Goal: Task Accomplishment & Management: Manage account settings

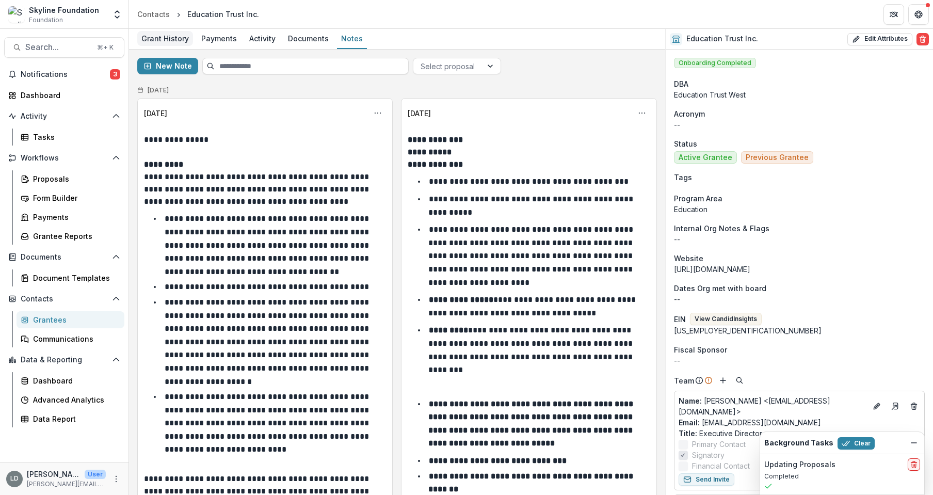
scroll to position [74, 0]
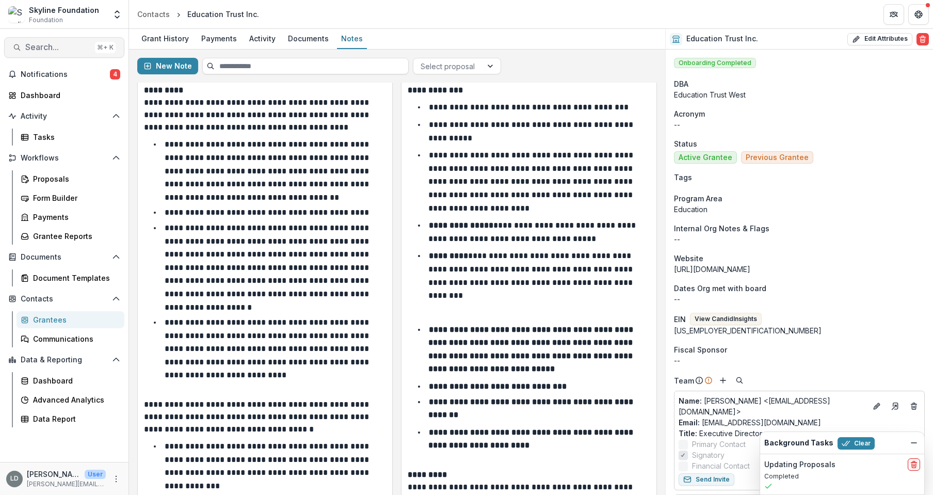
click at [81, 47] on span "Search..." at bounding box center [58, 47] width 66 height 10
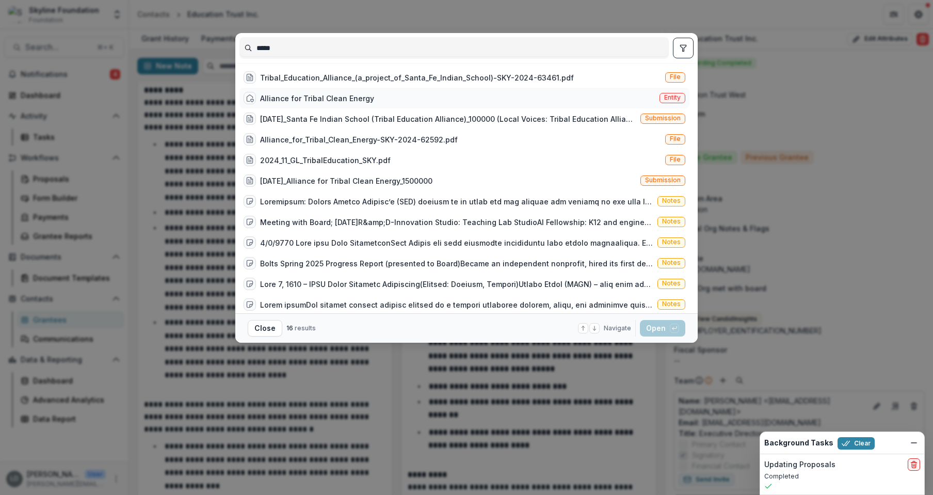
type input "*****"
click at [295, 99] on div "Alliance for Tribal Clean Energy" at bounding box center [317, 98] width 114 height 11
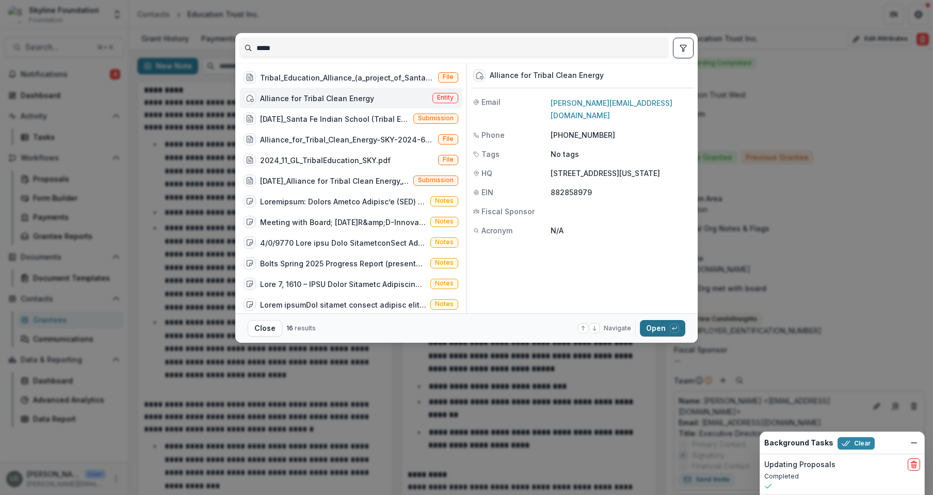
click at [648, 323] on button "Open with enter key" at bounding box center [662, 328] width 45 height 17
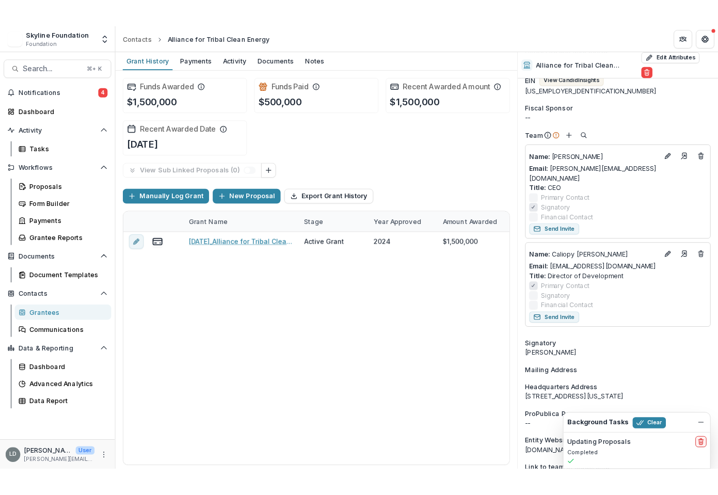
scroll to position [276, 0]
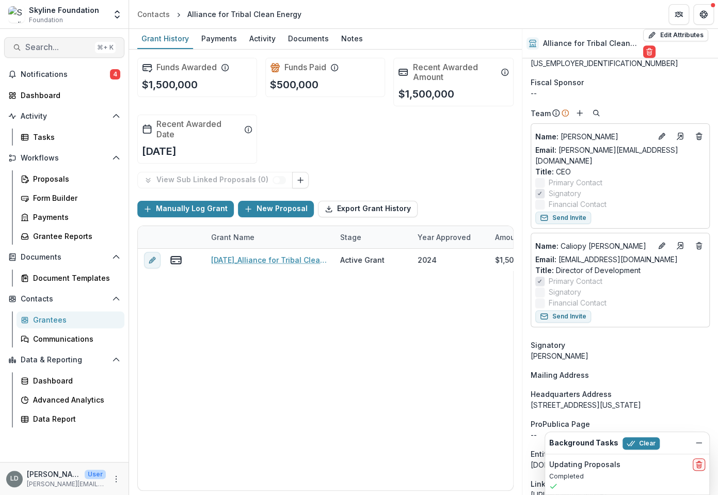
click at [56, 42] on span "Search..." at bounding box center [58, 47] width 66 height 10
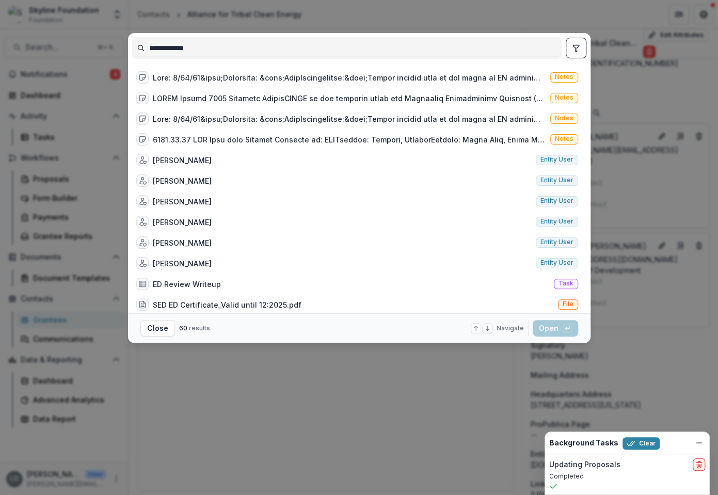
scroll to position [552, 0]
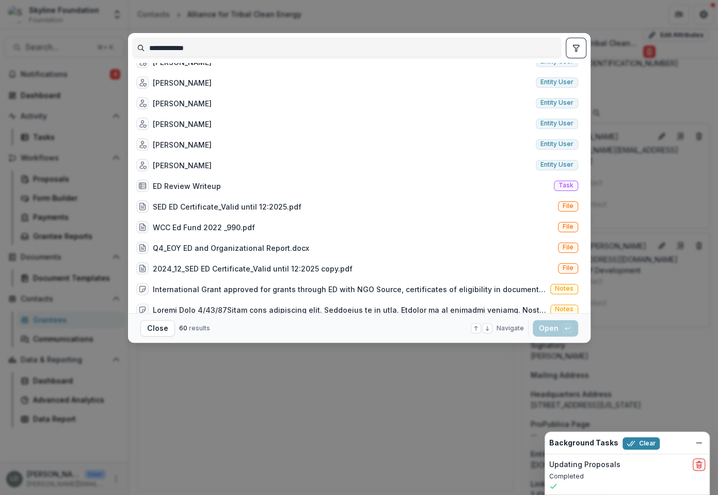
click at [157, 50] on input "**********" at bounding box center [347, 48] width 428 height 17
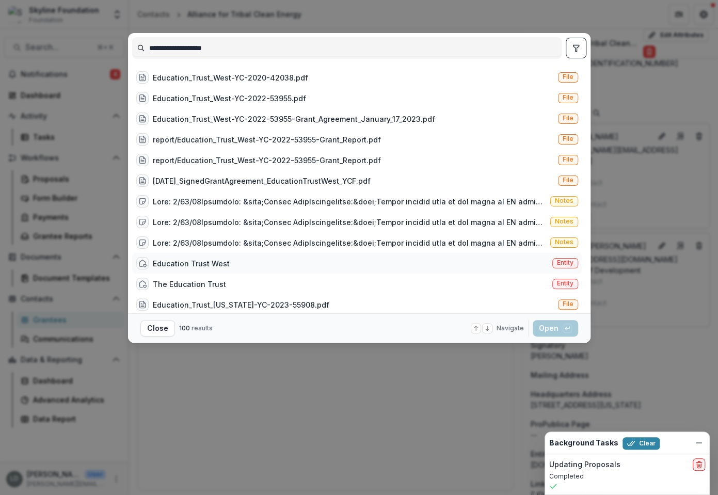
type input "**********"
click at [217, 262] on div "Education Trust West" at bounding box center [191, 263] width 77 height 11
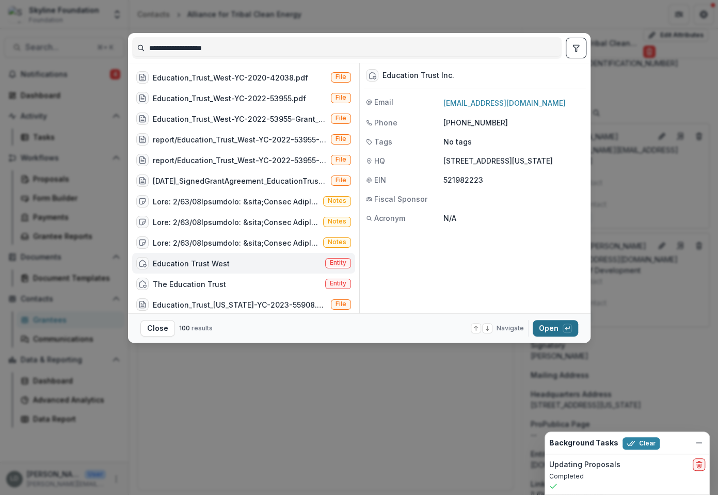
click at [550, 327] on button "Open with enter key" at bounding box center [554, 328] width 45 height 17
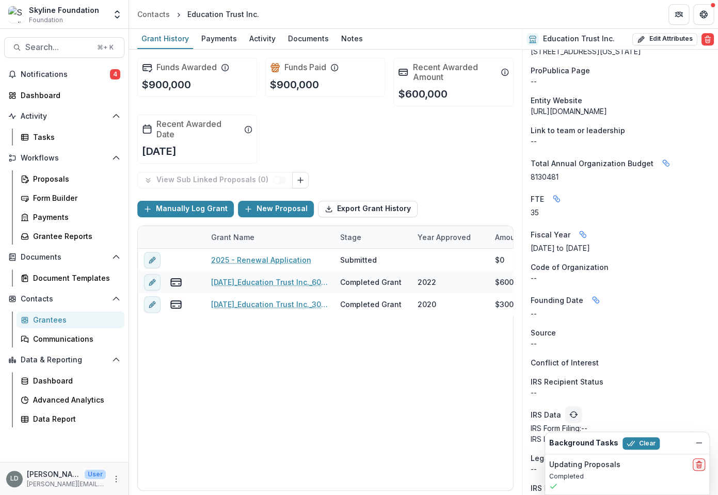
scroll to position [687, 0]
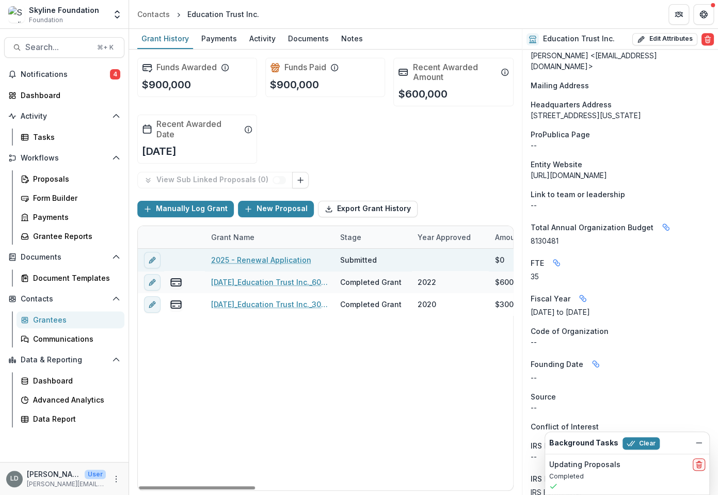
click at [260, 259] on link "2025 - Renewal Application" at bounding box center [261, 259] width 100 height 11
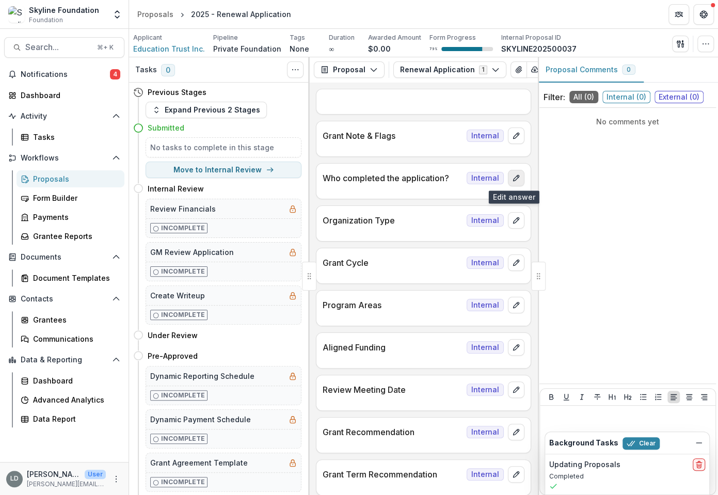
click at [513, 181] on icon "edit" at bounding box center [516, 178] width 8 height 8
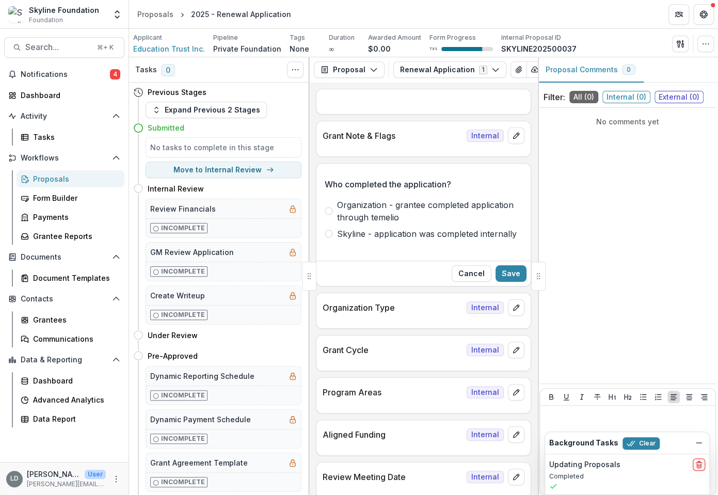
click at [389, 216] on span "Organization - grantee completed application through temelio" at bounding box center [429, 211] width 185 height 25
click at [502, 270] on button "Save" at bounding box center [510, 273] width 31 height 17
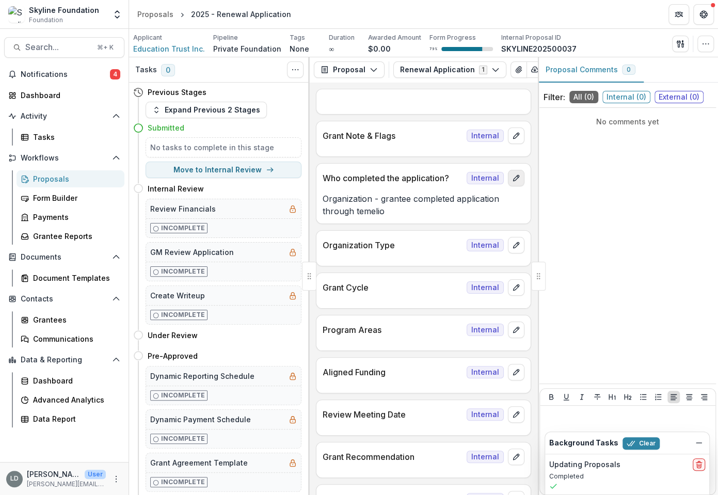
click at [512, 180] on icon "edit" at bounding box center [516, 178] width 8 height 8
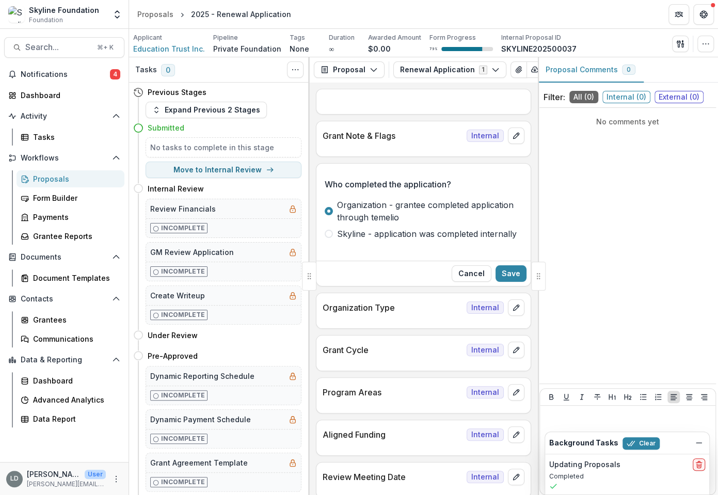
click at [378, 237] on span "Skyline - application was completed internally" at bounding box center [427, 233] width 180 height 12
click at [516, 274] on button "Save" at bounding box center [510, 273] width 31 height 17
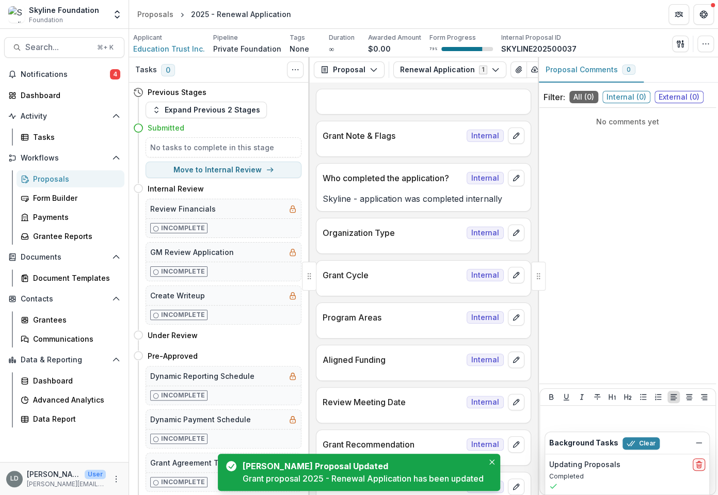
scroll to position [17, 0]
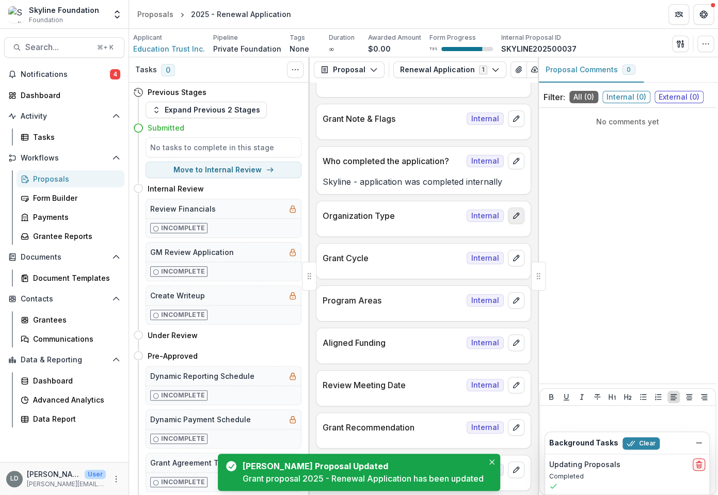
click at [513, 218] on icon "edit" at bounding box center [516, 215] width 8 height 8
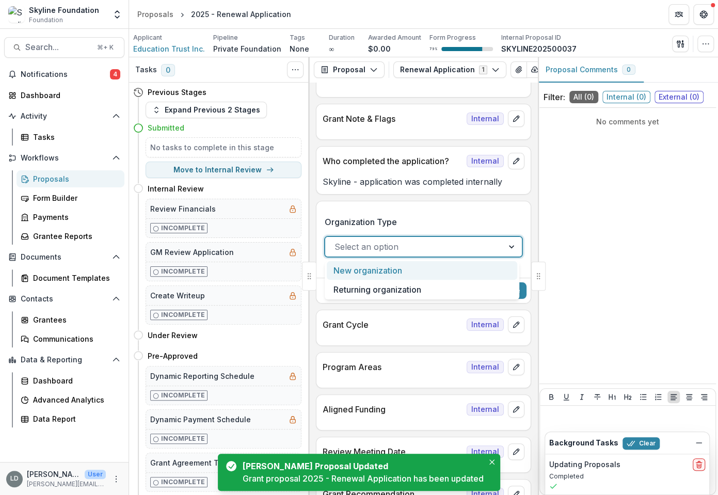
click at [410, 247] on div at bounding box center [413, 246] width 159 height 14
click at [403, 274] on div "New organization" at bounding box center [422, 270] width 190 height 19
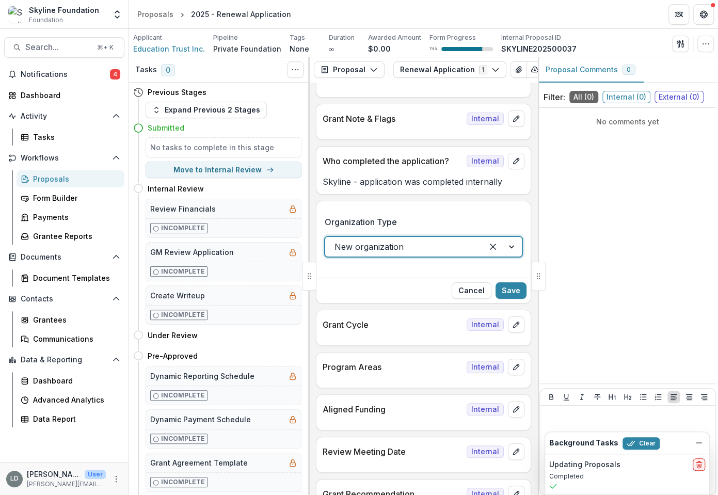
click at [409, 244] on div at bounding box center [403, 246] width 139 height 14
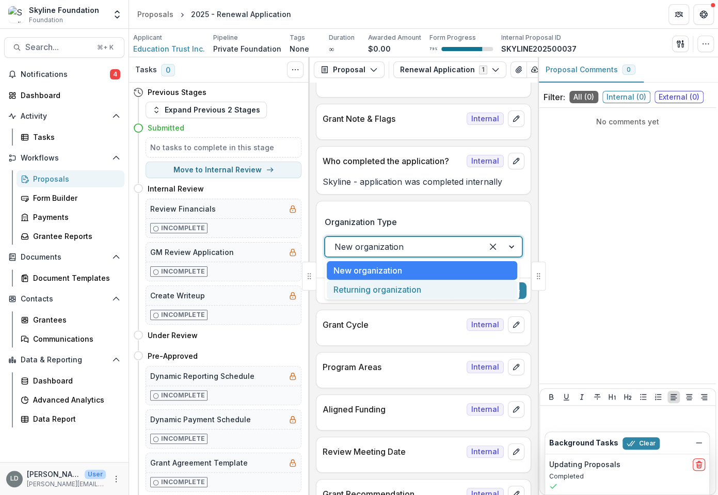
click at [400, 292] on div "Returning organization" at bounding box center [422, 289] width 190 height 19
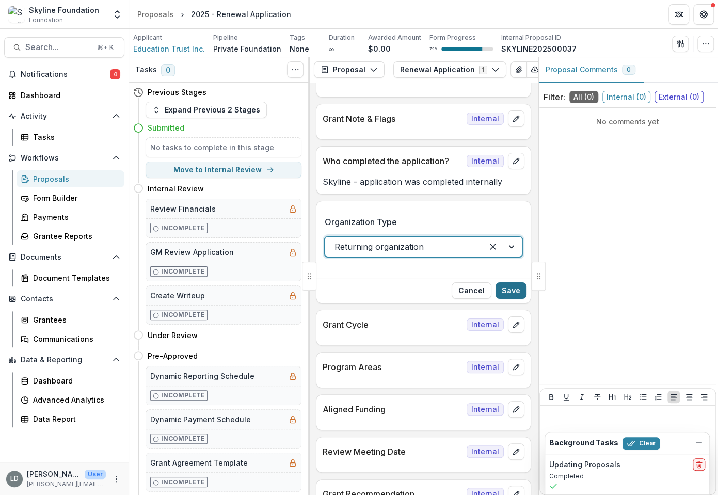
click at [509, 286] on button "Save" at bounding box center [510, 290] width 31 height 17
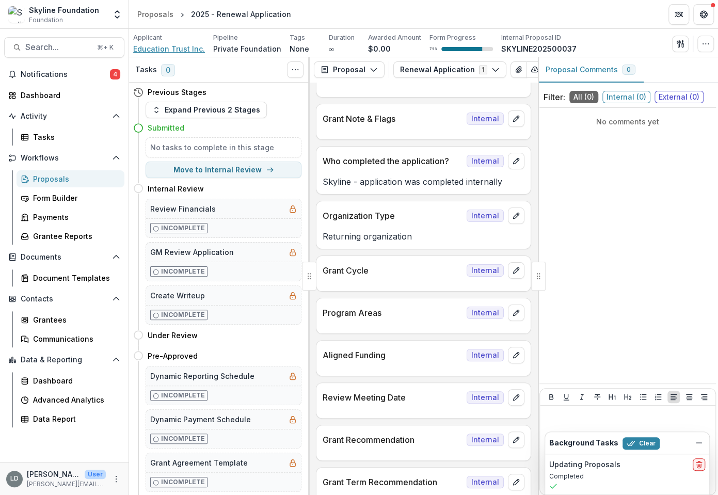
click at [173, 52] on span "Education Trust Inc." at bounding box center [169, 48] width 72 height 11
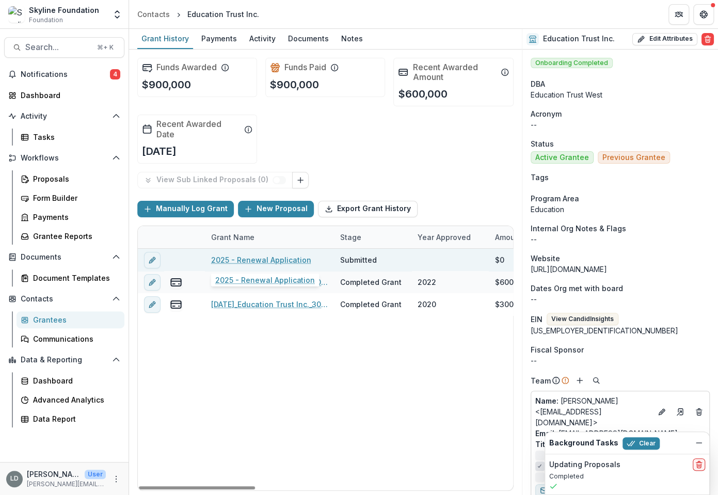
click at [255, 259] on link "2025 - Renewal Application" at bounding box center [261, 259] width 100 height 11
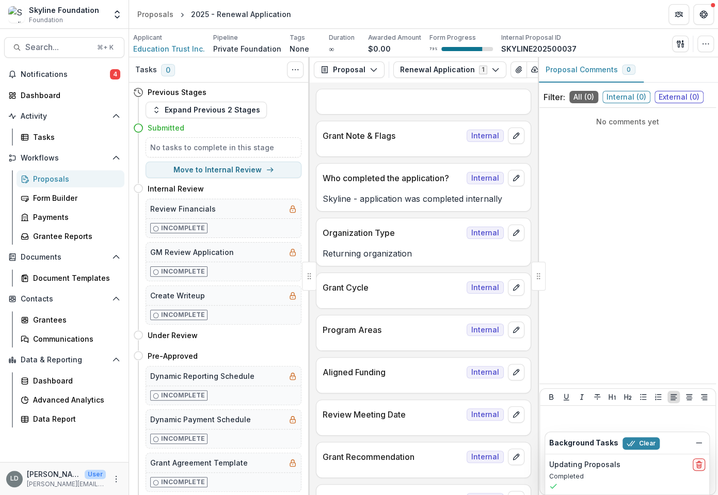
scroll to position [37, 0]
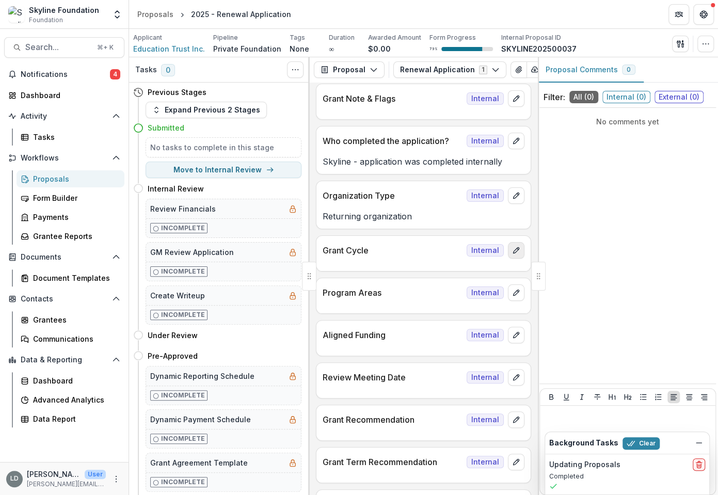
click at [513, 250] on icon "edit" at bounding box center [516, 251] width 6 height 6
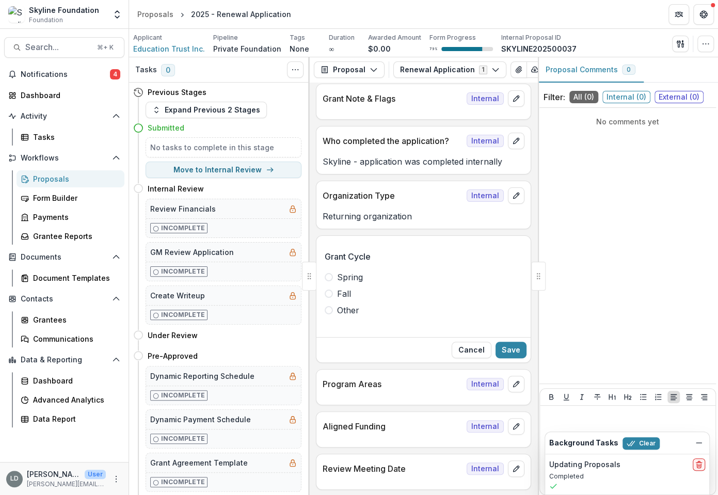
click at [346, 294] on span "Fall" at bounding box center [344, 293] width 14 height 12
click at [507, 349] on button "Save" at bounding box center [510, 349] width 31 height 17
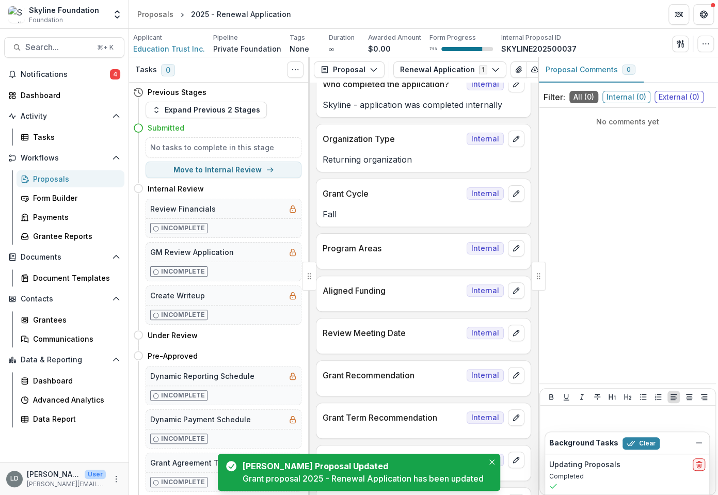
scroll to position [95, 0]
click at [514, 252] on button "edit" at bounding box center [516, 247] width 17 height 17
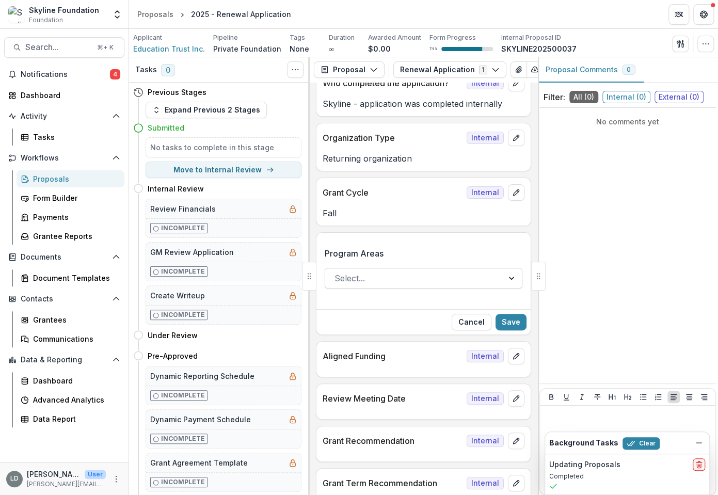
click at [403, 278] on div at bounding box center [413, 278] width 159 height 14
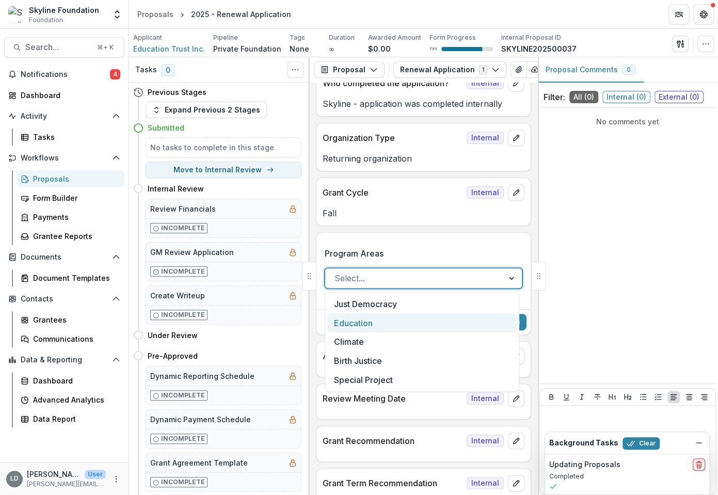
click at [387, 322] on div "Education" at bounding box center [421, 322] width 189 height 19
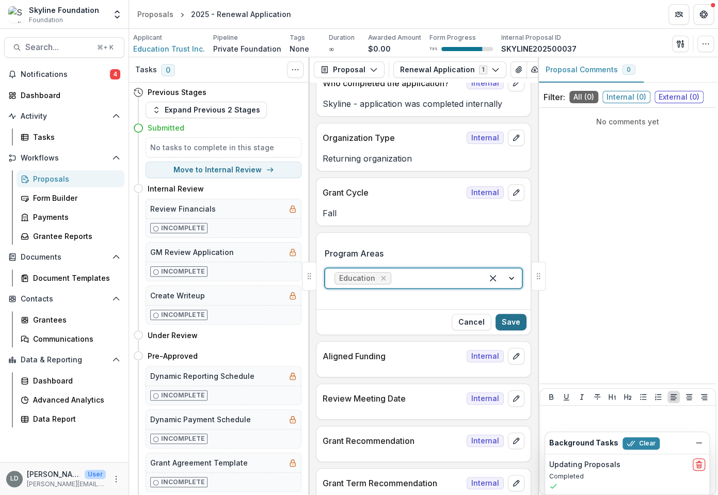
click at [506, 325] on button "Save" at bounding box center [510, 322] width 31 height 17
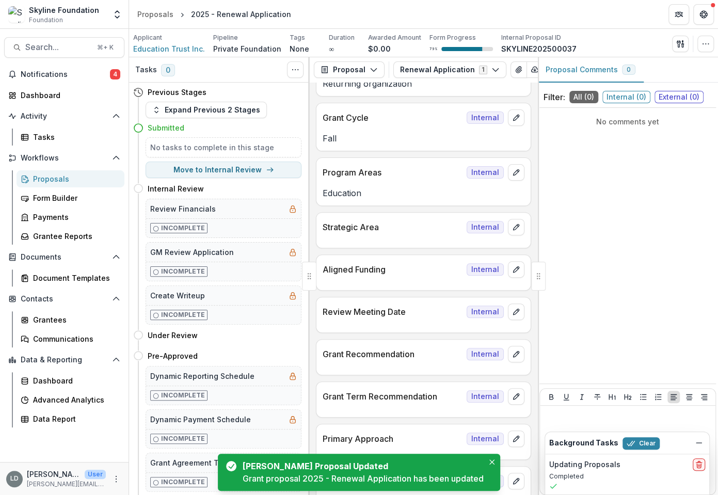
scroll to position [173, 0]
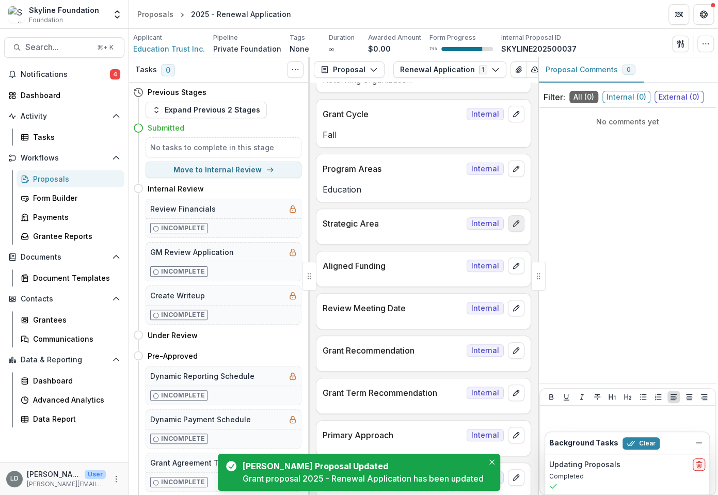
click at [515, 223] on icon "edit" at bounding box center [516, 223] width 8 height 8
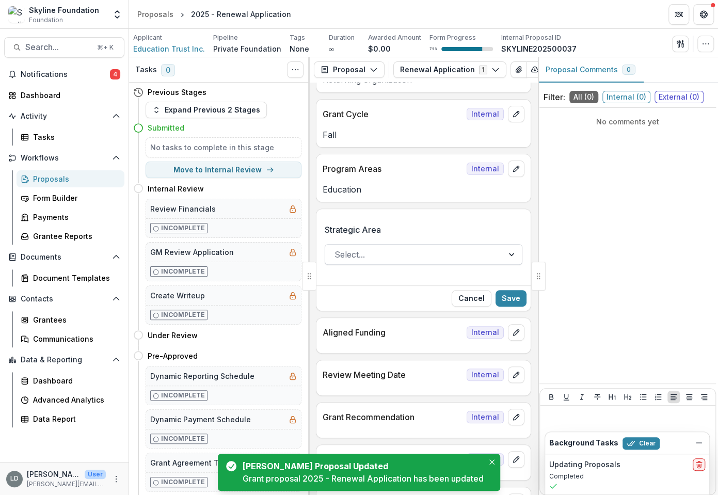
click at [416, 256] on div at bounding box center [413, 254] width 159 height 14
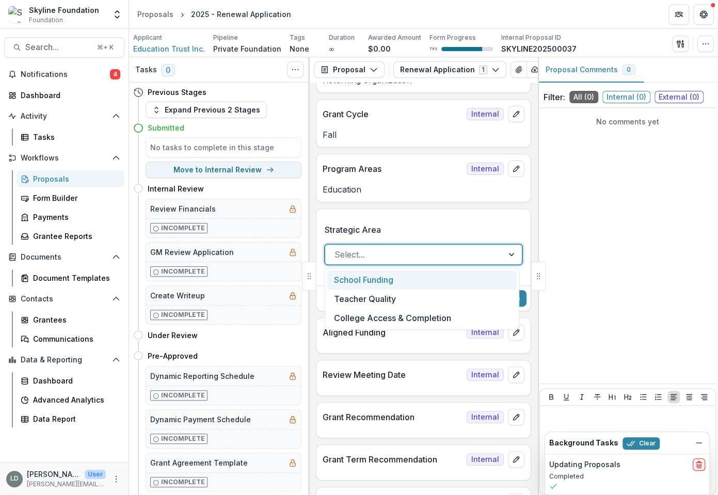
click at [409, 282] on div "School Funding" at bounding box center [421, 279] width 189 height 19
click at [461, 257] on div at bounding box center [443, 254] width 60 height 14
click at [418, 284] on div "Teacher Quality" at bounding box center [421, 279] width 189 height 19
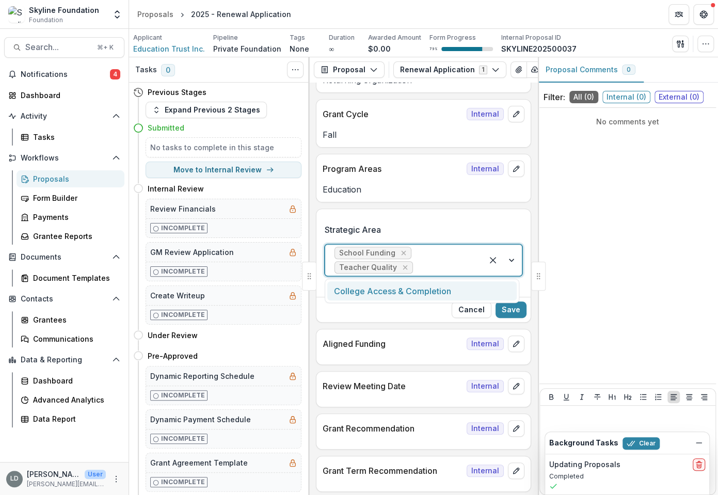
click at [440, 262] on div at bounding box center [444, 267] width 58 height 14
click at [421, 288] on div "College Access & Completion" at bounding box center [421, 290] width 189 height 19
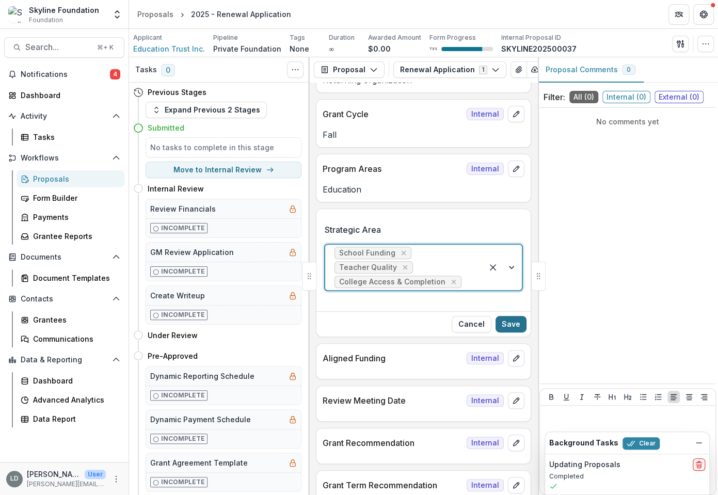
click at [502, 316] on button "Save" at bounding box center [510, 324] width 31 height 17
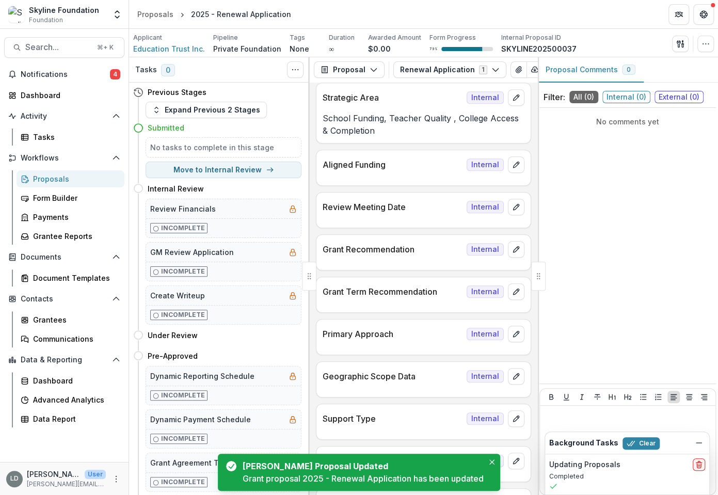
scroll to position [301, 0]
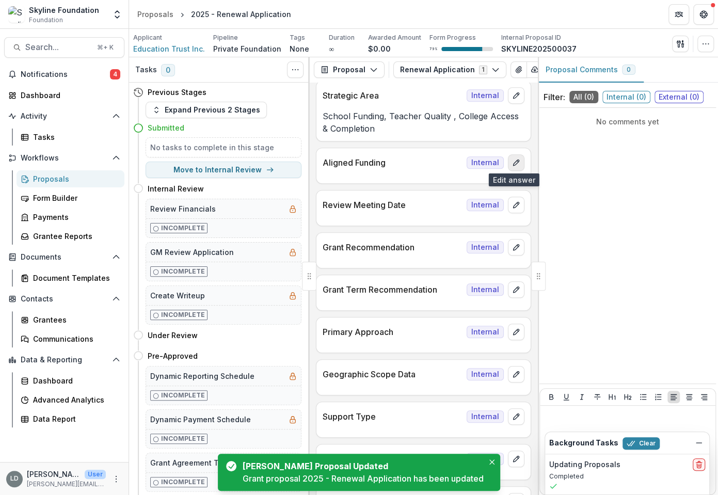
click at [514, 162] on icon "edit" at bounding box center [516, 162] width 8 height 8
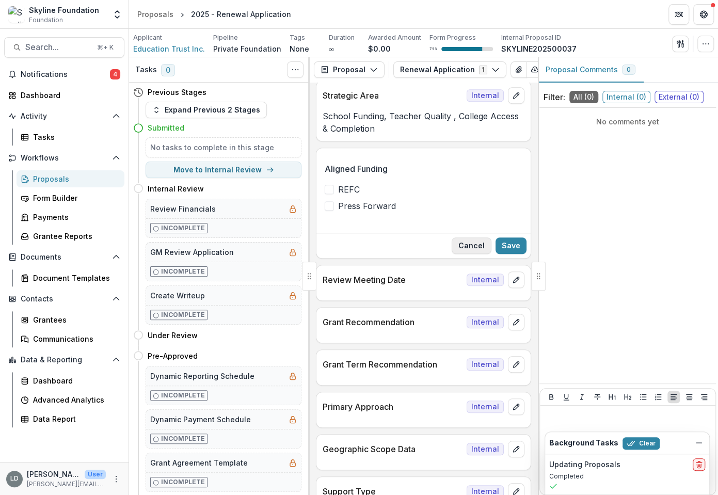
click at [469, 246] on button "Cancel" at bounding box center [471, 245] width 40 height 17
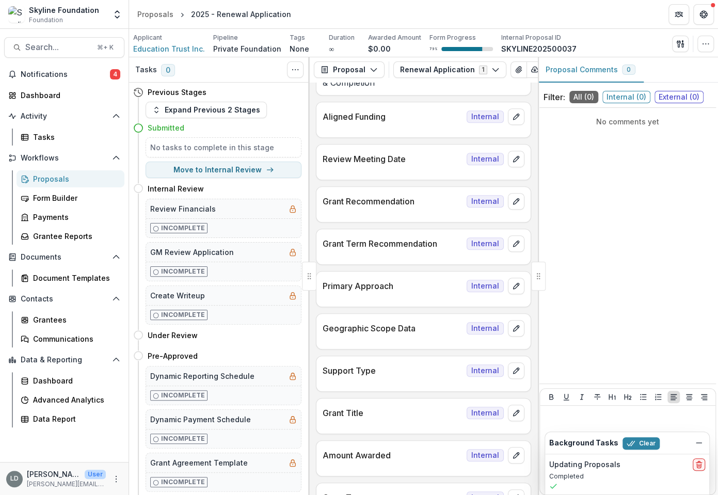
scroll to position [348, 0]
click at [512, 157] on icon "edit" at bounding box center [516, 158] width 8 height 8
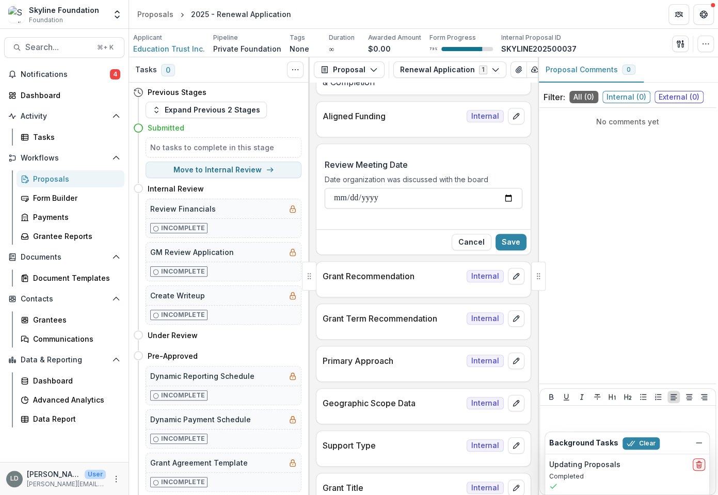
click at [431, 201] on input "Review Meeting Date" at bounding box center [423, 198] width 198 height 21
type input "**********"
click at [508, 246] on button "Save" at bounding box center [510, 242] width 31 height 17
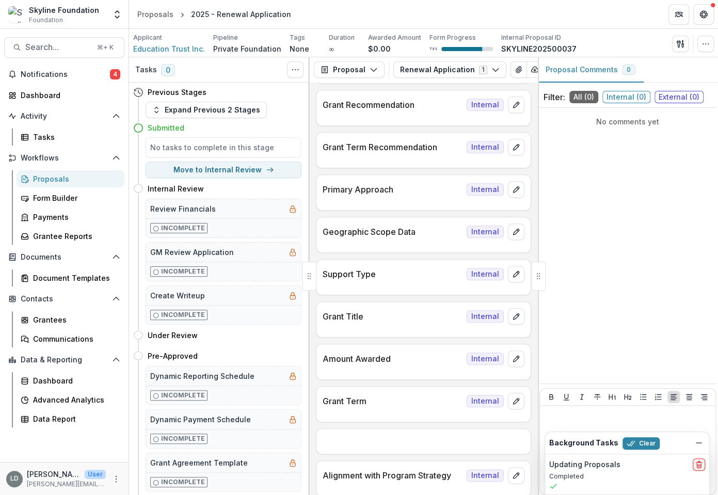
scroll to position [457, 0]
click at [513, 188] on icon "edit" at bounding box center [516, 189] width 6 height 6
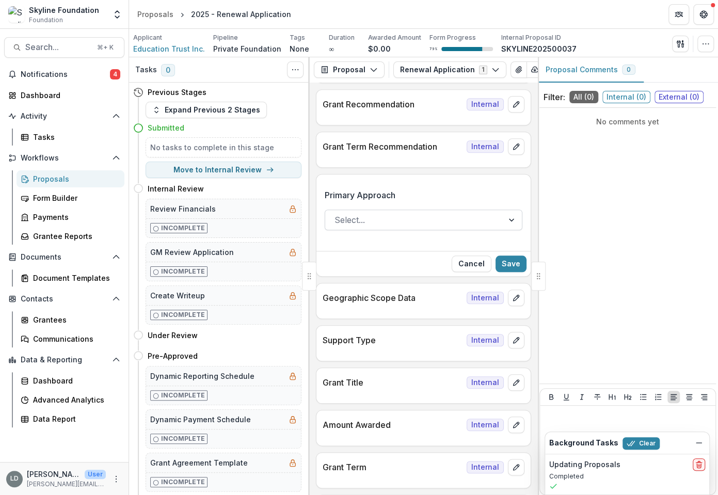
click at [417, 220] on div at bounding box center [413, 220] width 159 height 14
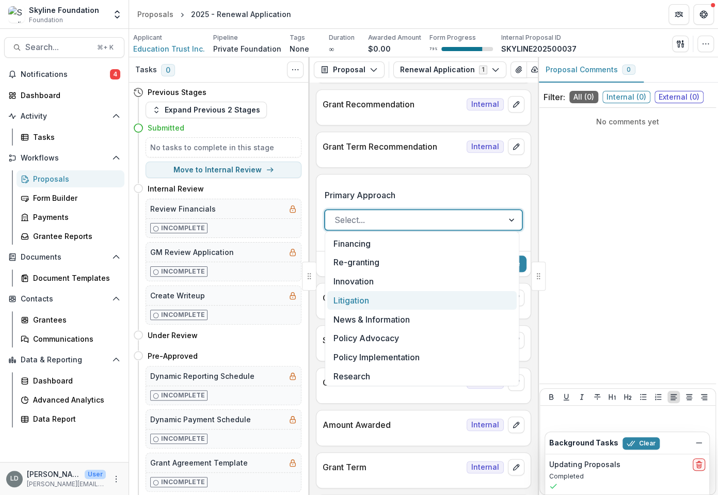
scroll to position [59, 0]
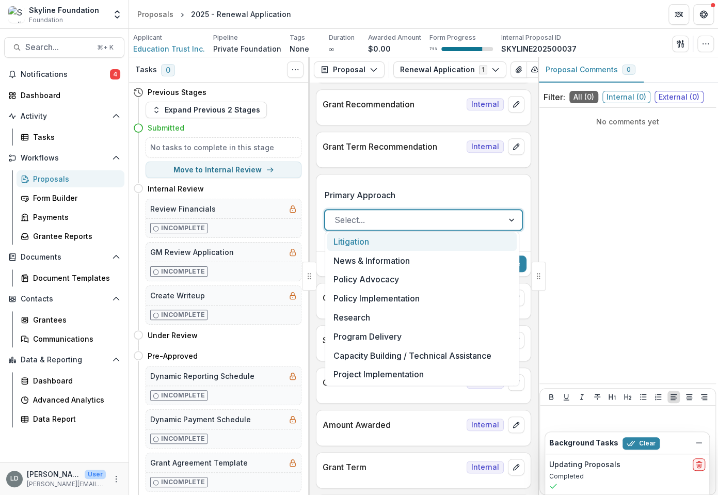
click at [526, 206] on div "Primary Approach Litigation, 4 of 11. 11 results available. Use Up and Down to …" at bounding box center [423, 214] width 214 height 66
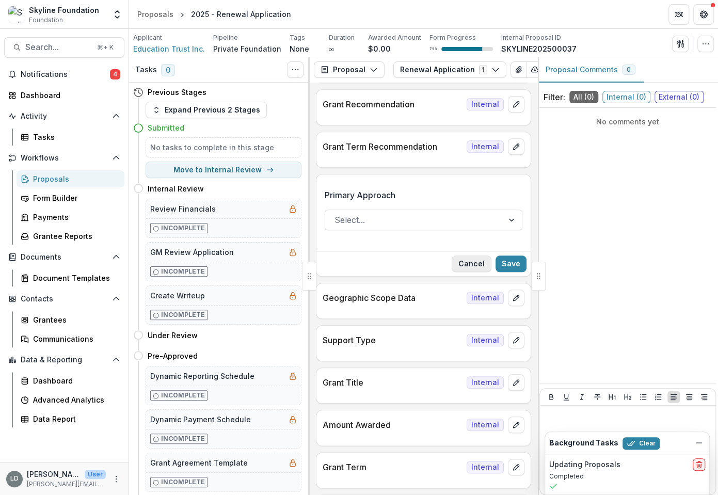
click at [477, 262] on button "Cancel" at bounding box center [471, 263] width 40 height 17
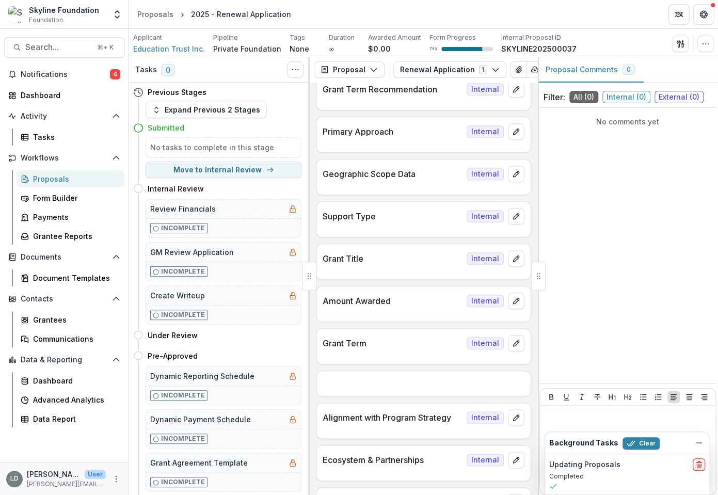
scroll to position [514, 0]
click at [511, 174] on button "edit" at bounding box center [516, 173] width 17 height 17
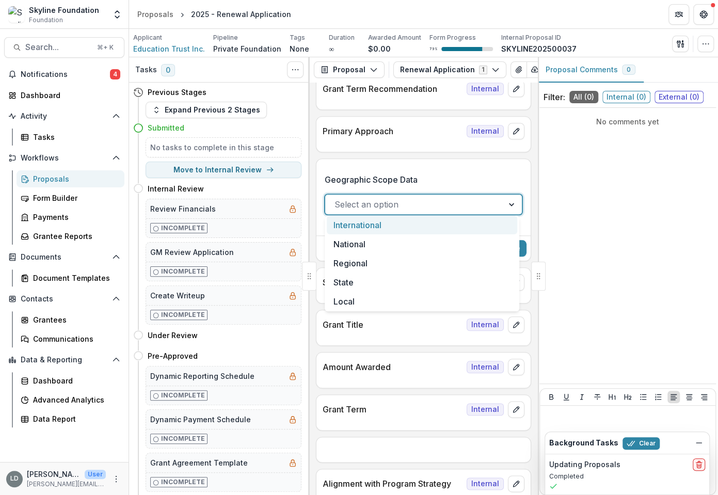
click at [457, 197] on div at bounding box center [413, 204] width 159 height 14
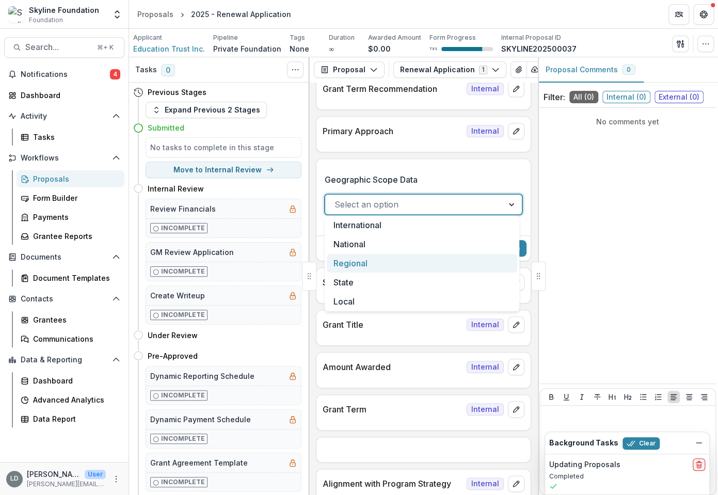
click at [416, 263] on div "Regional" at bounding box center [422, 263] width 190 height 19
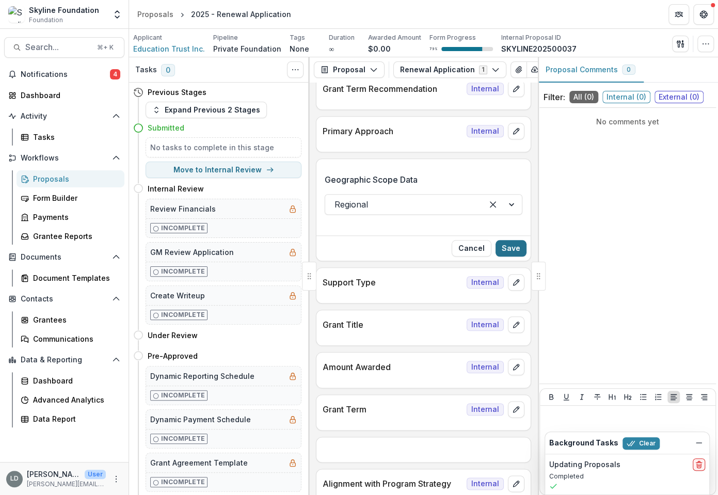
click at [509, 250] on button "Save" at bounding box center [510, 248] width 31 height 17
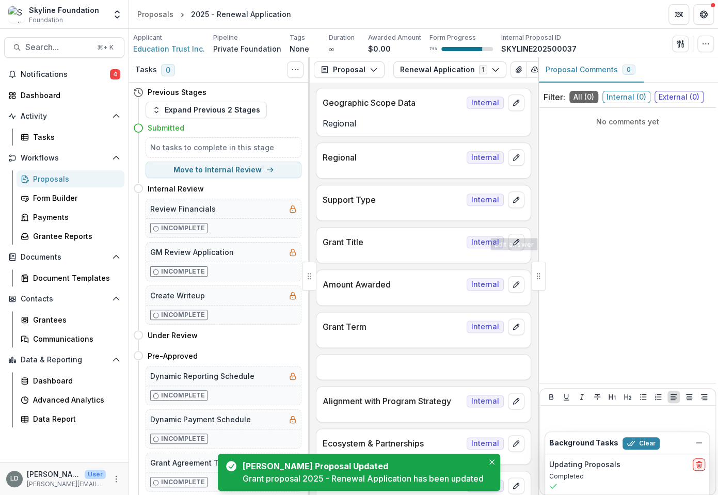
scroll to position [591, 0]
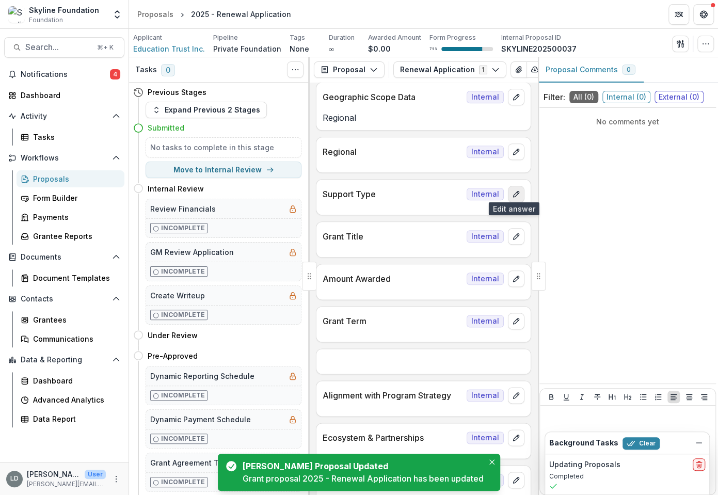
click at [512, 190] on icon "edit" at bounding box center [516, 194] width 8 height 8
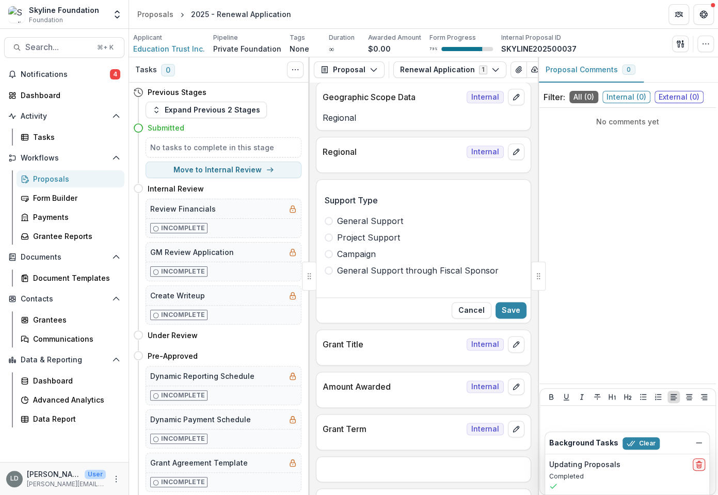
click at [388, 219] on span "General Support" at bounding box center [370, 221] width 66 height 12
click at [503, 302] on button "Save" at bounding box center [510, 310] width 31 height 17
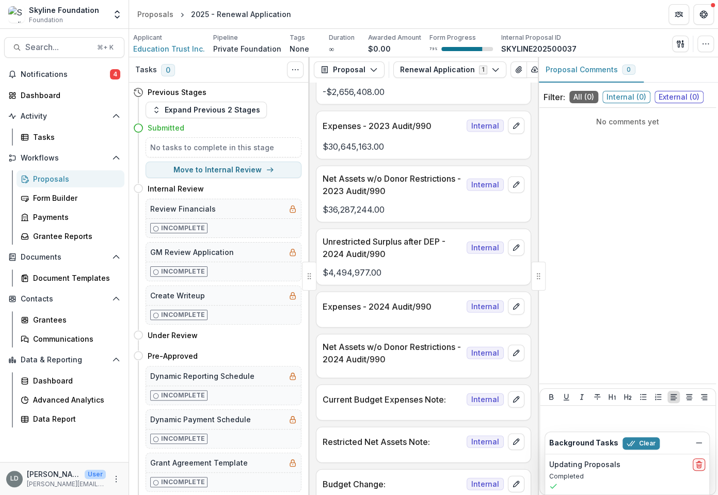
scroll to position [616, 0]
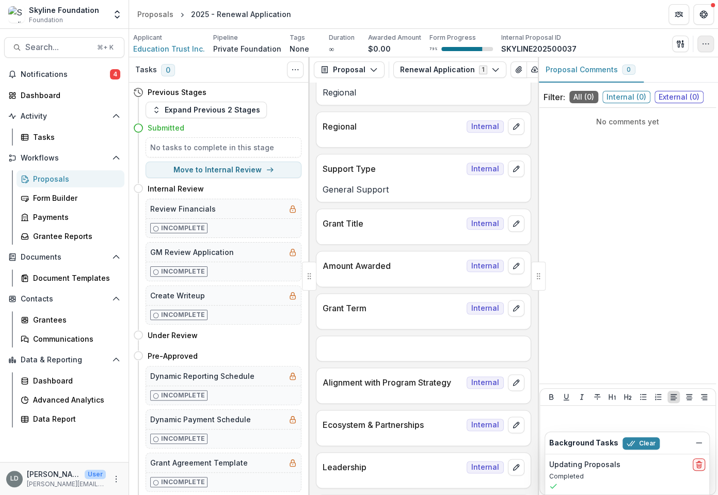
click at [706, 47] on icon "button" at bounding box center [705, 44] width 8 height 8
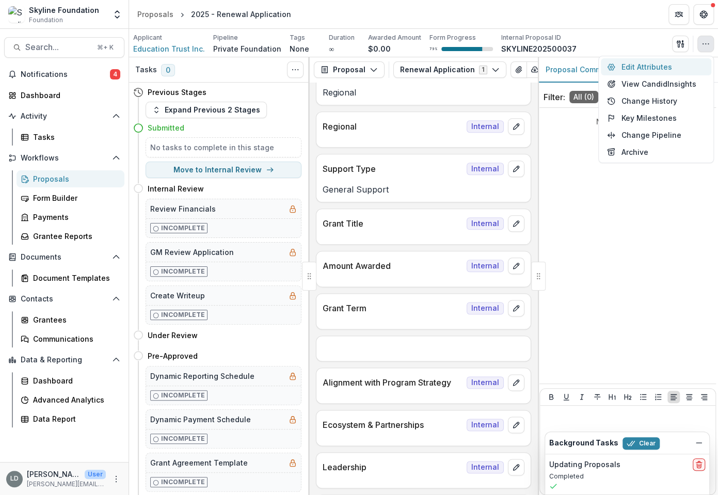
click at [657, 71] on button "Edit Attributes" at bounding box center [655, 66] width 110 height 17
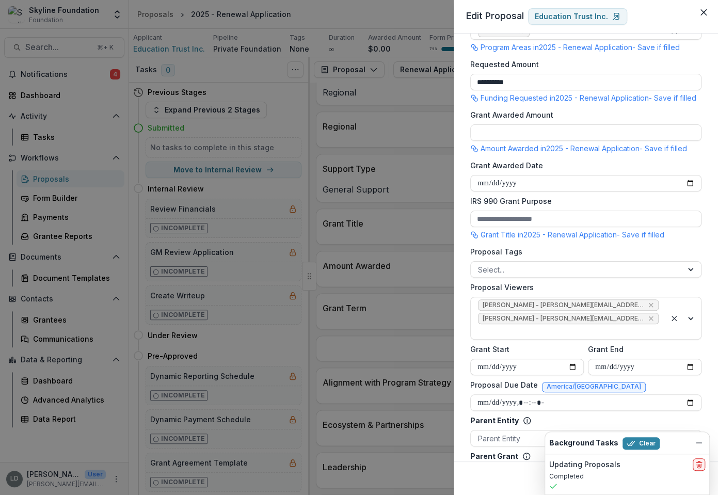
scroll to position [0, 0]
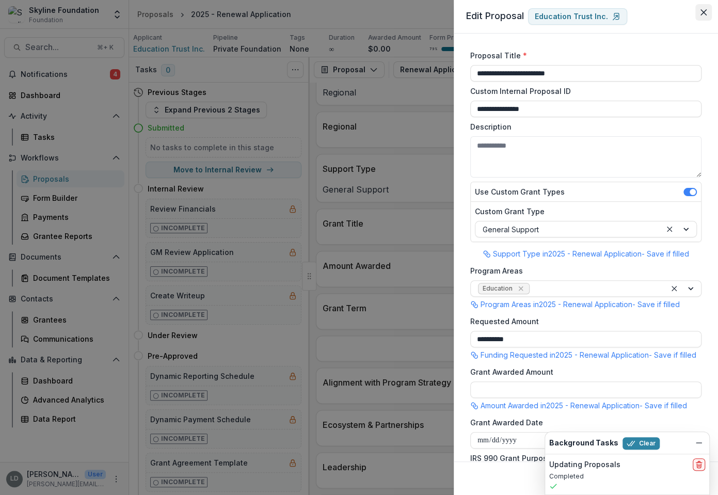
click at [703, 8] on button "Close" at bounding box center [703, 12] width 17 height 17
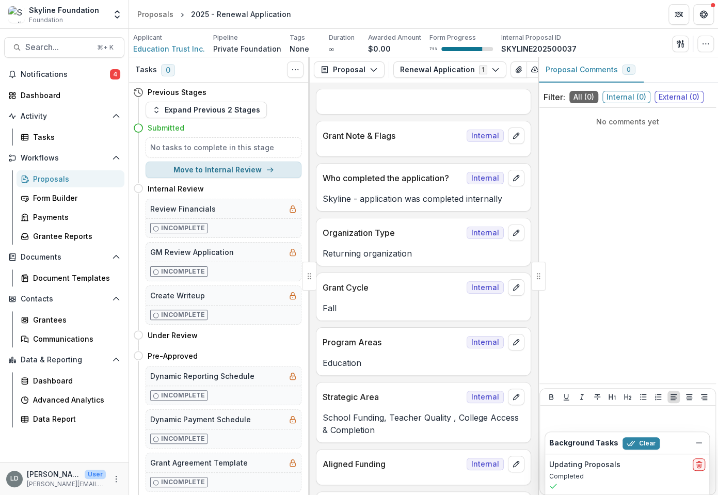
click at [243, 167] on button "Move to Internal Review" at bounding box center [223, 169] width 156 height 17
select select "**********"
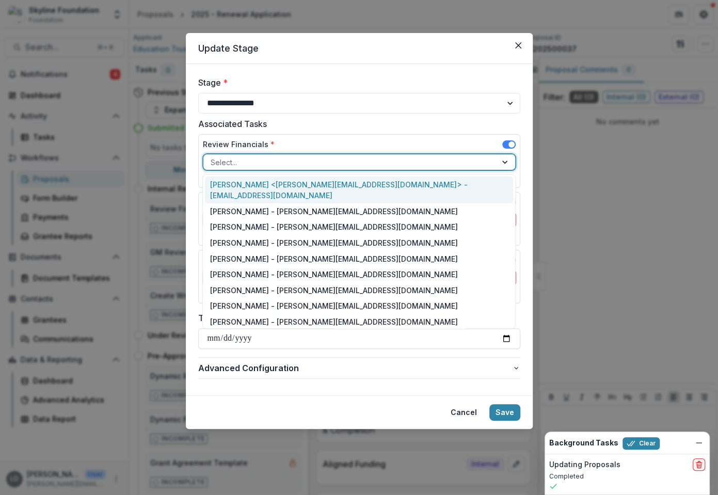
click at [344, 161] on div at bounding box center [349, 162] width 279 height 13
click at [345, 184] on div "[PERSON_NAME] <[PERSON_NAME][EMAIL_ADDRESS][DOMAIN_NAME]> - [EMAIL_ADDRESS][DOM…" at bounding box center [359, 189] width 308 height 27
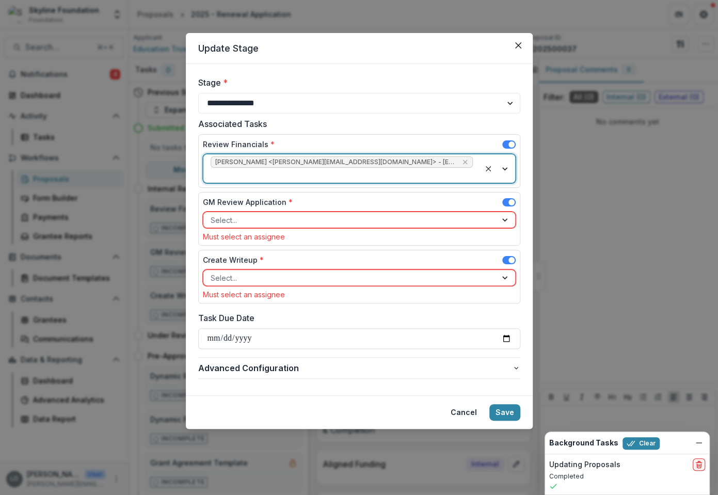
click at [323, 214] on div at bounding box center [349, 220] width 279 height 13
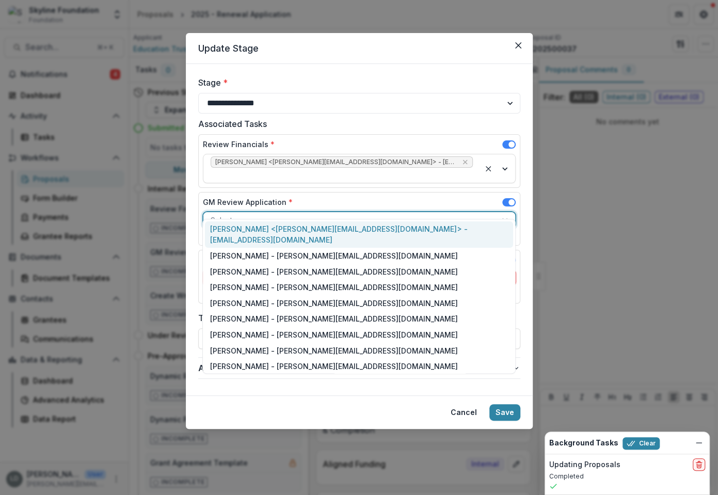
click at [320, 229] on div "[PERSON_NAME] <[PERSON_NAME][EMAIL_ADDRESS][DOMAIN_NAME]> - [EMAIL_ADDRESS][DOM…" at bounding box center [359, 234] width 308 height 27
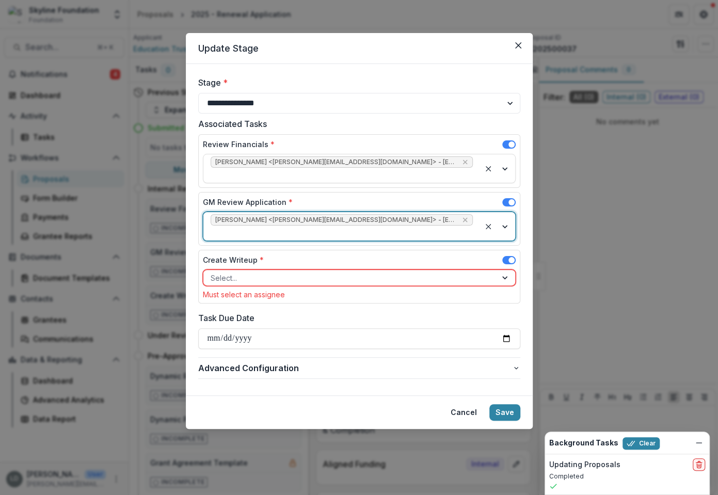
click at [316, 271] on div at bounding box center [349, 277] width 279 height 13
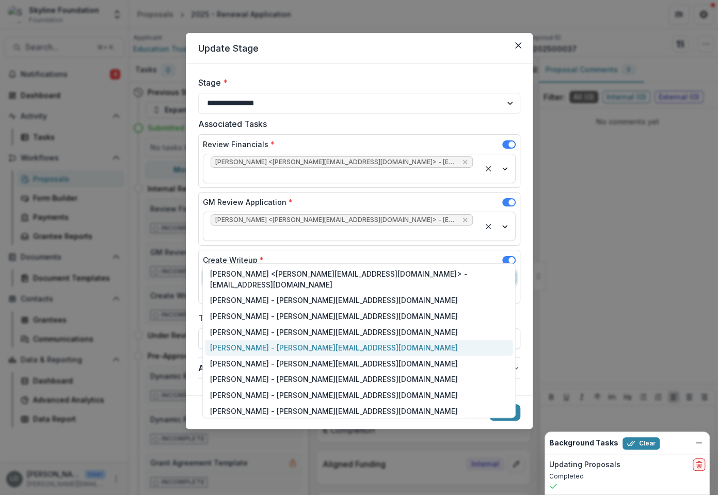
click at [309, 339] on div "[PERSON_NAME] - [PERSON_NAME][EMAIL_ADDRESS][DOMAIN_NAME]" at bounding box center [359, 347] width 308 height 16
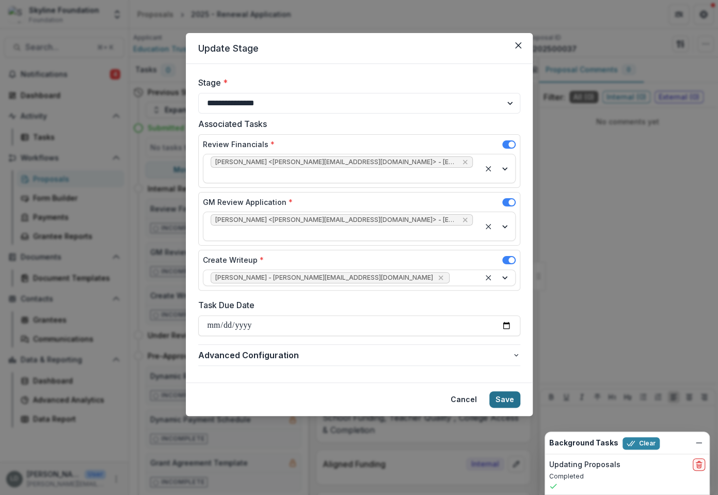
click at [508, 391] on button "Save" at bounding box center [504, 399] width 31 height 17
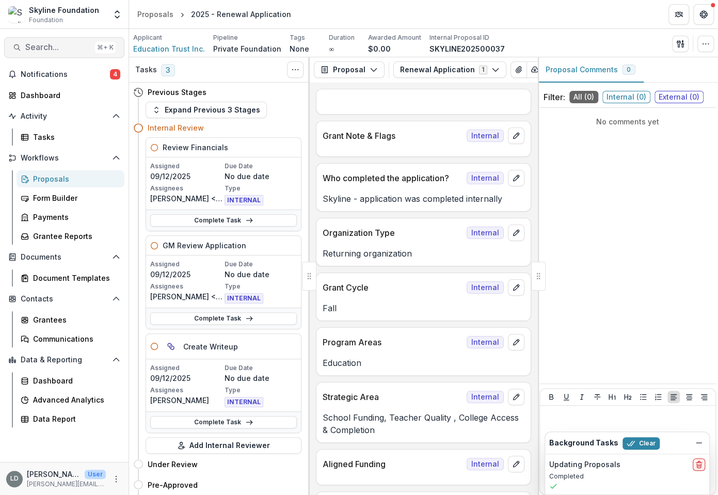
click at [66, 46] on span "Search..." at bounding box center [58, 47] width 66 height 10
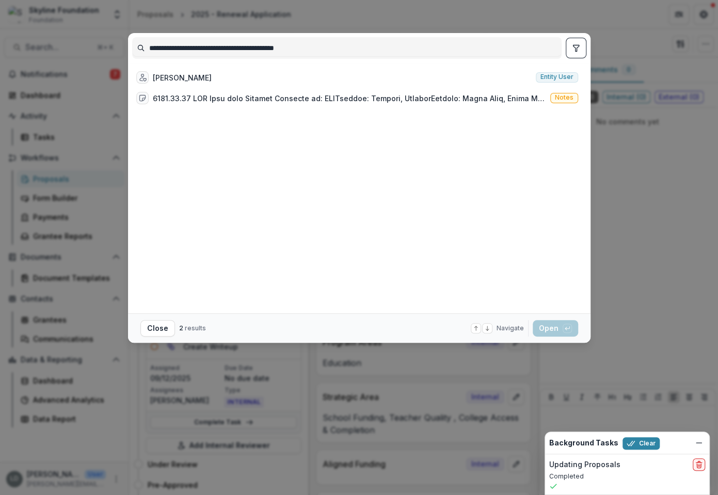
drag, startPoint x: 202, startPoint y: 47, endPoint x: 340, endPoint y: 48, distance: 138.2
click at [340, 47] on input "**********" at bounding box center [347, 48] width 428 height 17
type input "**********"
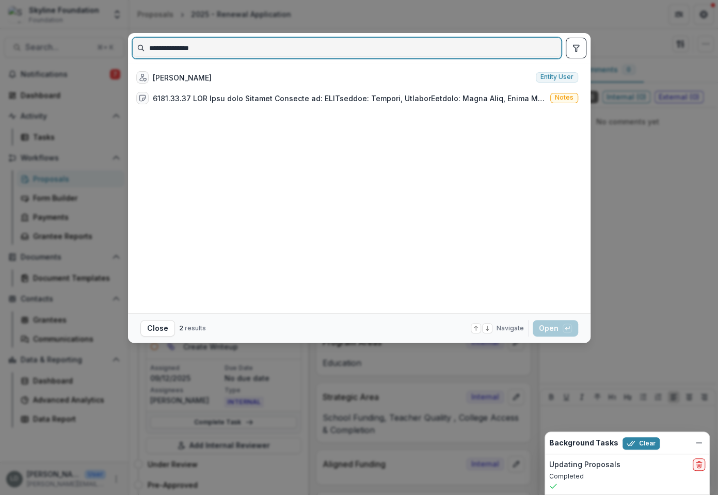
click at [197, 47] on input "**********" at bounding box center [347, 48] width 428 height 17
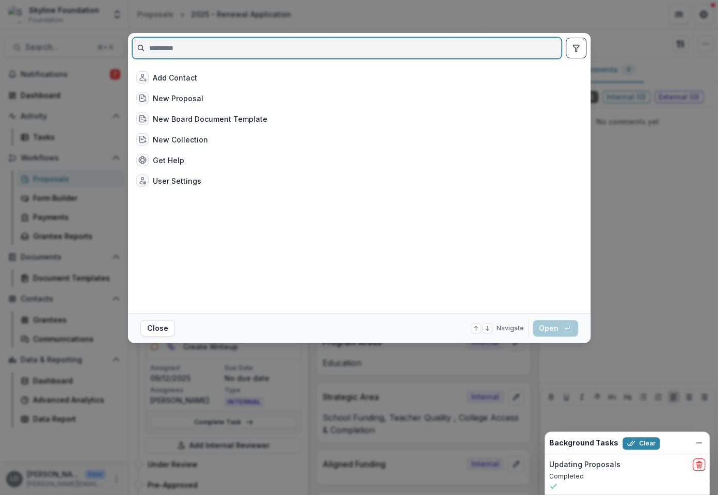
paste input "**********"
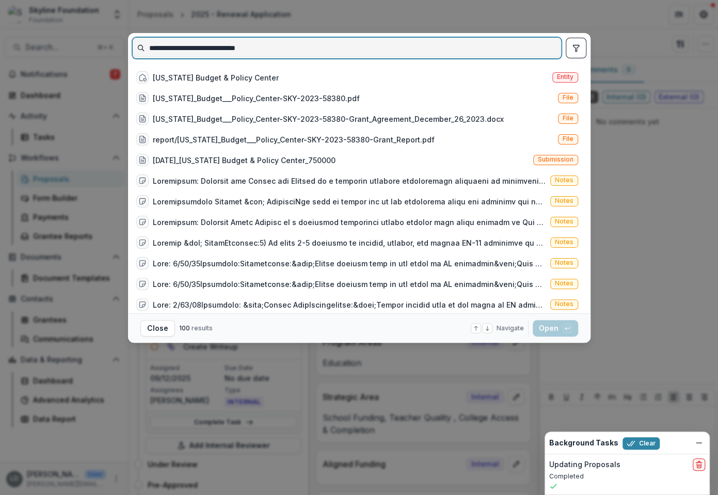
type input "**********"
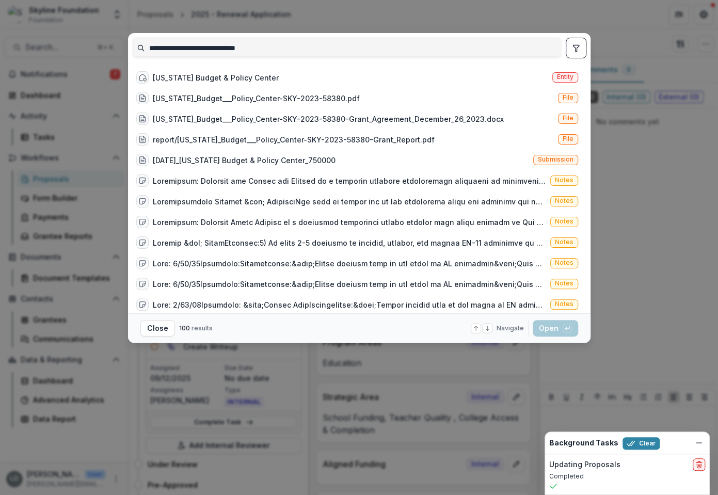
click at [243, 80] on div "[US_STATE] Budget & Policy Center" at bounding box center [216, 77] width 126 height 11
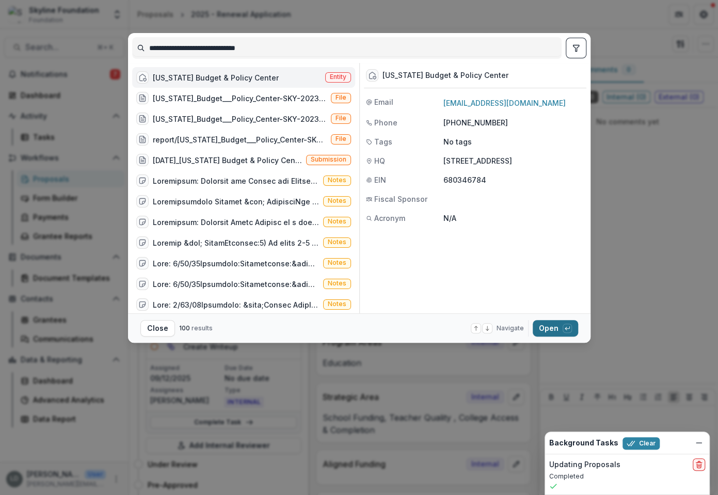
click at [547, 329] on button "Open with enter key" at bounding box center [554, 328] width 45 height 17
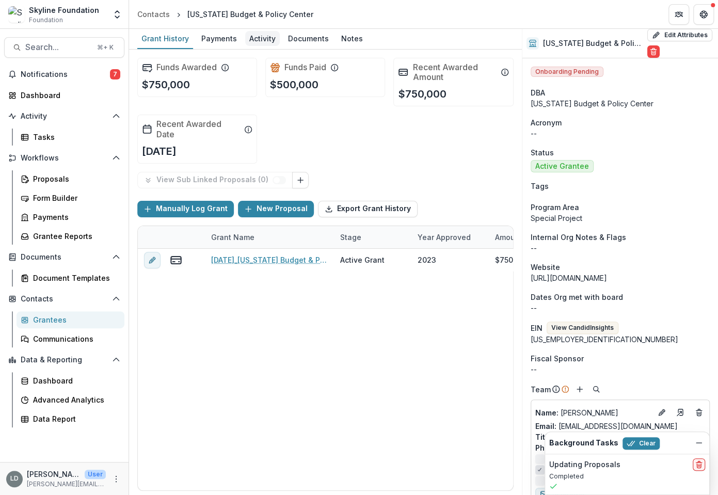
click at [259, 44] on div "Activity" at bounding box center [262, 38] width 35 height 15
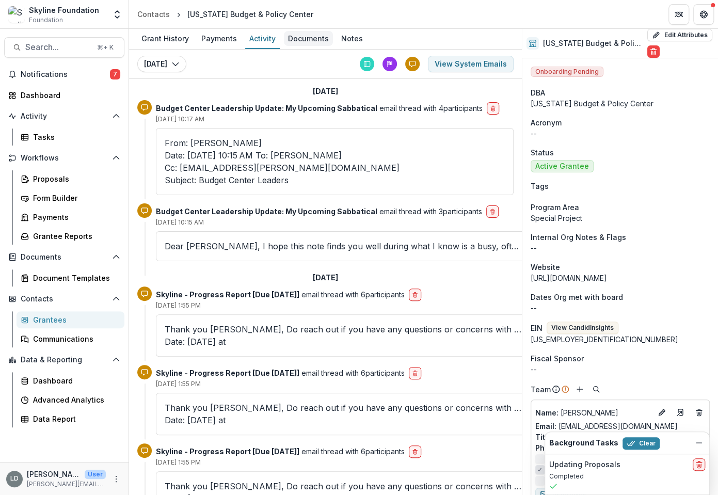
click at [300, 39] on div "Documents" at bounding box center [308, 38] width 49 height 15
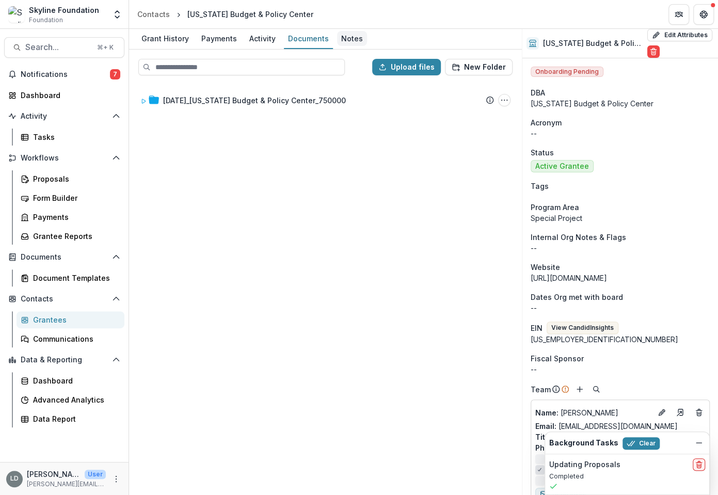
click at [349, 39] on div "Notes" at bounding box center [352, 38] width 30 height 15
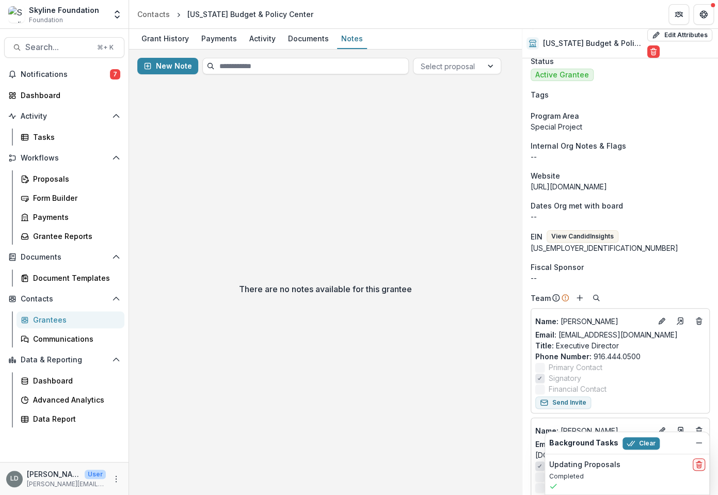
scroll to position [206, 0]
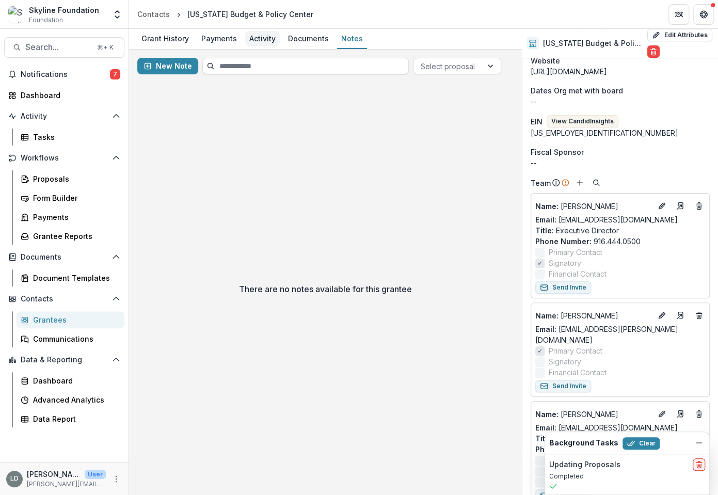
click at [257, 43] on div "Activity" at bounding box center [262, 38] width 35 height 15
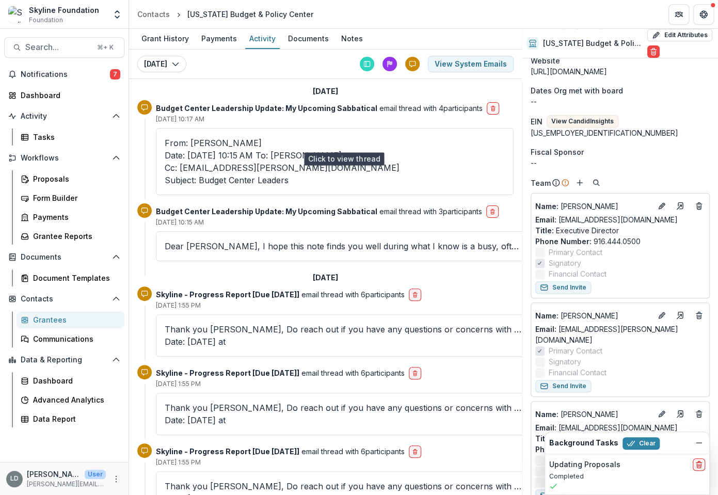
click at [248, 149] on chrishoene\@calbudgetcenter\ "Date: [DATE] 10:15 AM To: [PERSON_NAME] Cc: [EMAIL_ADDRESS][PERSON_NAME][DOMAIN…" at bounding box center [335, 167] width 340 height 37
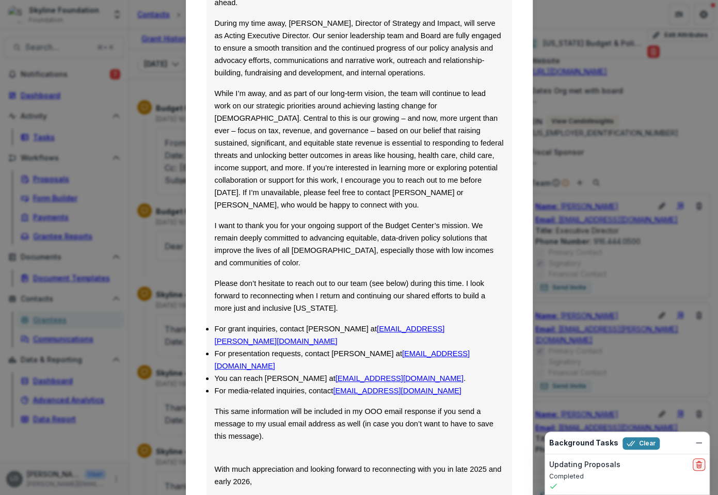
scroll to position [484, 0]
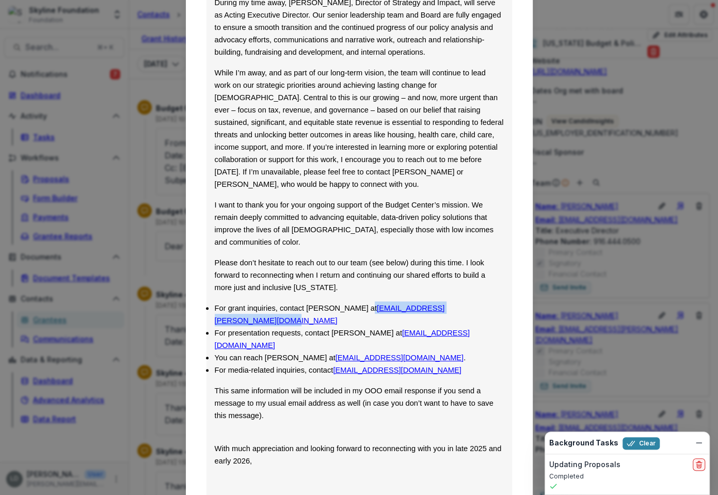
drag, startPoint x: 318, startPoint y: 295, endPoint x: 358, endPoint y: 283, distance: 41.8
click at [358, 301] on li "For grant inquiries, contact [PERSON_NAME] at [EMAIL_ADDRESS][PERSON_NAME][DOMA…" at bounding box center [359, 313] width 289 height 25
drag, startPoint x: 434, startPoint y: 319, endPoint x: 328, endPoint y: 323, distance: 106.3
click at [328, 353] on span "You can reach [PERSON_NAME] at [EMAIL_ADDRESS][DOMAIN_NAME] ." at bounding box center [340, 357] width 251 height 8
copy link "[EMAIL_ADDRESS][DOMAIN_NAME]"
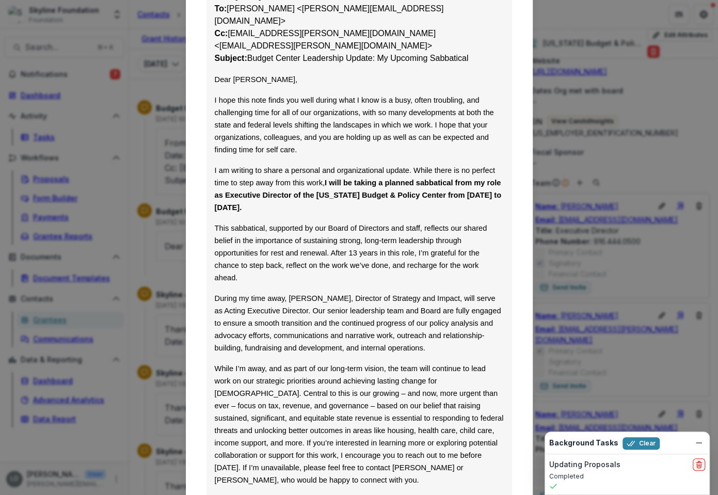
scroll to position [174, 0]
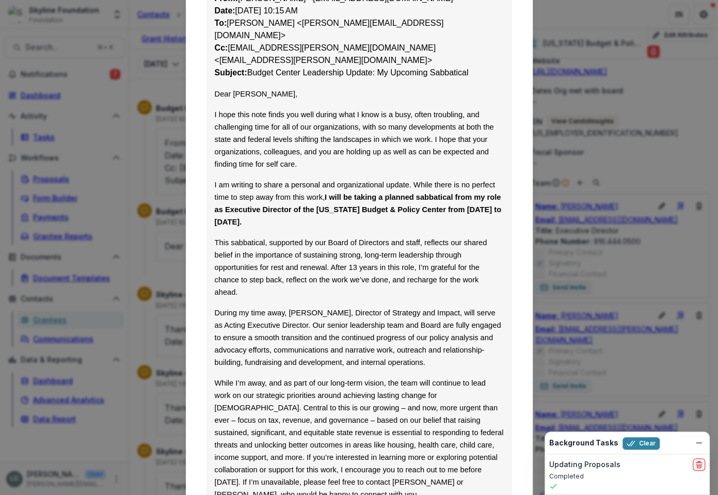
click at [145, 39] on div "Viewing Thread To: [PERSON_NAME] <[PERSON_NAME][EMAIL_ADDRESS][DOMAIN_NAME]> [D…" at bounding box center [359, 247] width 718 height 495
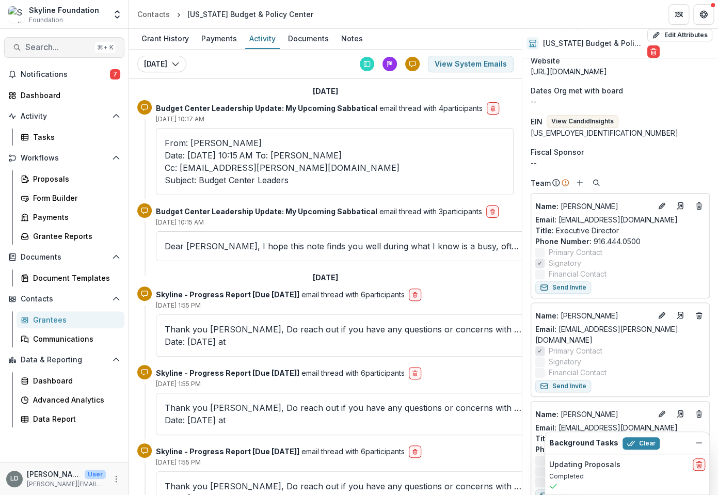
click at [70, 46] on span "Search..." at bounding box center [58, 47] width 66 height 10
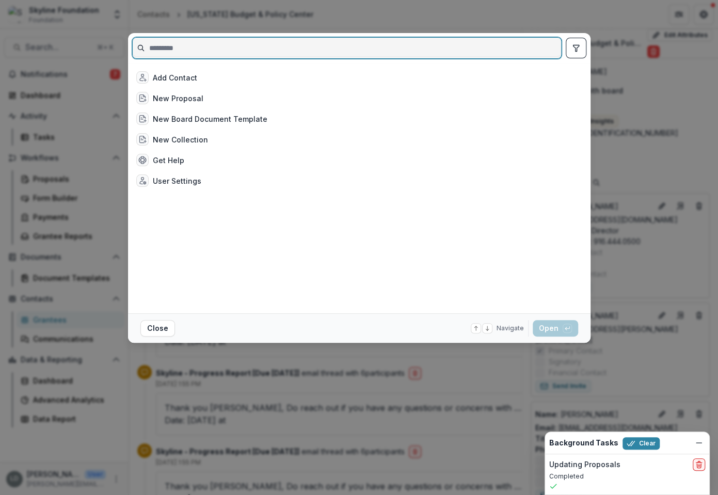
paste input "****"
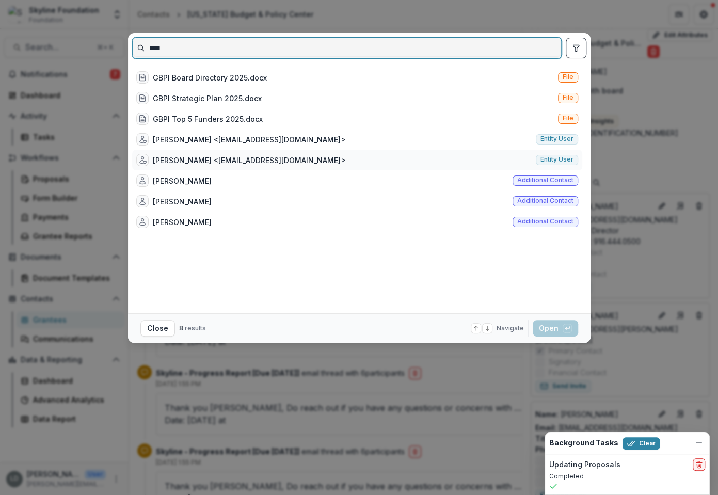
type input "****"
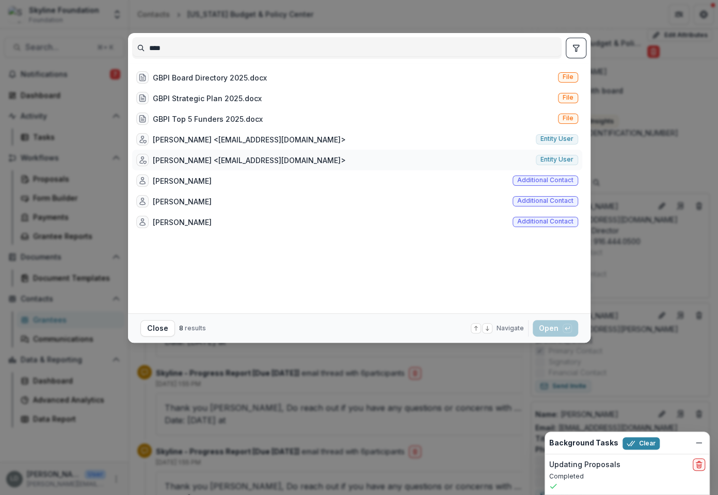
click at [208, 157] on div "[PERSON_NAME] <[EMAIL_ADDRESS][DOMAIN_NAME]>" at bounding box center [249, 160] width 193 height 11
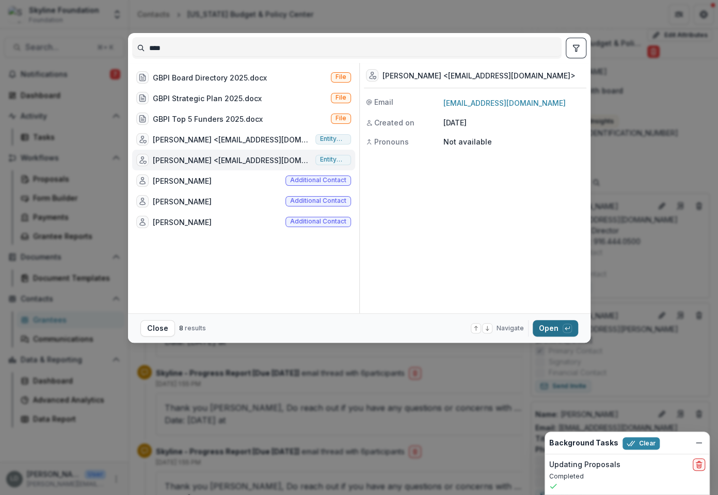
click at [548, 325] on button "Open with enter key" at bounding box center [554, 328] width 45 height 17
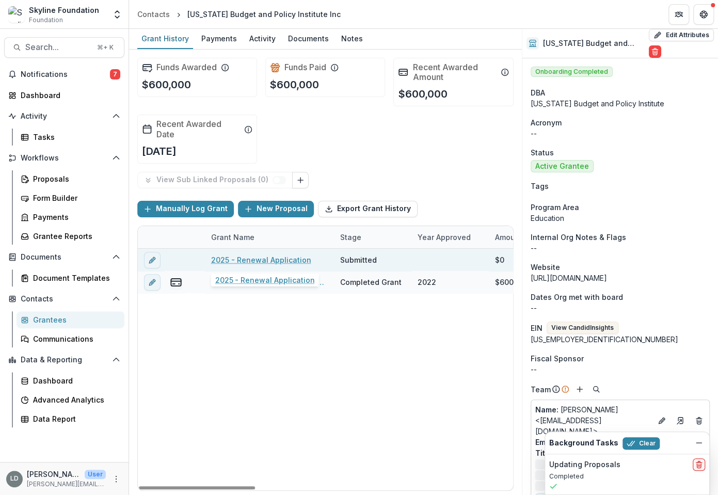
click at [258, 259] on link "2025 - Renewal Application" at bounding box center [261, 259] width 100 height 11
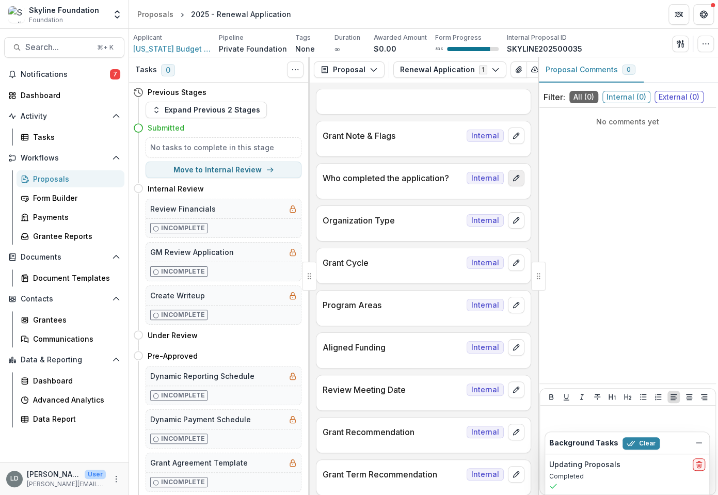
click at [514, 180] on icon "edit" at bounding box center [516, 178] width 8 height 8
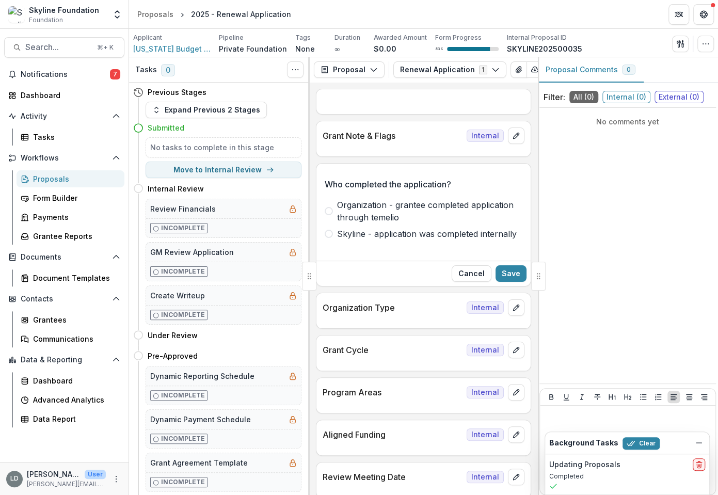
click at [420, 231] on span "Skyline - application was completed internally" at bounding box center [427, 233] width 180 height 12
click at [509, 273] on button "Save" at bounding box center [510, 273] width 31 height 17
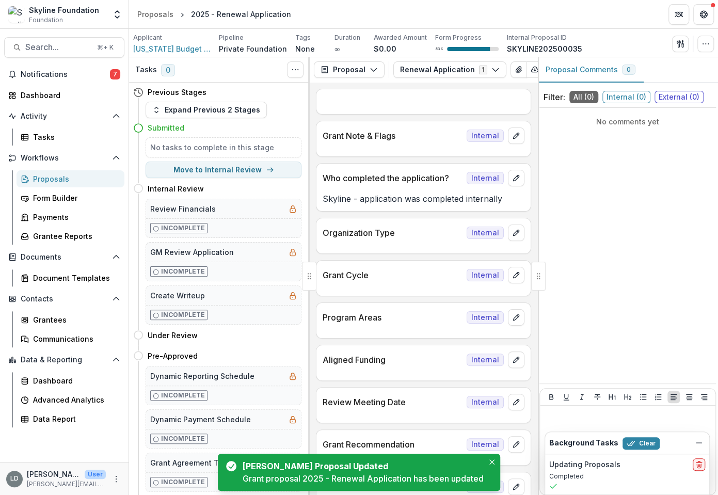
scroll to position [40, 0]
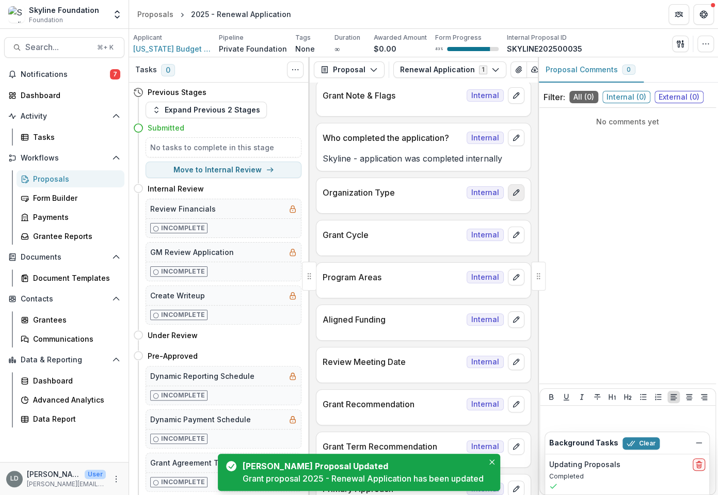
click at [512, 191] on icon "edit" at bounding box center [516, 192] width 8 height 8
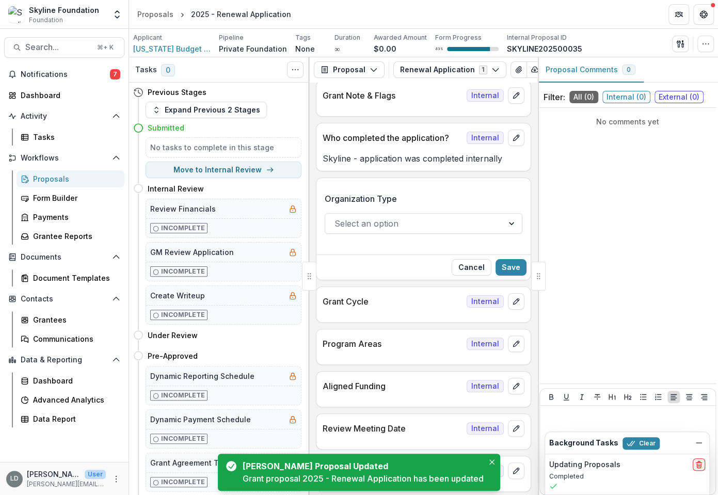
click at [420, 226] on div at bounding box center [413, 223] width 159 height 14
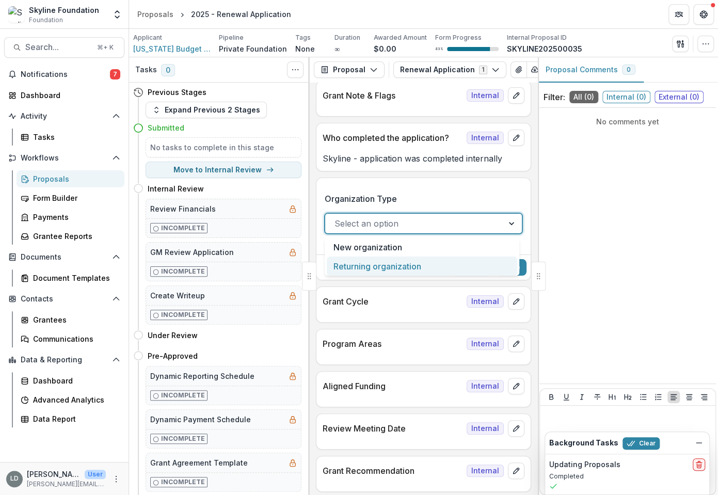
click at [415, 266] on div "Returning organization" at bounding box center [422, 265] width 190 height 19
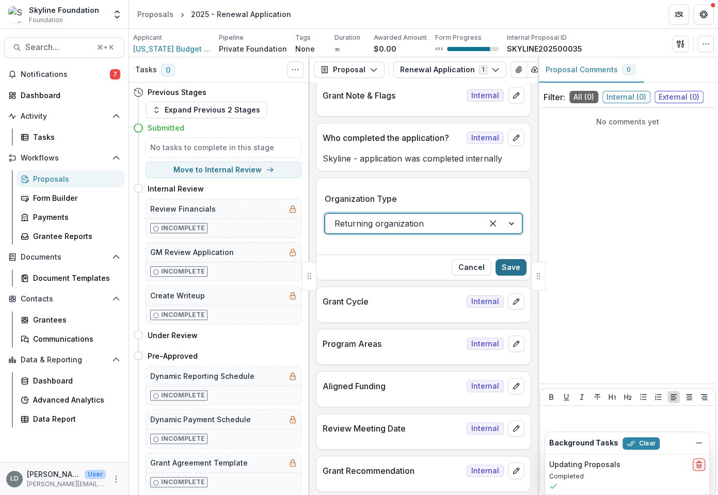
click at [518, 264] on button "Save" at bounding box center [510, 267] width 31 height 17
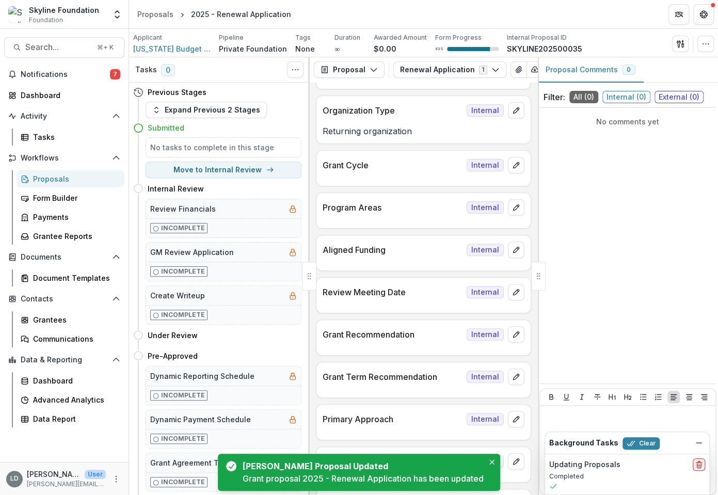
scroll to position [126, 0]
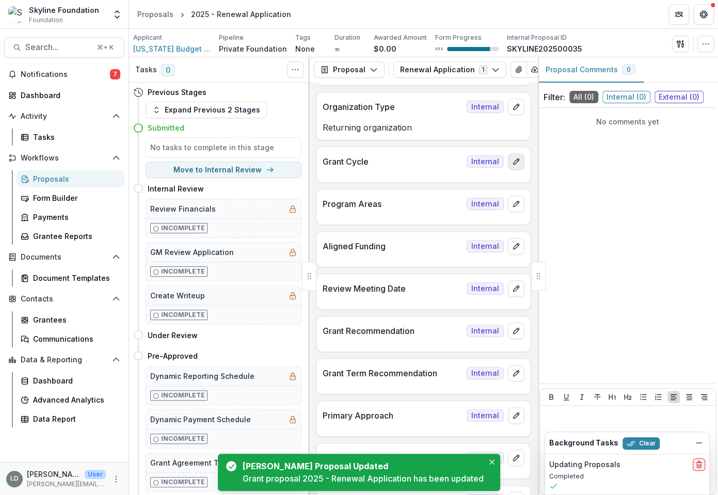
click at [513, 161] on icon "edit" at bounding box center [516, 162] width 6 height 6
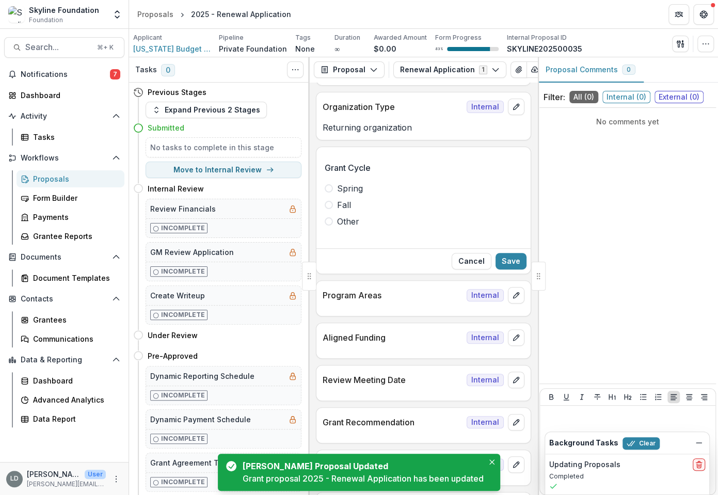
click at [349, 207] on span "Fall" at bounding box center [344, 205] width 14 height 12
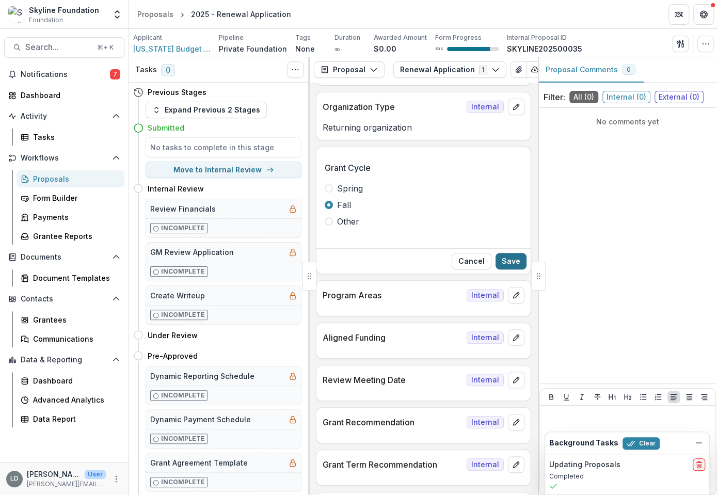
click at [507, 257] on button "Save" at bounding box center [510, 261] width 31 height 17
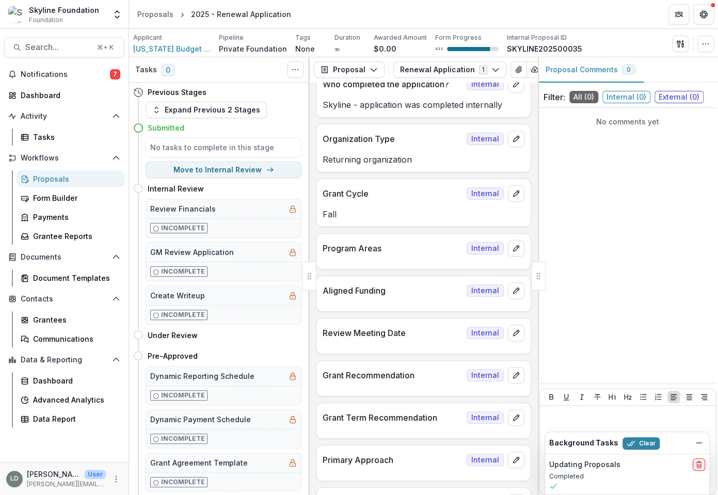
scroll to position [0, 0]
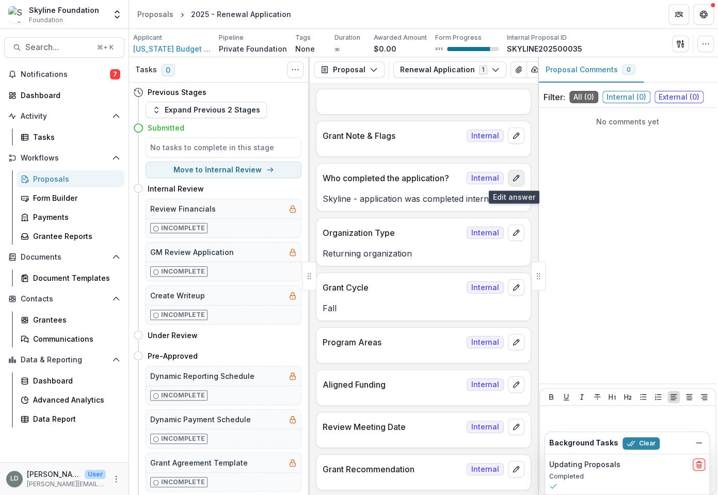
click at [513, 177] on icon "edit" at bounding box center [516, 178] width 8 height 8
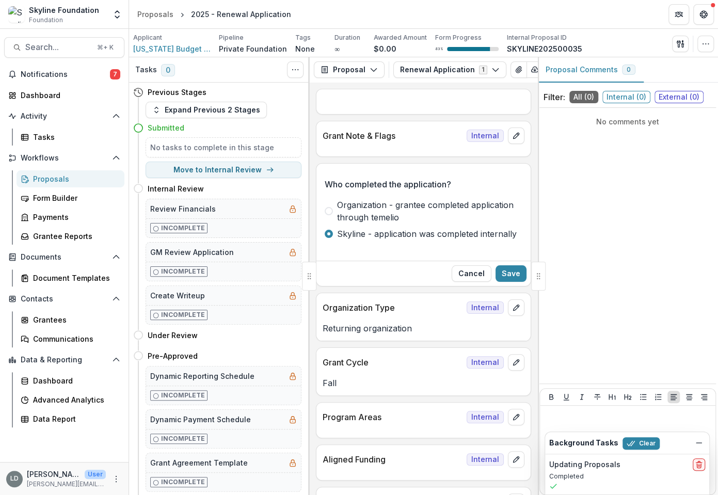
click at [435, 209] on span "Organization - grantee completed application through temelio" at bounding box center [429, 211] width 185 height 25
click at [516, 273] on button "Save" at bounding box center [510, 273] width 31 height 17
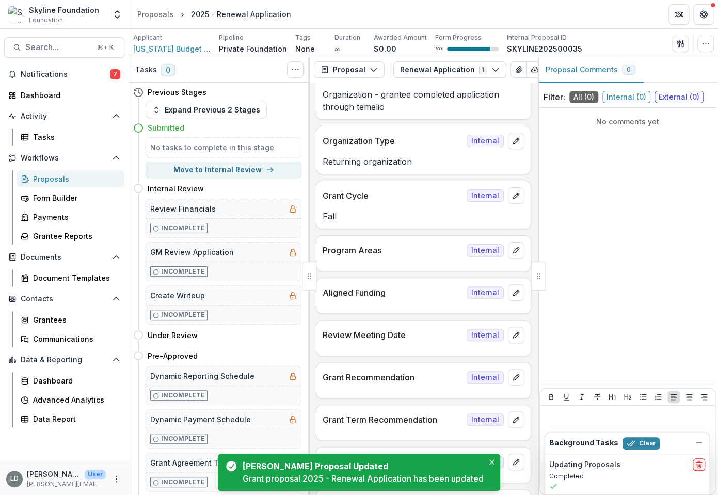
scroll to position [184, 0]
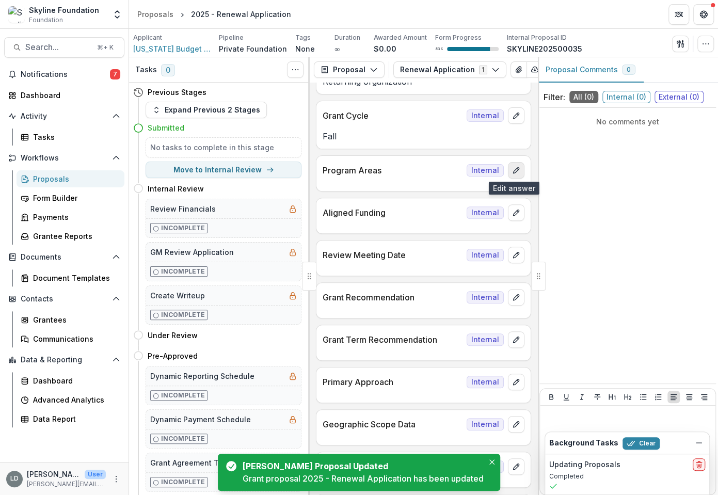
click at [513, 170] on icon "edit" at bounding box center [516, 171] width 6 height 6
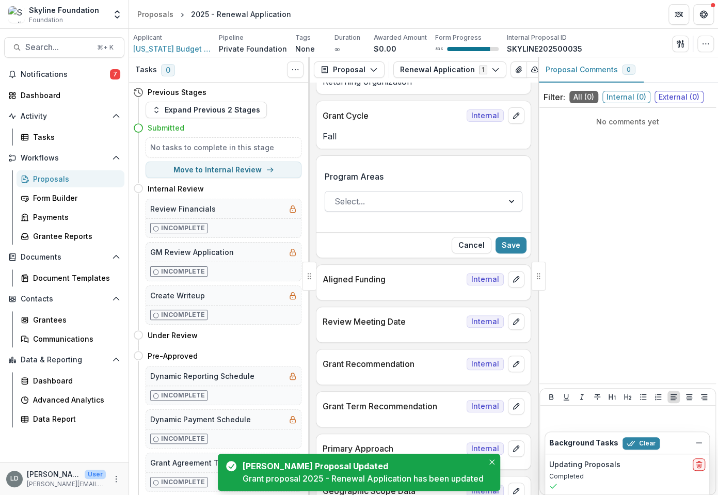
click at [387, 204] on div at bounding box center [413, 201] width 159 height 14
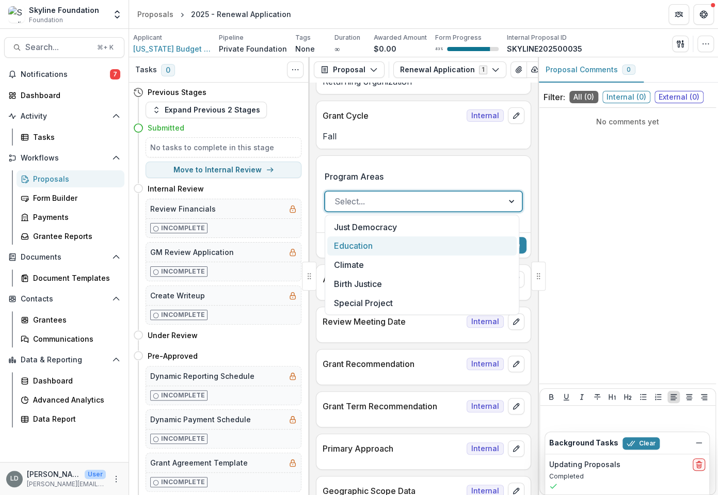
click at [377, 247] on div "Education" at bounding box center [421, 245] width 189 height 19
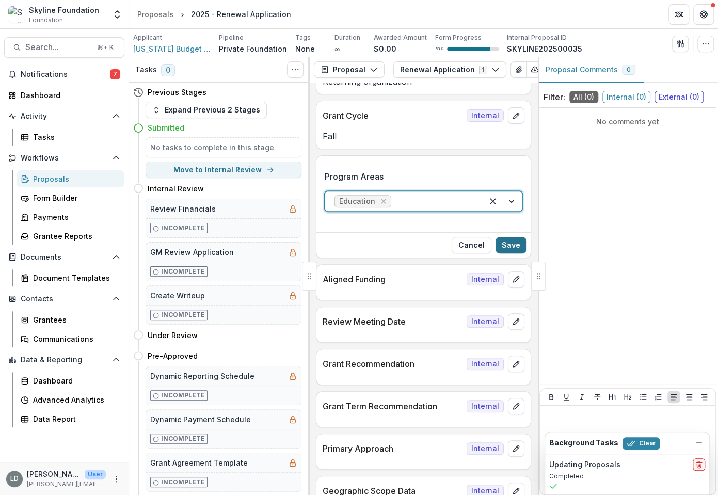
click at [514, 243] on button "Save" at bounding box center [510, 245] width 31 height 17
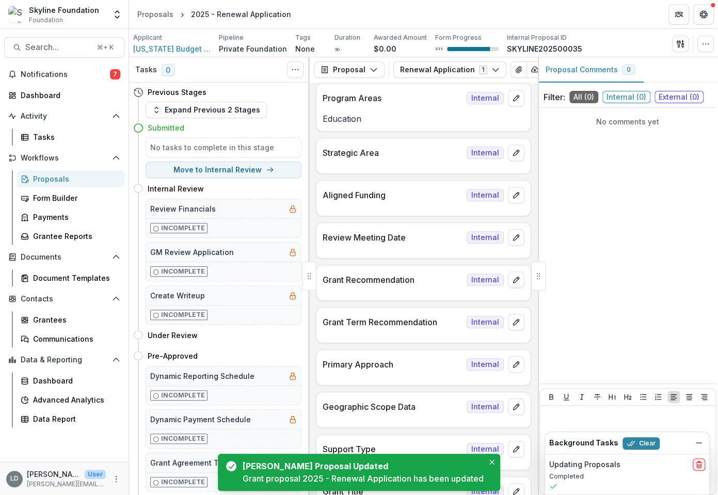
scroll to position [270, 0]
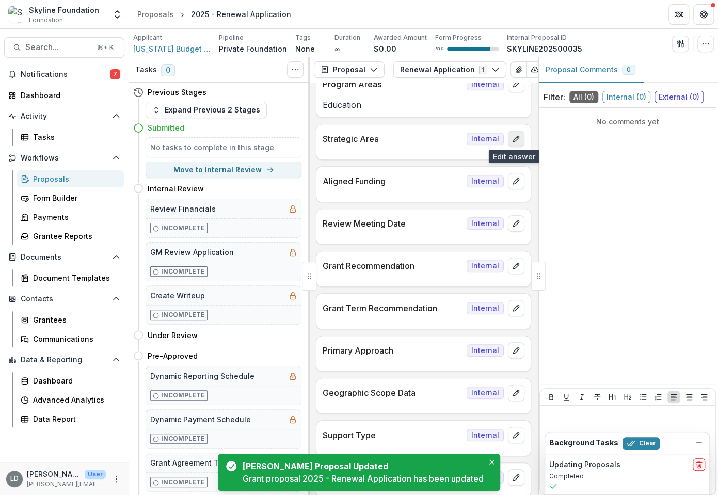
click at [512, 140] on icon "edit" at bounding box center [516, 139] width 8 height 8
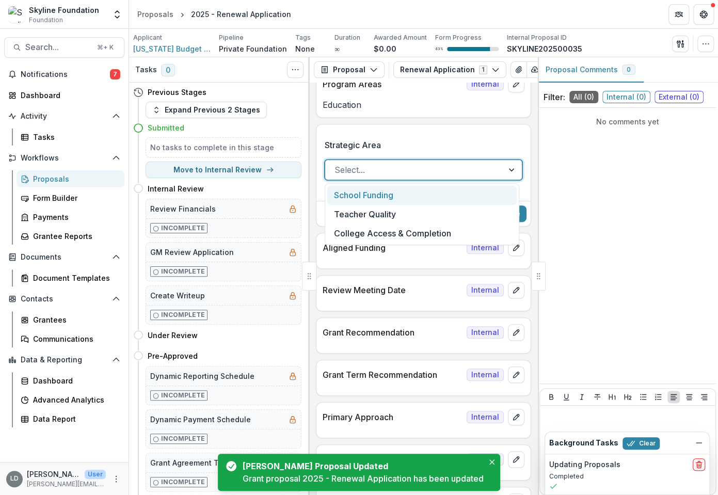
click at [483, 168] on div at bounding box center [413, 169] width 159 height 14
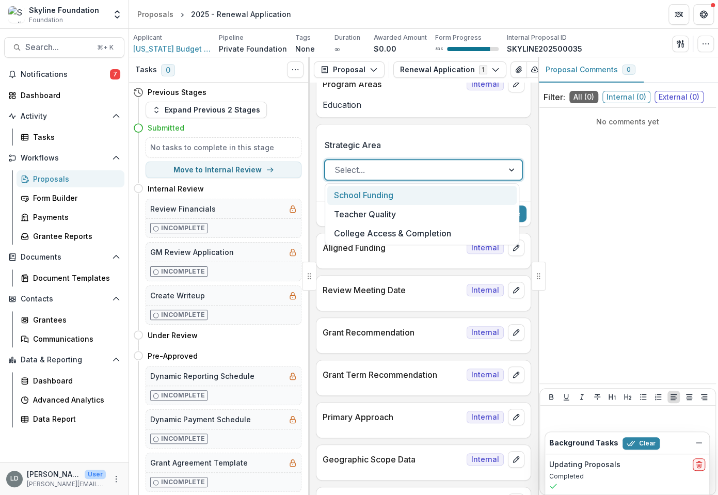
click at [441, 195] on div "School Funding" at bounding box center [421, 195] width 189 height 19
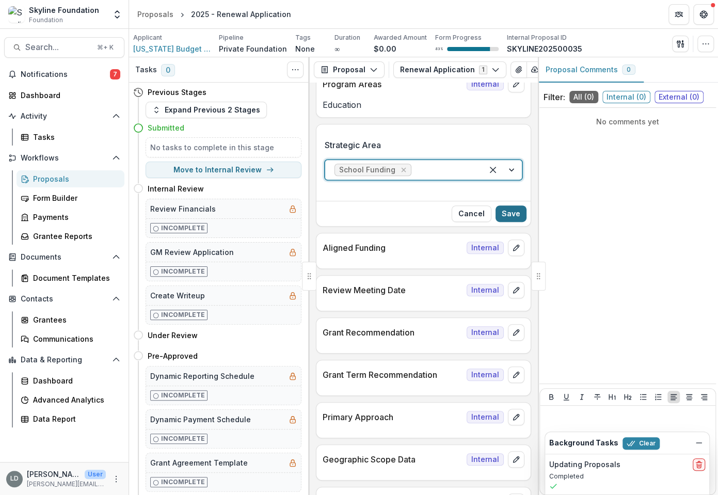
click at [513, 211] on button "Save" at bounding box center [510, 213] width 31 height 17
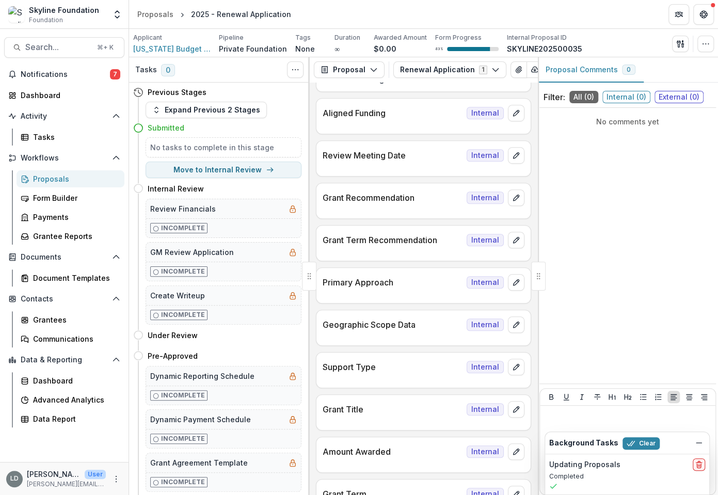
scroll to position [362, 0]
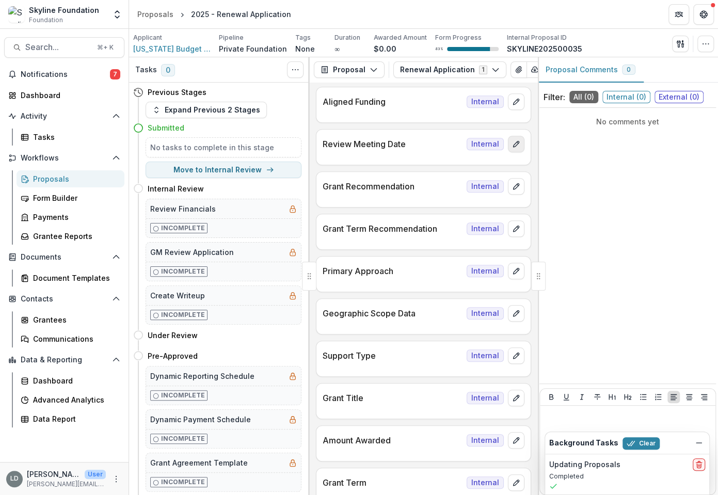
click at [513, 146] on button "edit" at bounding box center [516, 144] width 17 height 17
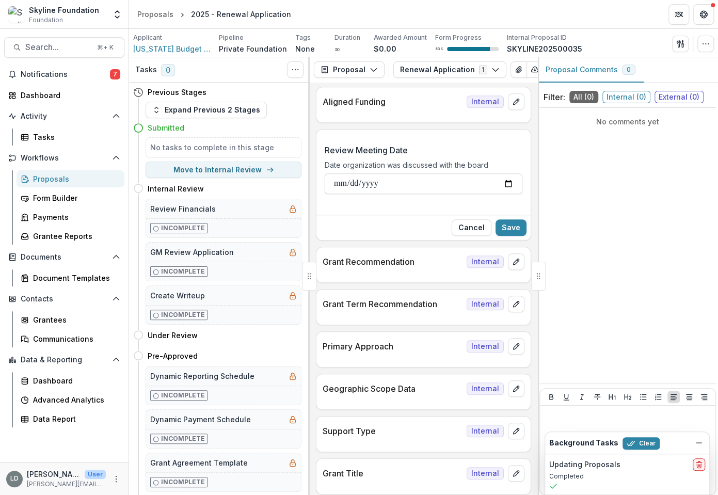
click at [338, 180] on input "Review Meeting Date" at bounding box center [423, 183] width 198 height 21
type input "**********"
click at [516, 223] on button "Save" at bounding box center [510, 227] width 31 height 17
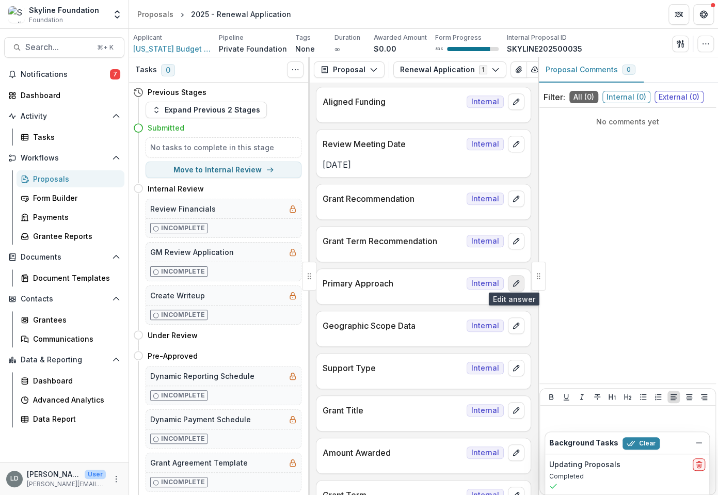
click at [512, 282] on icon "edit" at bounding box center [516, 283] width 8 height 8
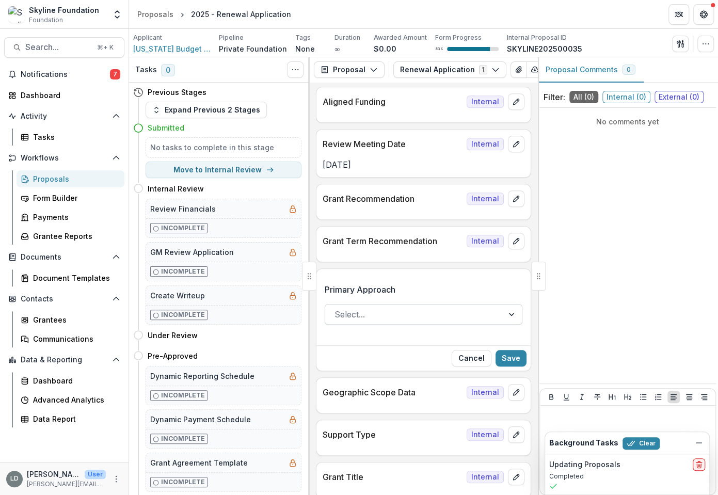
click at [490, 307] on div at bounding box center [413, 314] width 159 height 14
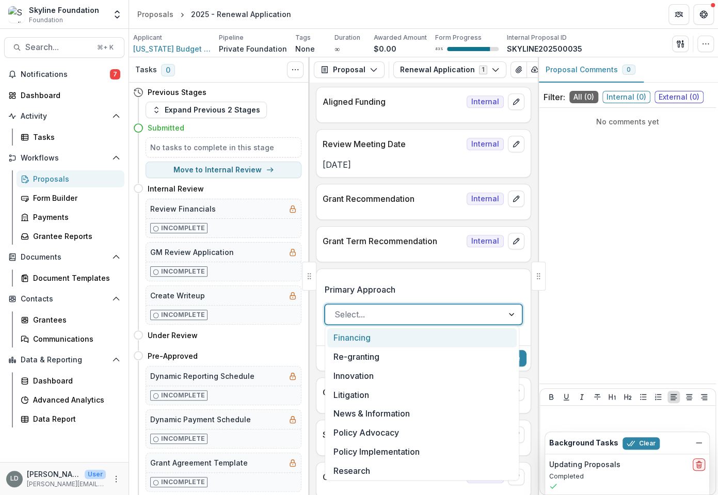
click at [487, 286] on label "Primary Approach" at bounding box center [419, 289] width 191 height 12
click at [337, 308] on input "Primary Approach" at bounding box center [335, 314] width 3 height 12
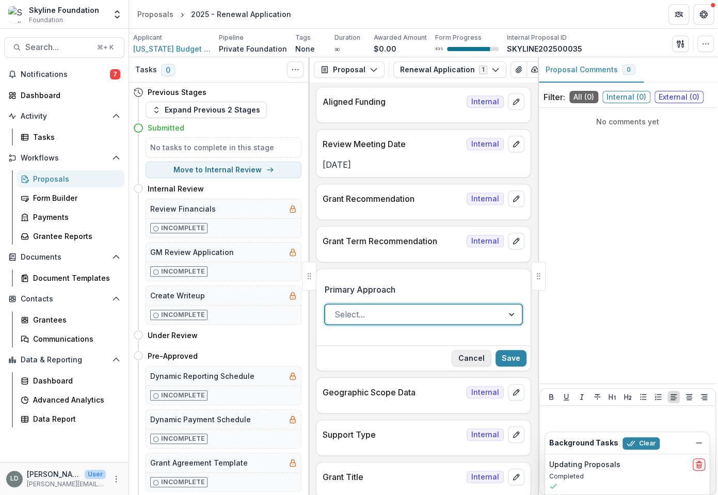
click at [476, 352] on button "Cancel" at bounding box center [471, 358] width 40 height 17
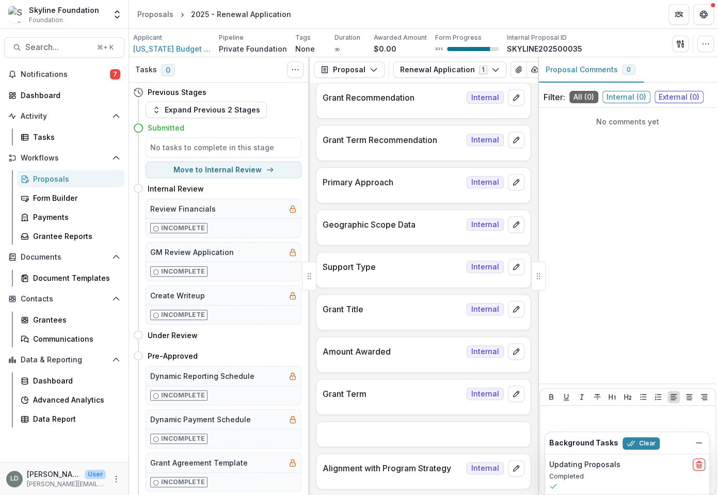
scroll to position [465, 0]
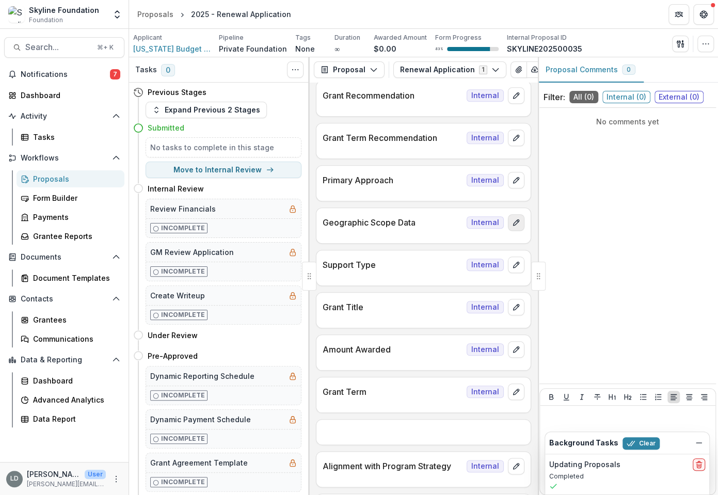
click at [512, 220] on icon "edit" at bounding box center [516, 222] width 8 height 8
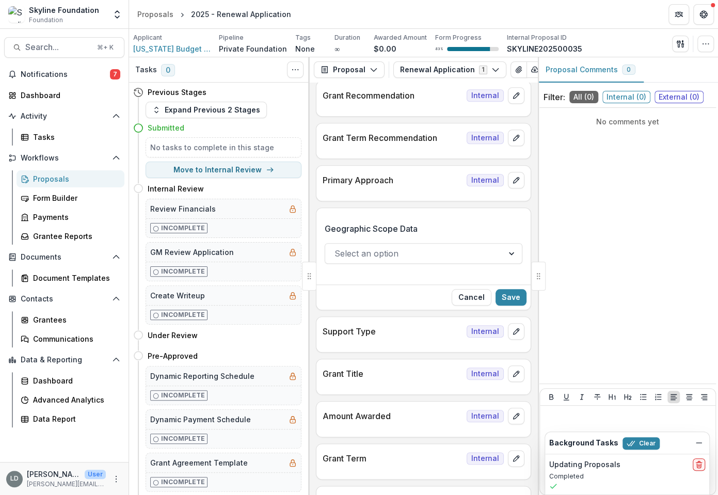
click at [425, 252] on div at bounding box center [413, 253] width 159 height 14
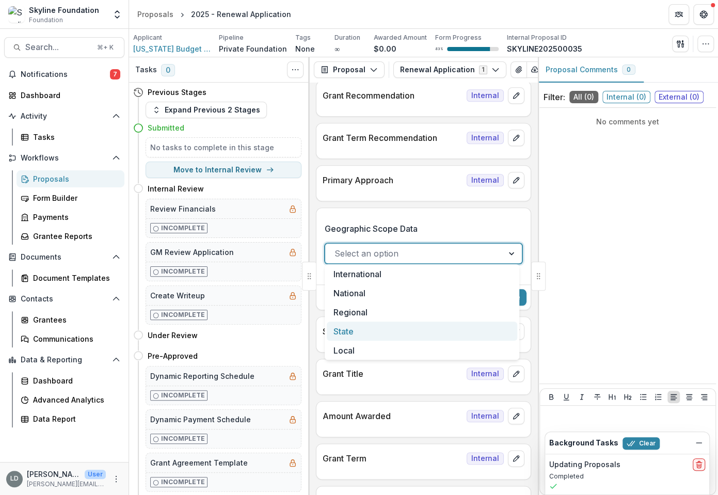
click at [398, 338] on div "State" at bounding box center [422, 330] width 190 height 19
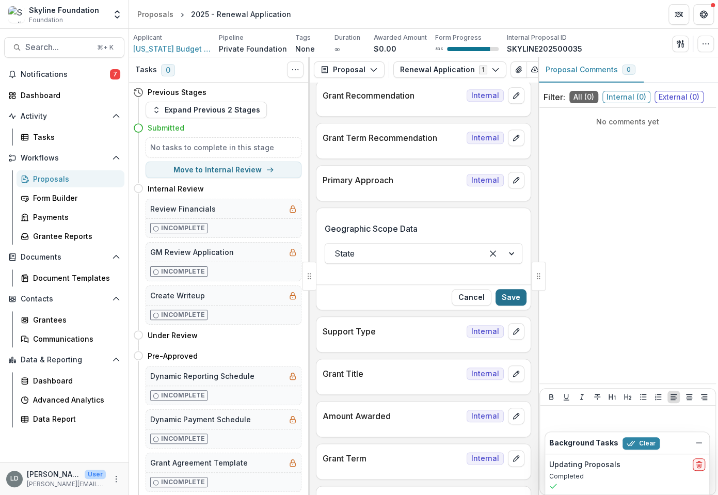
click at [513, 294] on button "Save" at bounding box center [510, 297] width 31 height 17
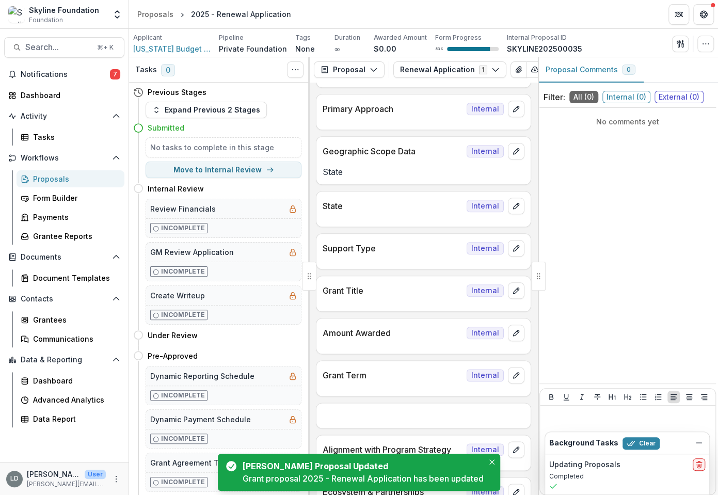
scroll to position [549, 0]
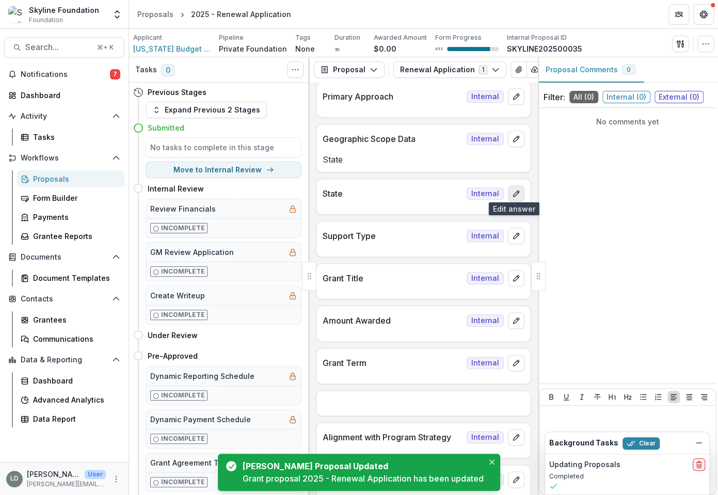
click at [513, 191] on icon "edit" at bounding box center [516, 194] width 6 height 6
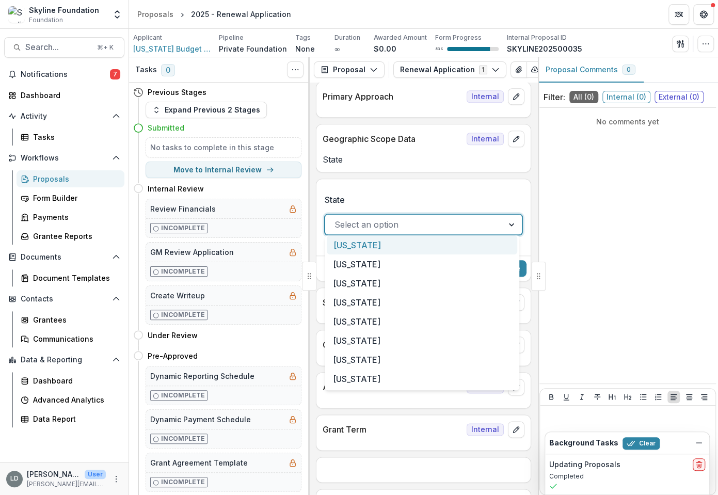
click at [403, 223] on div at bounding box center [413, 224] width 159 height 14
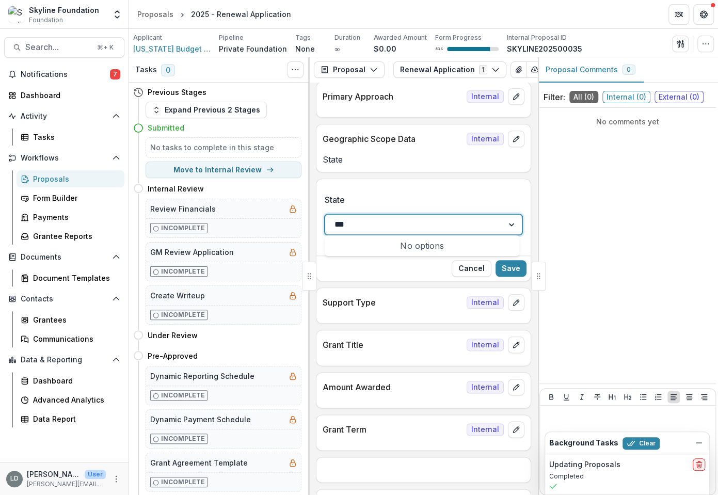
type input "**"
click at [377, 245] on div "[US_STATE]" at bounding box center [422, 244] width 190 height 19
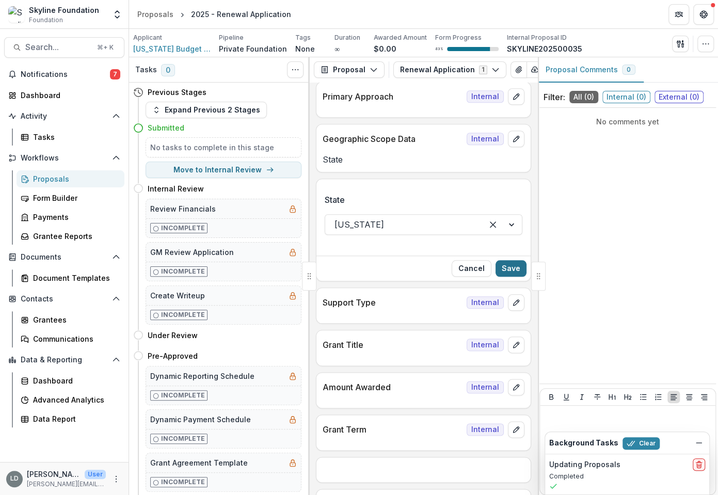
click at [508, 260] on button "Save" at bounding box center [510, 268] width 31 height 17
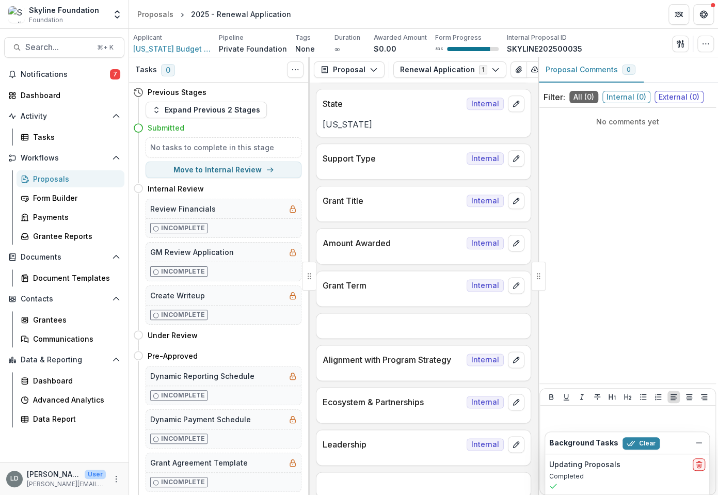
scroll to position [651, 0]
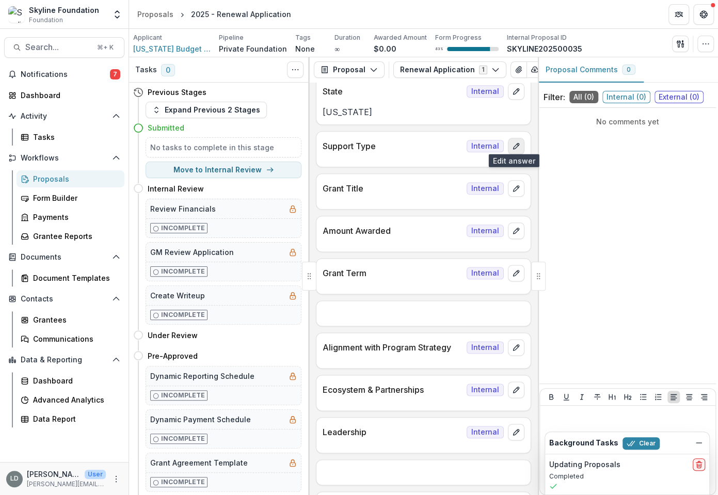
click at [514, 143] on icon "edit" at bounding box center [516, 146] width 8 height 8
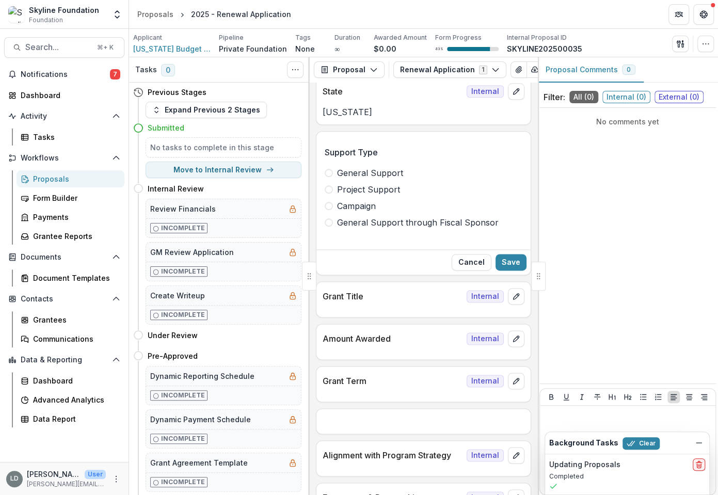
click at [393, 170] on span "General Support" at bounding box center [370, 173] width 66 height 12
click at [504, 256] on button "Save" at bounding box center [510, 262] width 31 height 17
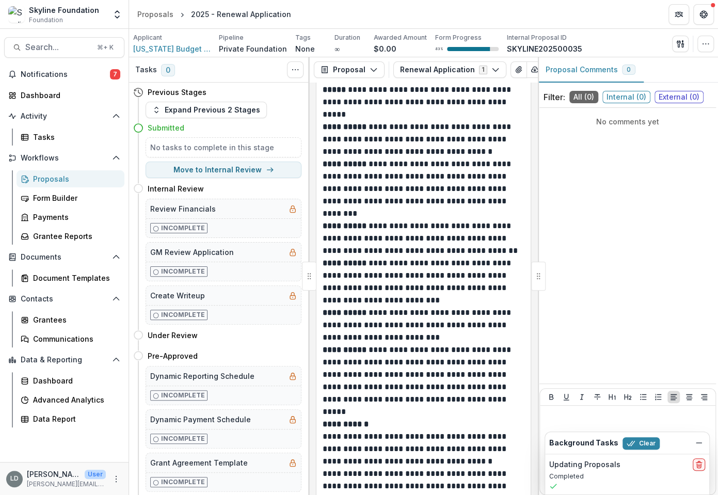
scroll to position [2734, 0]
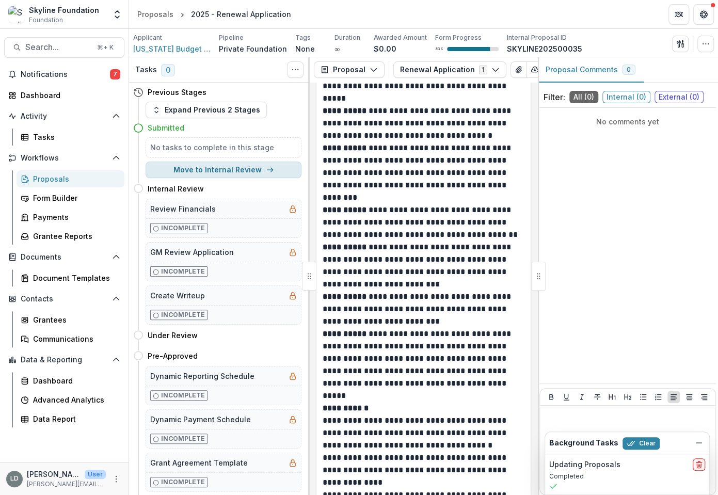
click at [226, 173] on button "Move to Internal Review" at bounding box center [223, 169] width 156 height 17
select select "**********"
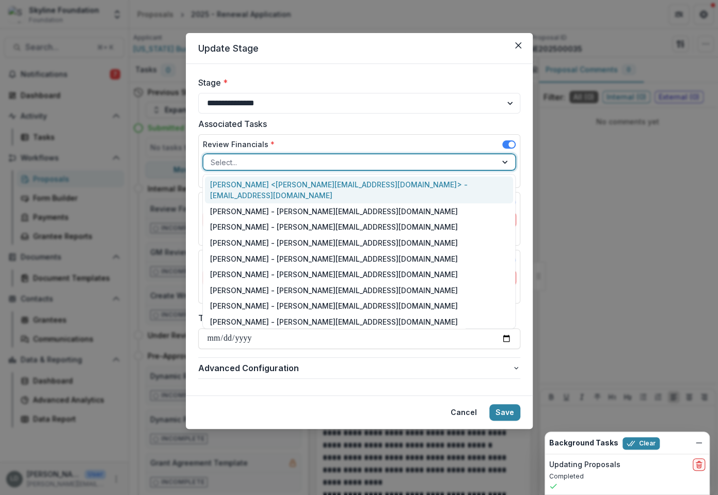
click at [287, 161] on div at bounding box center [349, 162] width 279 height 13
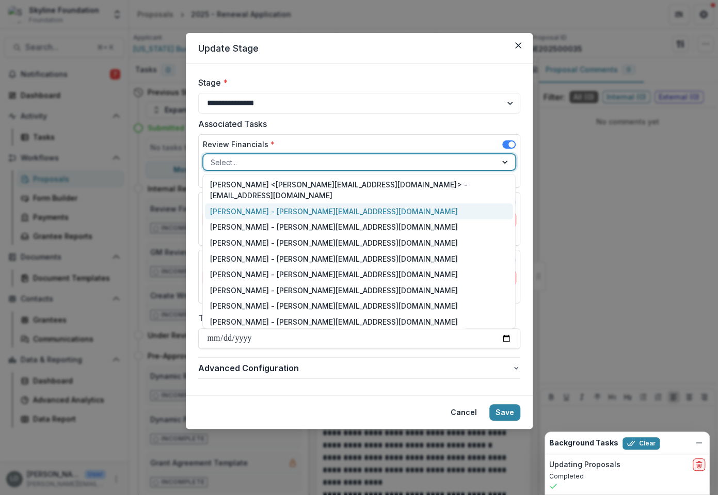
click at [283, 203] on div "[PERSON_NAME] - [PERSON_NAME][EMAIL_ADDRESS][DOMAIN_NAME]" at bounding box center [359, 211] width 308 height 16
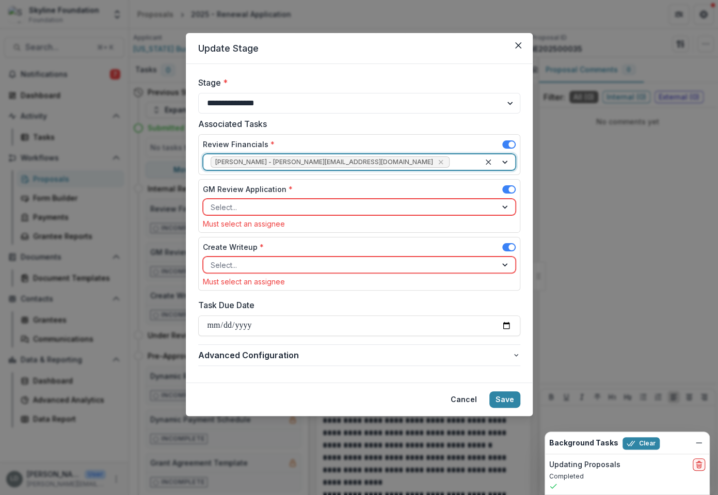
click at [286, 163] on span "[PERSON_NAME] - [PERSON_NAME][EMAIL_ADDRESS][DOMAIN_NAME]" at bounding box center [324, 161] width 218 height 7
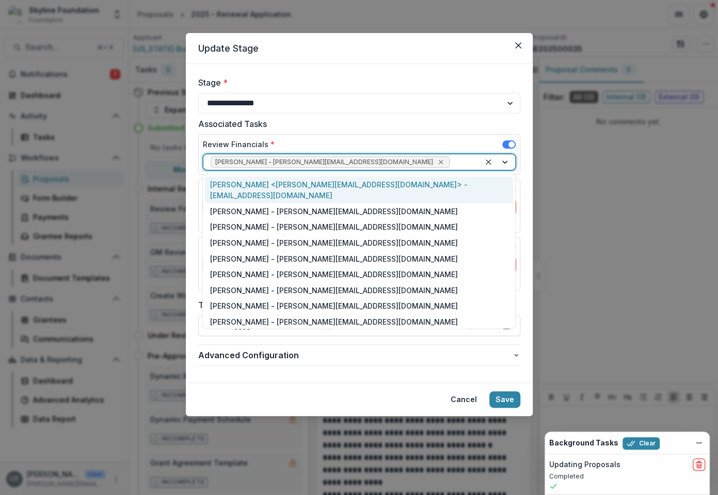
click at [438, 162] on icon "Remove Roxanne Hanson - roxanne@skylinefoundation.org" at bounding box center [440, 162] width 5 height 5
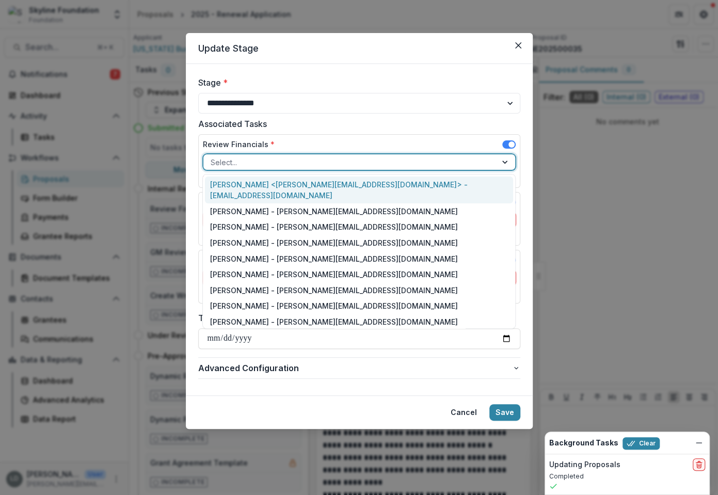
click at [314, 186] on div "[PERSON_NAME] <[PERSON_NAME][EMAIL_ADDRESS][DOMAIN_NAME]> - [EMAIL_ADDRESS][DOM…" at bounding box center [359, 189] width 308 height 27
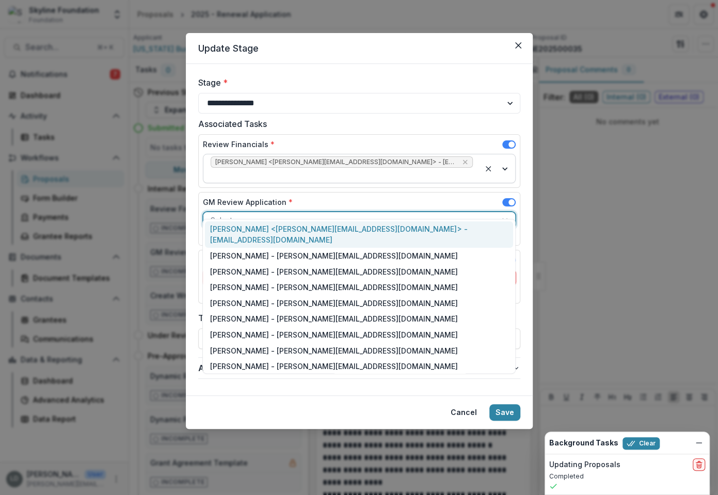
click at [302, 214] on div at bounding box center [349, 220] width 279 height 13
click at [299, 229] on div "[PERSON_NAME] <[PERSON_NAME][EMAIL_ADDRESS][DOMAIN_NAME]> - [EMAIL_ADDRESS][DOM…" at bounding box center [359, 234] width 308 height 27
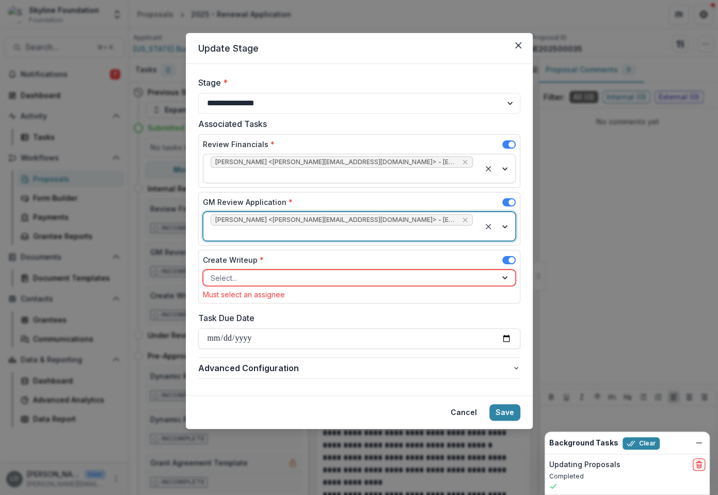
click at [295, 271] on div at bounding box center [349, 277] width 279 height 13
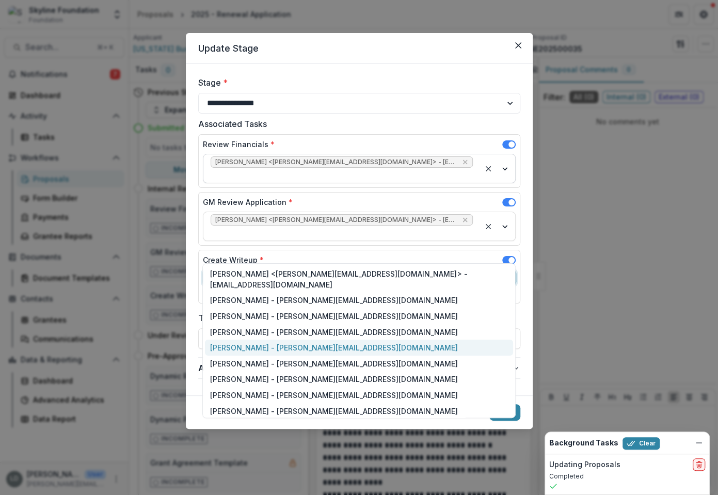
click at [290, 339] on div "[PERSON_NAME] - [PERSON_NAME][EMAIL_ADDRESS][DOMAIN_NAME]" at bounding box center [359, 347] width 308 height 16
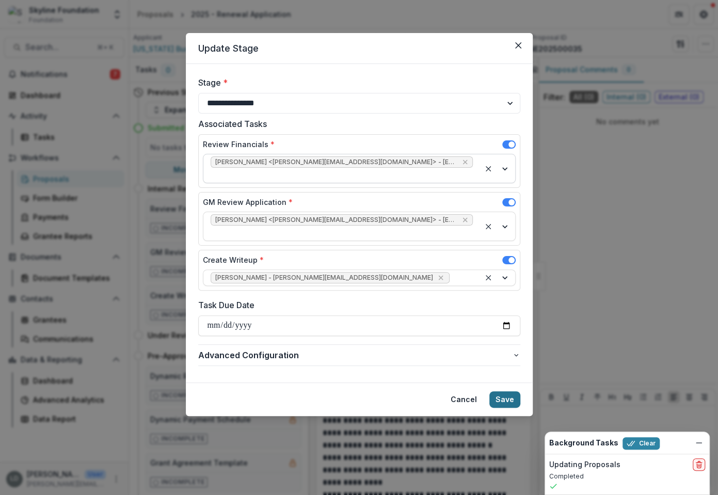
click at [508, 391] on button "Save" at bounding box center [504, 399] width 31 height 17
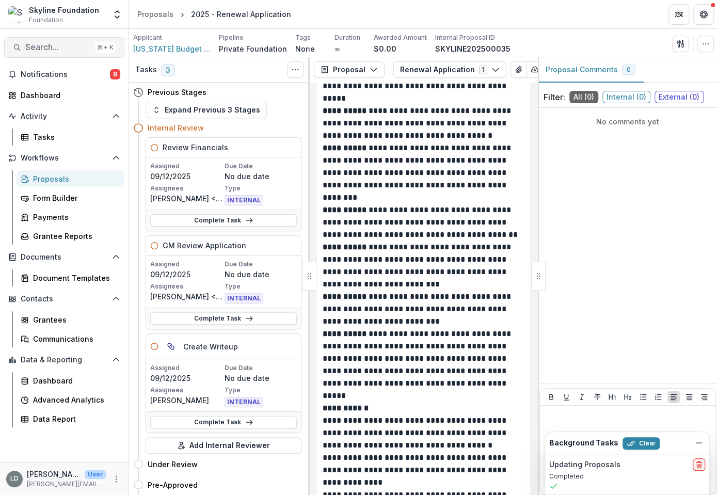
click at [78, 44] on span "Search..." at bounding box center [58, 47] width 66 height 10
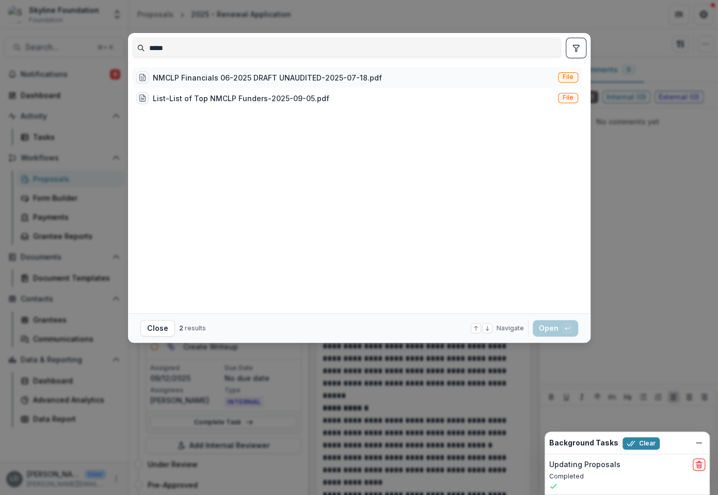
click at [217, 77] on div "NMCLP Financials 06-2025 DRAFT UNAUDITED-2025-07-18.pdf" at bounding box center [267, 77] width 229 height 11
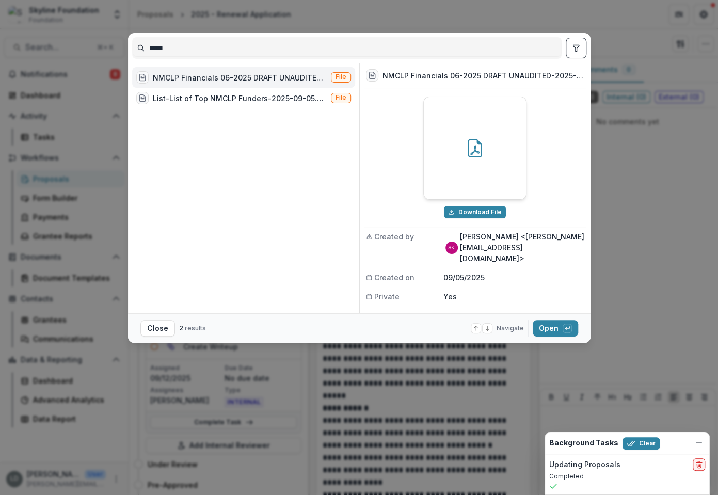
click at [460, 236] on p "[PERSON_NAME] <[PERSON_NAME][EMAIL_ADDRESS][DOMAIN_NAME]>" at bounding box center [522, 247] width 124 height 32
drag, startPoint x: 464, startPoint y: 249, endPoint x: 556, endPoint y: 247, distance: 91.8
click at [556, 247] on p "[PERSON_NAME] <[PERSON_NAME][EMAIL_ADDRESS][DOMAIN_NAME]>" at bounding box center [522, 247] width 124 height 32
copy p "[PERSON_NAME][EMAIL_ADDRESS][DOMAIN_NAME]"
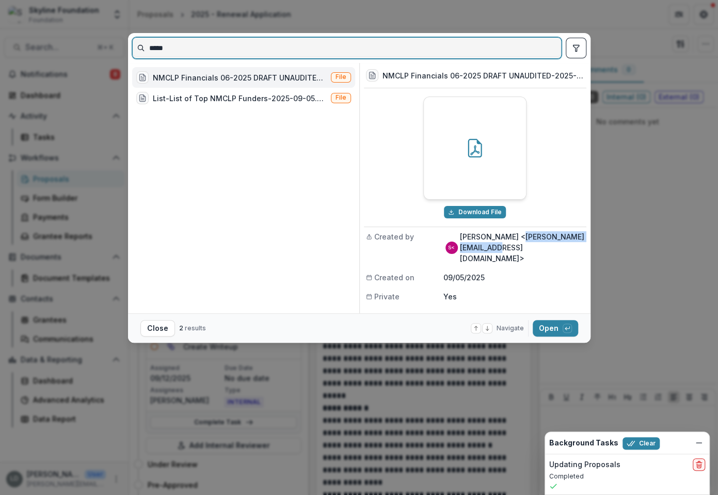
click at [490, 52] on input "*****" at bounding box center [347, 48] width 428 height 17
click at [480, 43] on input "*****" at bounding box center [347, 48] width 428 height 17
paste input "**********"
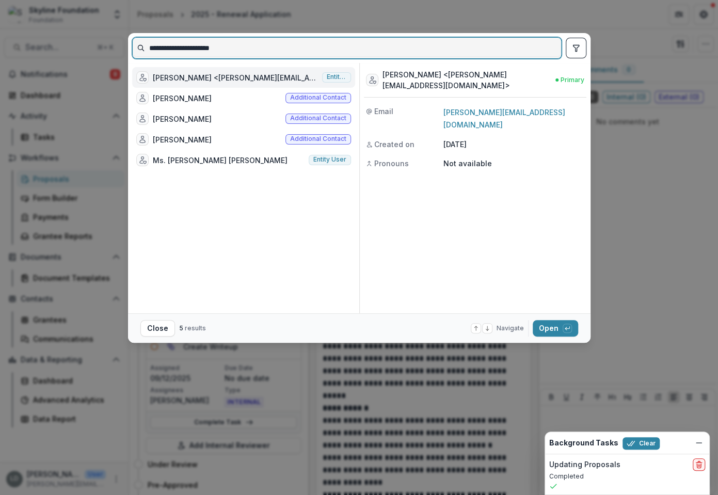
type input "**********"
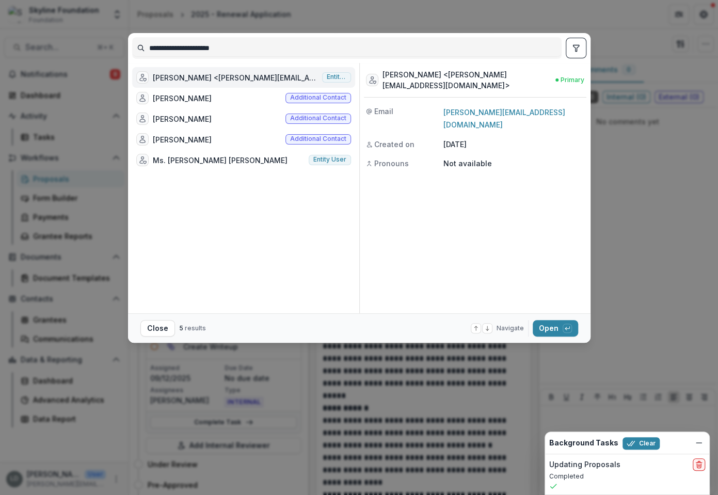
click at [247, 79] on div "[PERSON_NAME] <[PERSON_NAME][EMAIL_ADDRESS][DOMAIN_NAME]>" at bounding box center [235, 77] width 165 height 11
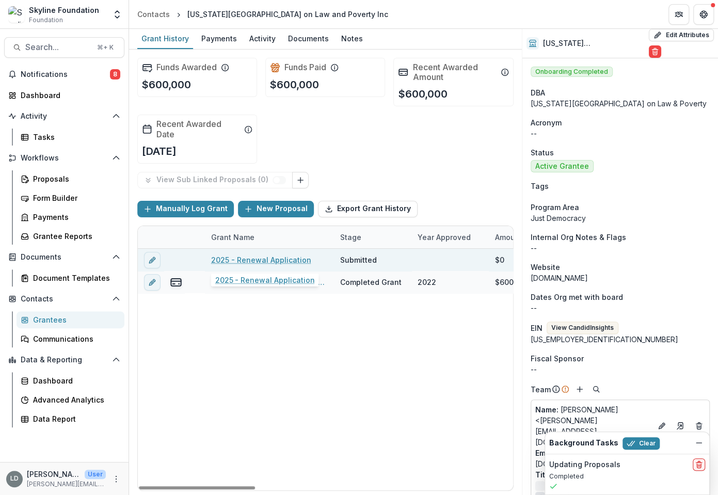
click at [240, 258] on link "2025 - Renewal Application" at bounding box center [261, 259] width 100 height 11
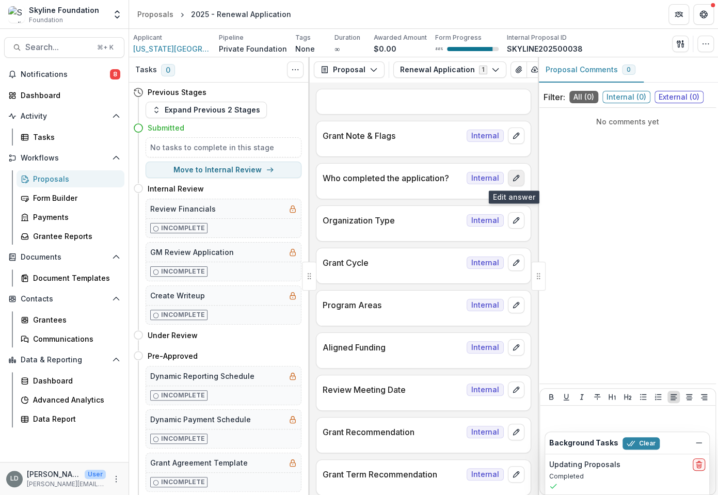
click at [515, 175] on icon "edit" at bounding box center [516, 178] width 6 height 6
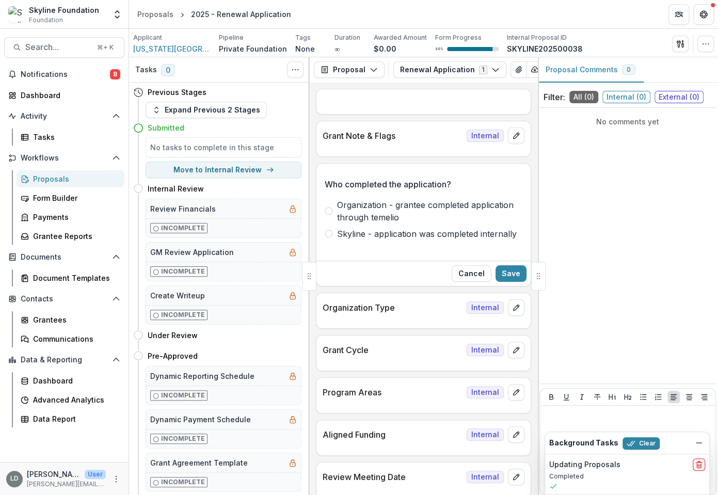
click at [420, 207] on span "Organization - grantee completed application through temelio" at bounding box center [429, 211] width 185 height 25
click at [506, 274] on button "Save" at bounding box center [510, 273] width 31 height 17
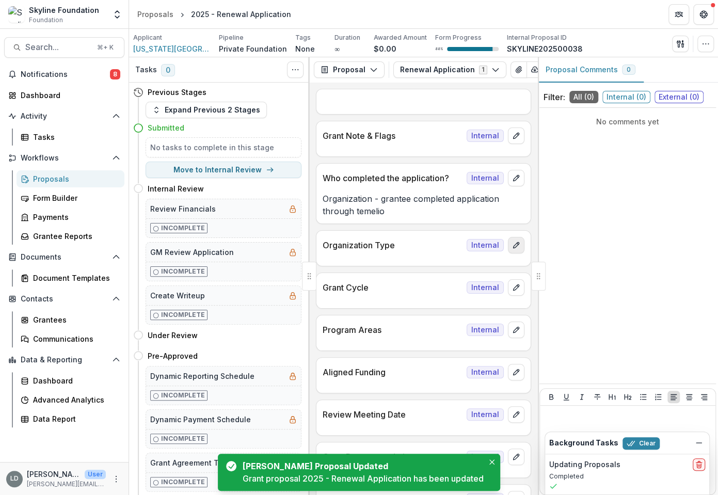
click at [508, 247] on button "edit" at bounding box center [516, 245] width 17 height 17
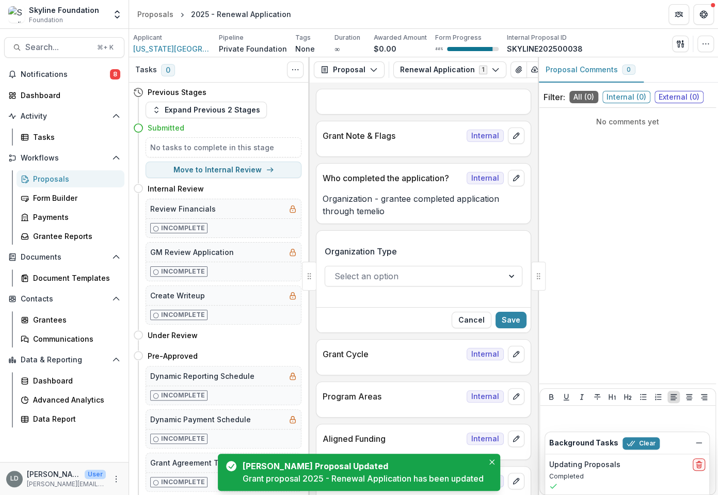
click at [439, 289] on div "Organization Type Select an option" at bounding box center [423, 270] width 198 height 66
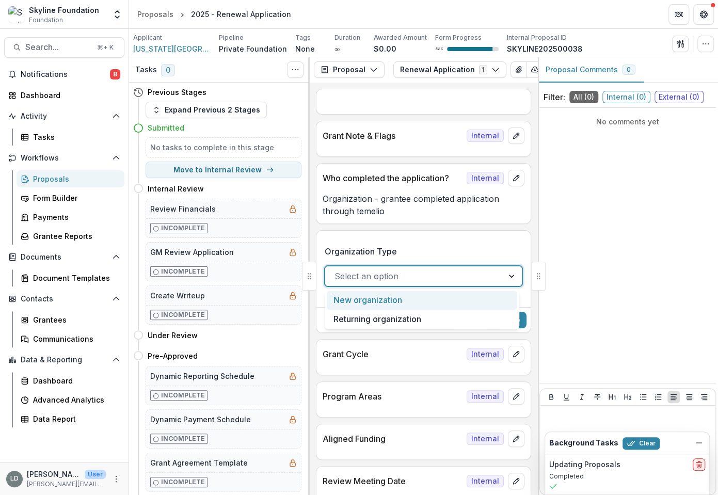
click at [422, 278] on div at bounding box center [413, 276] width 159 height 14
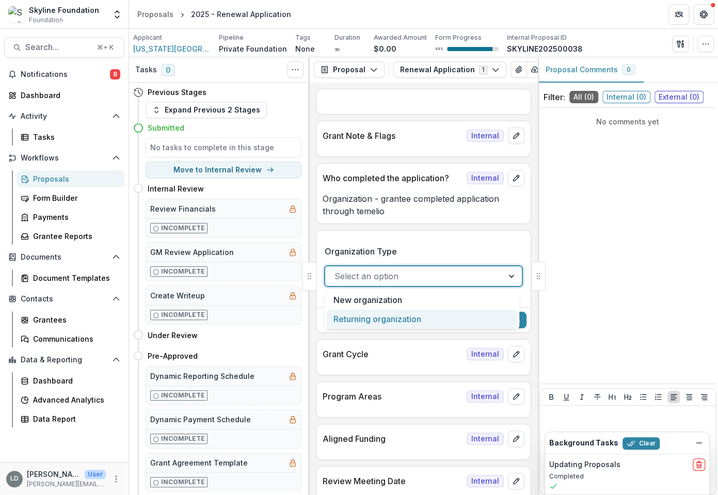
click at [416, 319] on div "Returning organization" at bounding box center [422, 318] width 190 height 19
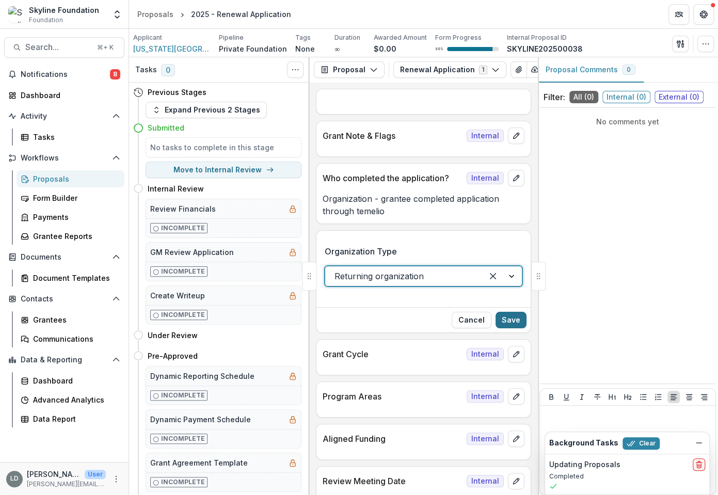
click at [502, 316] on button "Save" at bounding box center [510, 320] width 31 height 17
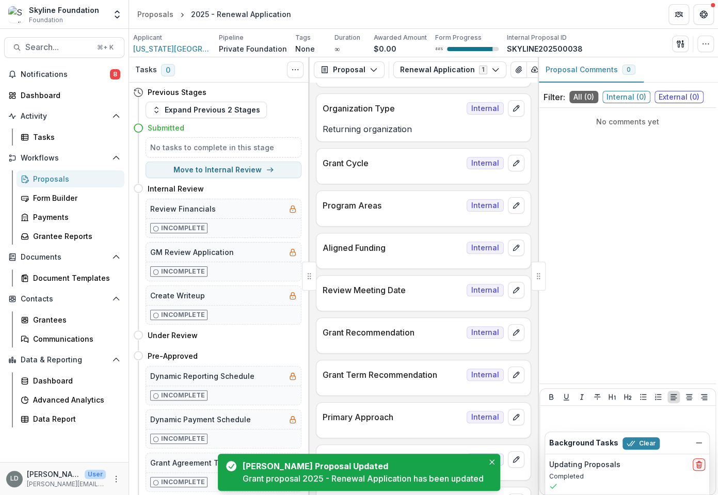
scroll to position [141, 0]
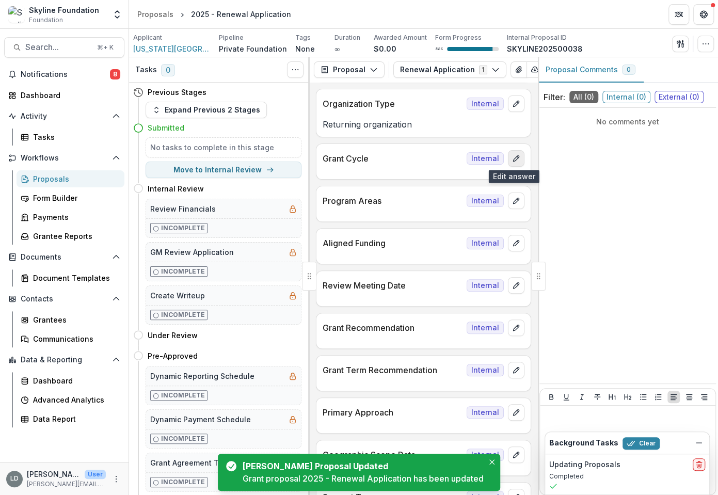
click at [516, 154] on icon "edit" at bounding box center [516, 158] width 8 height 8
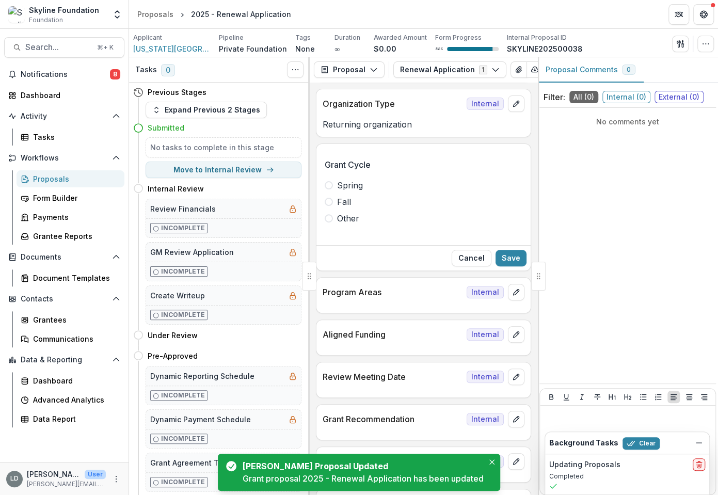
click at [348, 198] on span "Fall" at bounding box center [344, 201] width 14 height 12
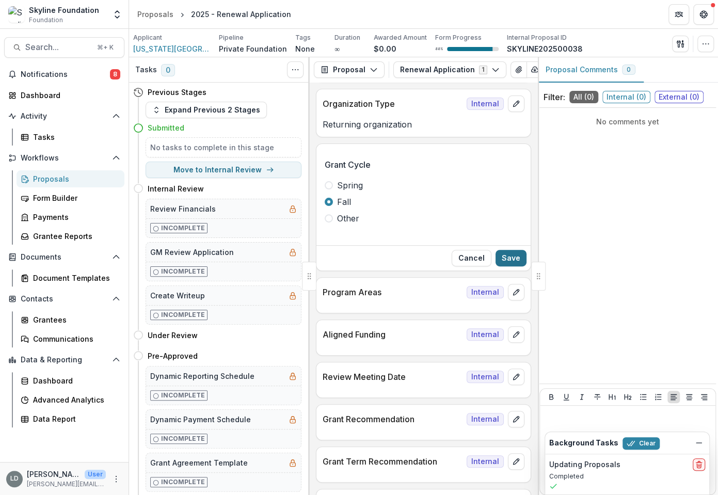
click at [515, 254] on button "Save" at bounding box center [510, 258] width 31 height 17
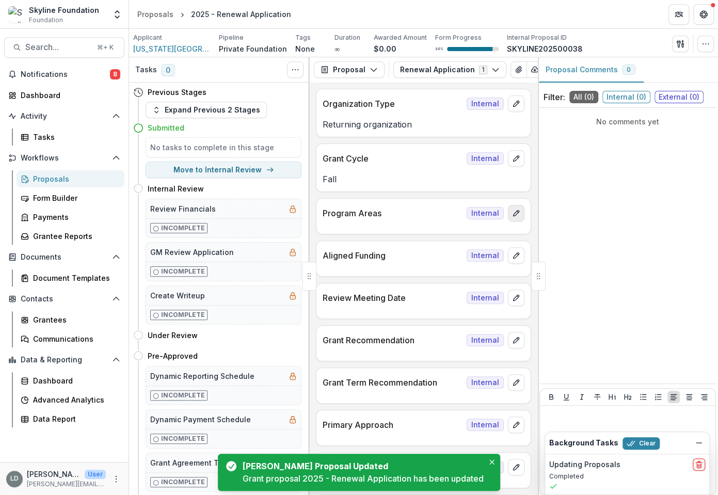
click at [508, 214] on button "edit" at bounding box center [516, 213] width 17 height 17
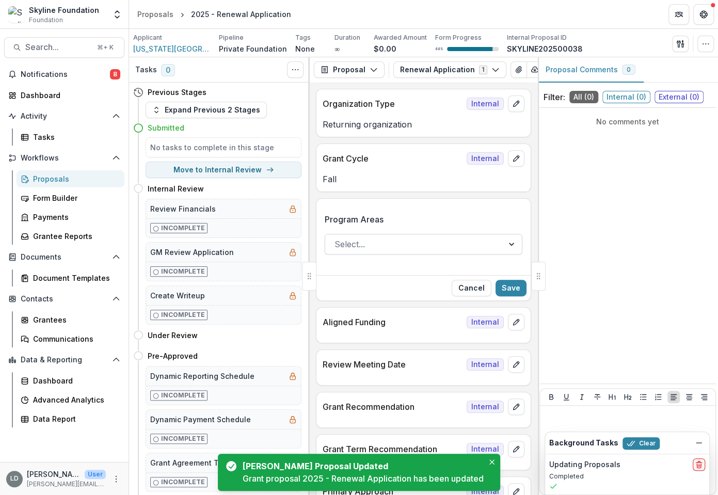
click at [405, 243] on div at bounding box center [413, 244] width 159 height 14
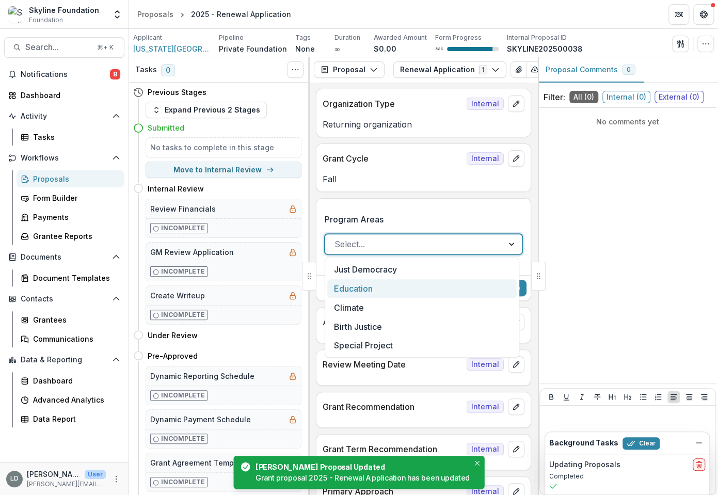
click at [399, 291] on div "Education" at bounding box center [421, 288] width 189 height 19
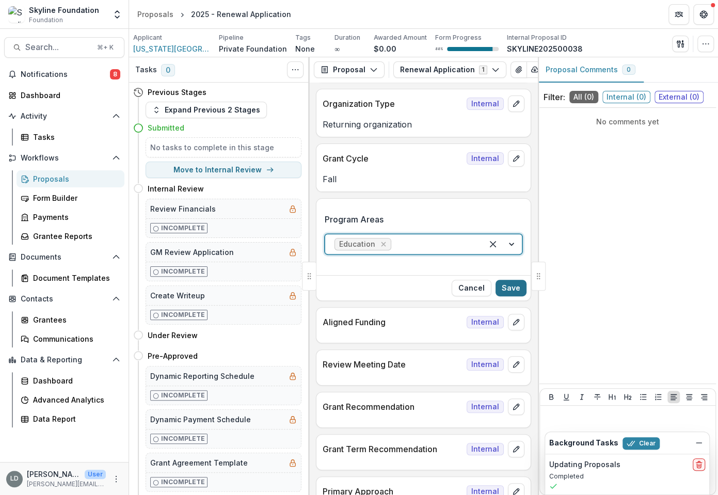
click at [517, 283] on button "Save" at bounding box center [510, 288] width 31 height 17
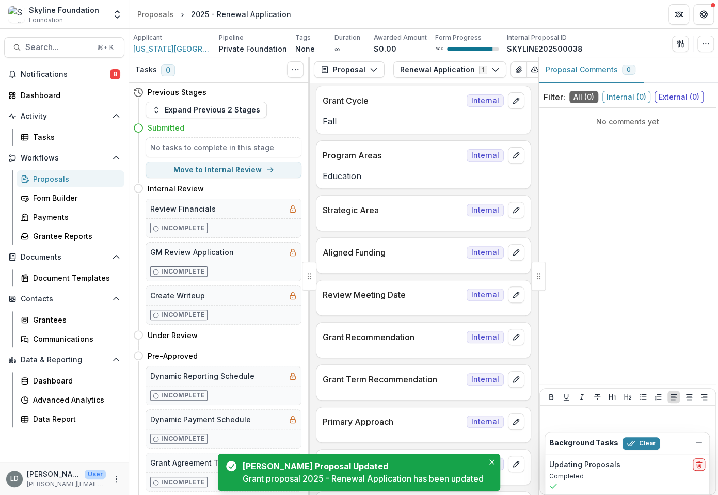
scroll to position [205, 0]
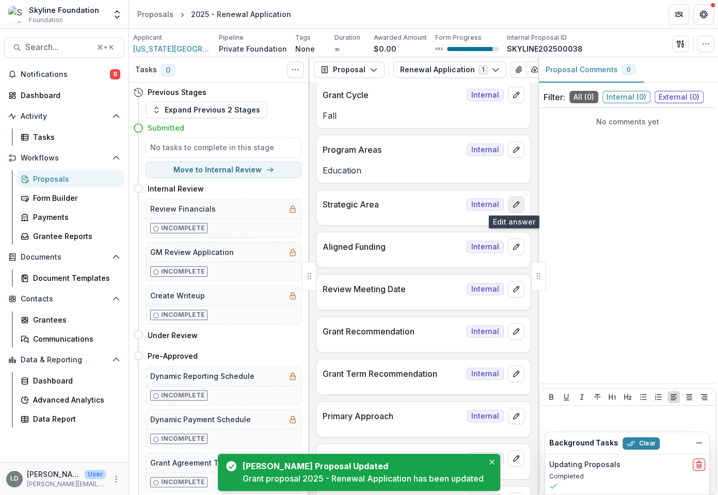
click at [513, 205] on icon "edit" at bounding box center [516, 205] width 6 height 6
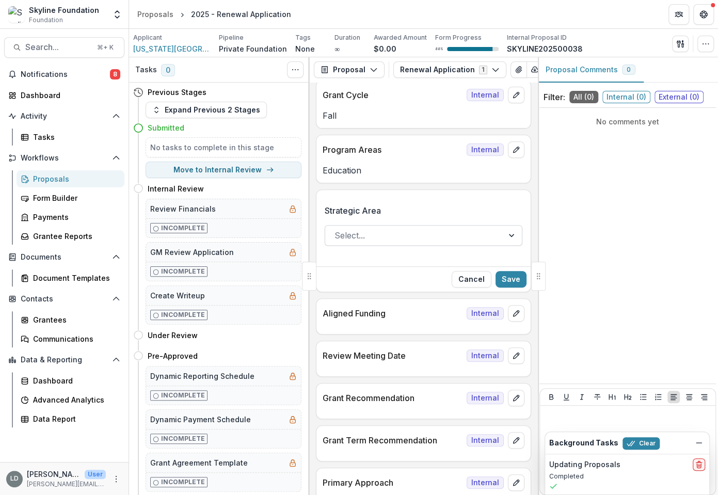
click at [479, 240] on div at bounding box center [413, 235] width 159 height 14
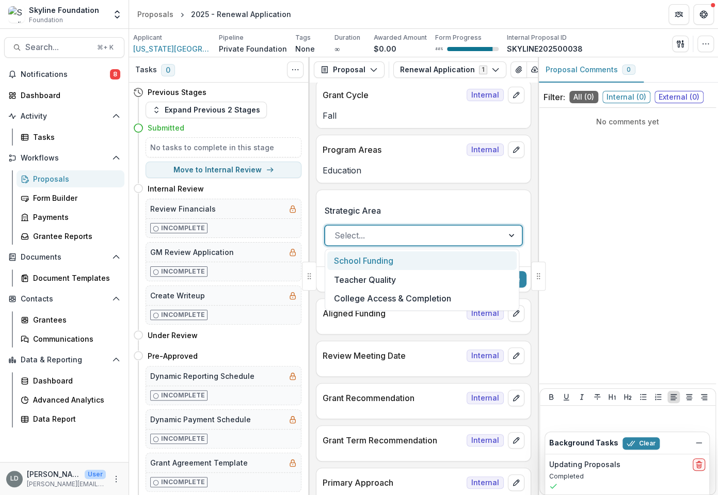
click at [476, 257] on div "School Funding" at bounding box center [421, 260] width 189 height 19
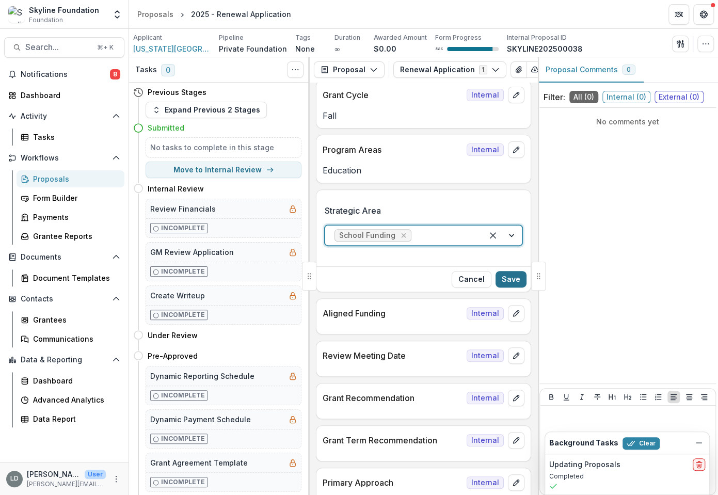
click at [506, 275] on button "Save" at bounding box center [510, 279] width 31 height 17
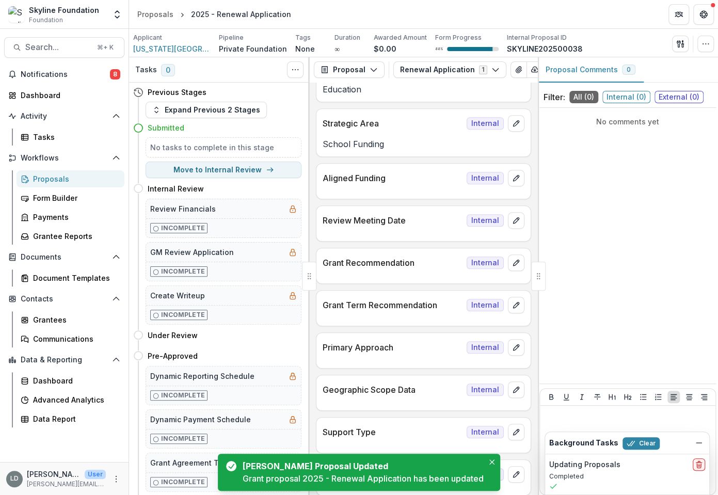
scroll to position [281, 0]
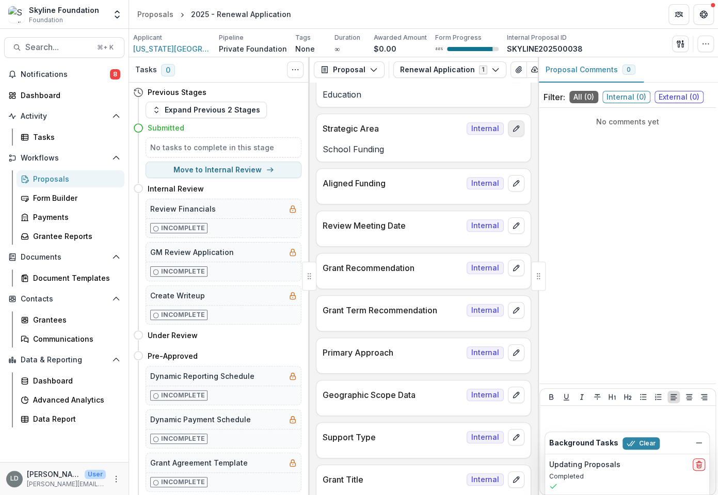
click at [514, 132] on button "edit" at bounding box center [516, 128] width 17 height 17
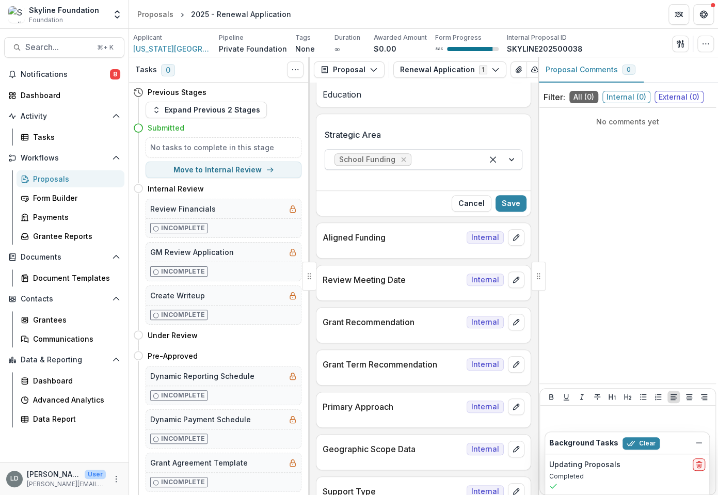
click at [477, 158] on div "School Funding" at bounding box center [403, 159] width 157 height 17
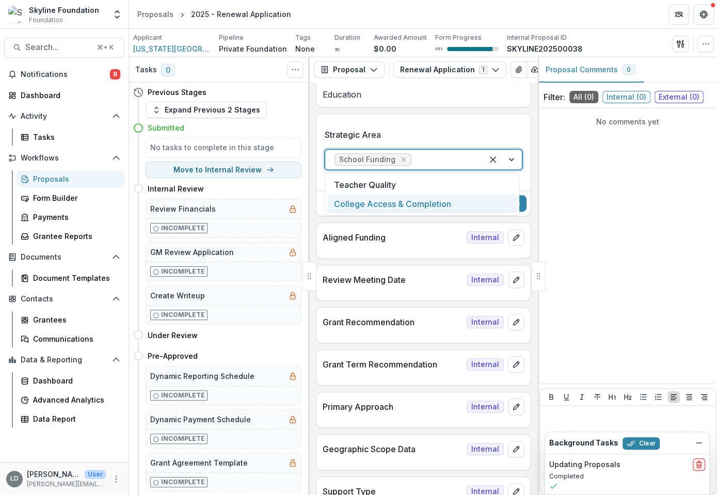
click at [445, 204] on div "College Access & Completion" at bounding box center [421, 203] width 189 height 19
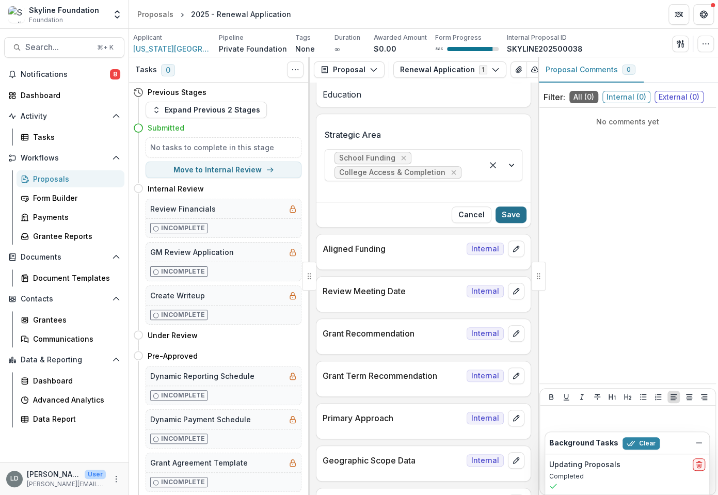
click at [502, 209] on button "Save" at bounding box center [510, 214] width 31 height 17
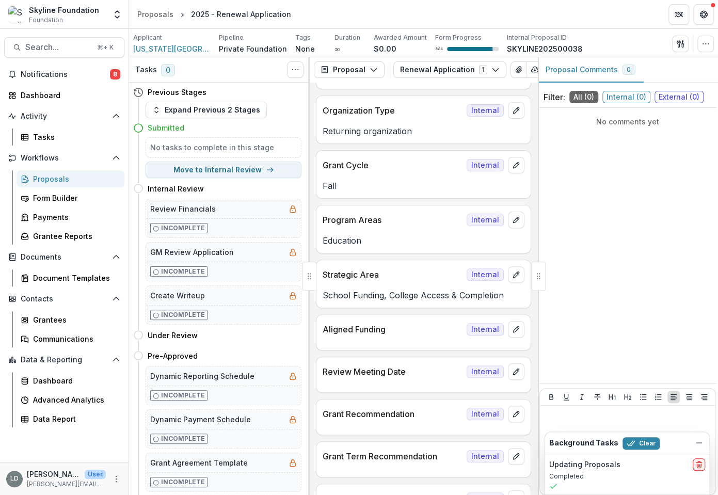
scroll to position [136, 0]
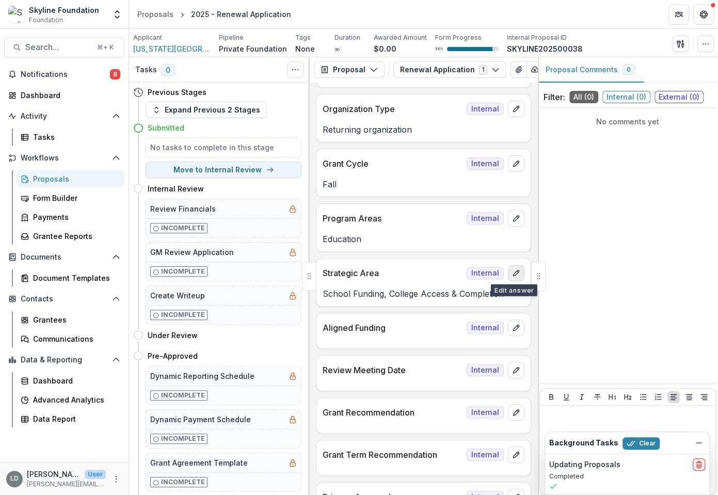
click at [513, 275] on icon "edit" at bounding box center [516, 273] width 8 height 8
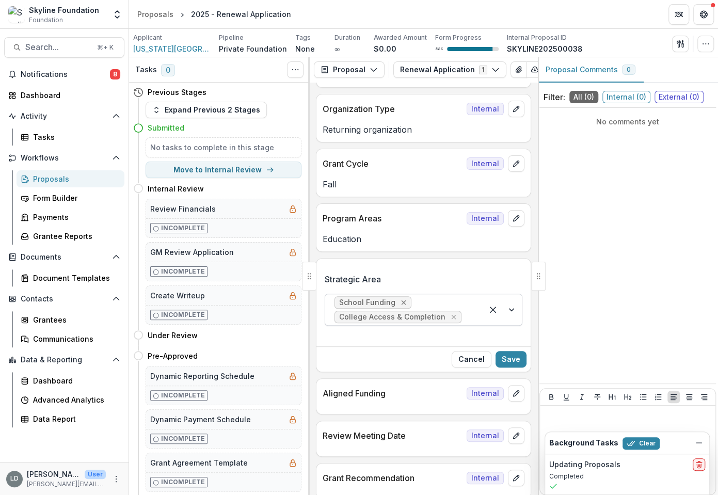
click at [401, 301] on icon "Remove School Funding" at bounding box center [403, 302] width 8 height 8
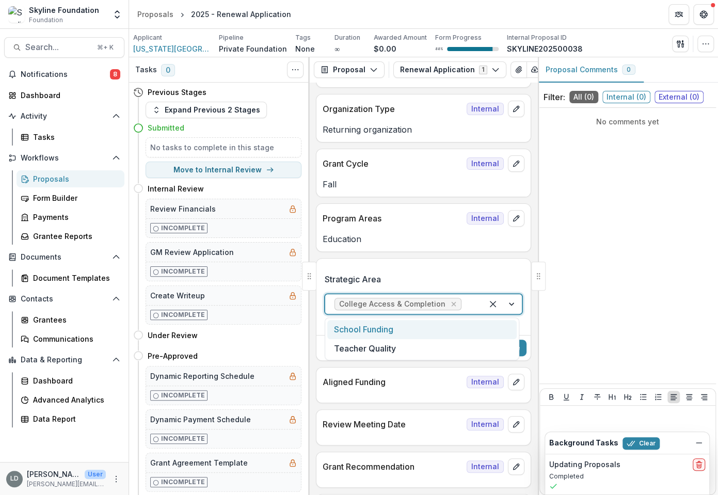
click at [463, 300] on div at bounding box center [468, 304] width 10 height 14
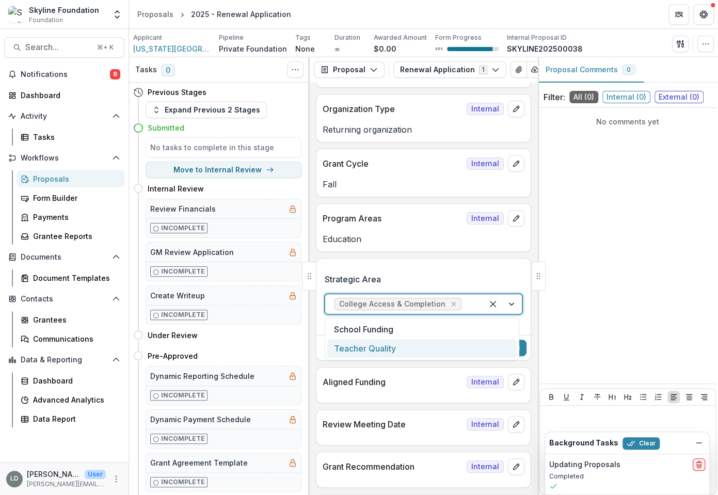
click at [440, 349] on div "Teacher Quality" at bounding box center [421, 348] width 189 height 19
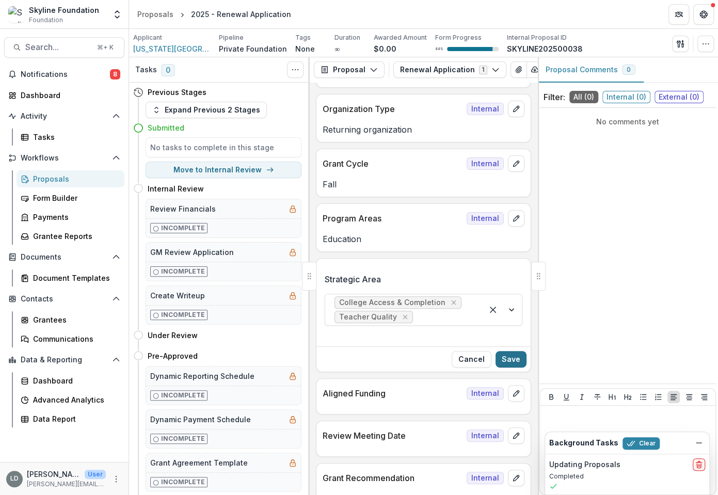
click at [508, 353] on button "Save" at bounding box center [510, 359] width 31 height 17
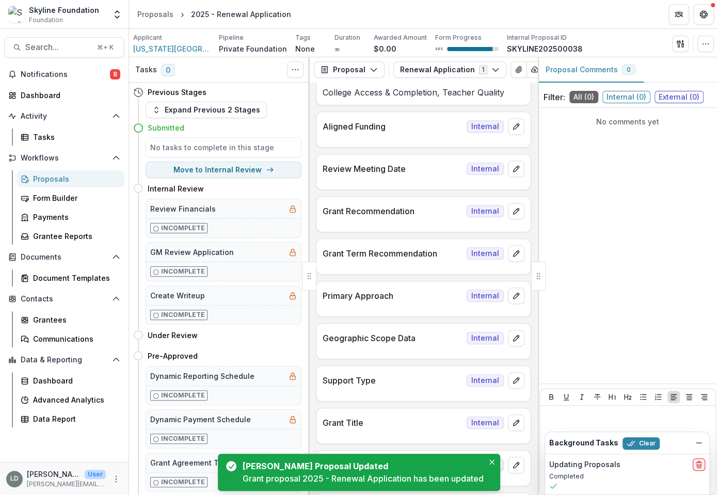
scroll to position [340, 0]
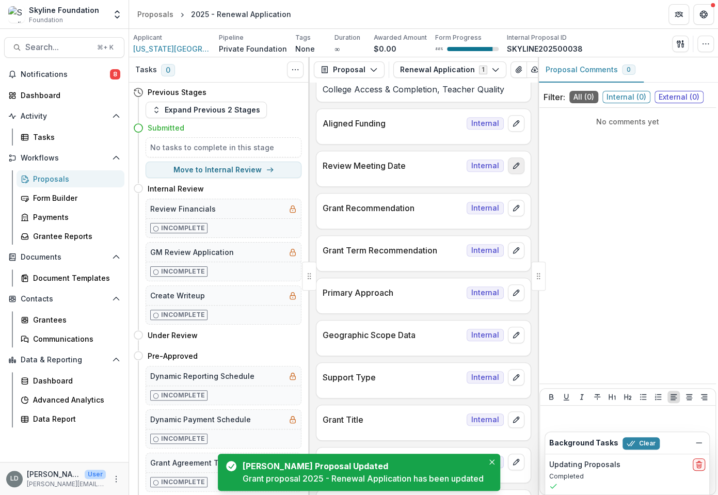
click at [512, 168] on icon "edit" at bounding box center [516, 165] width 8 height 8
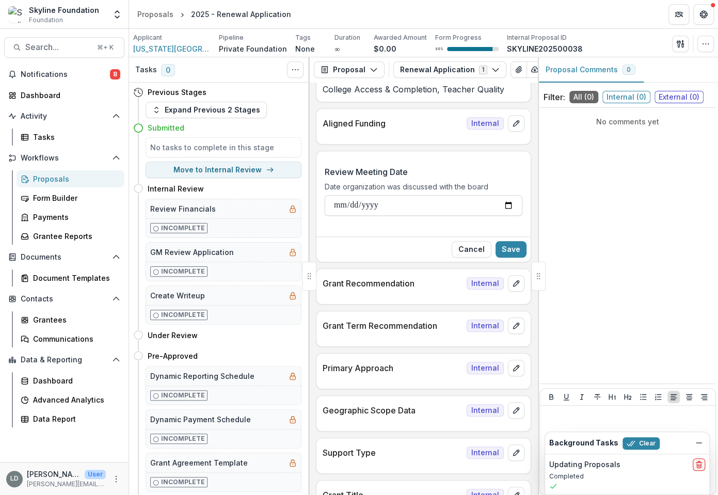
click at [336, 206] on input "Review Meeting Date" at bounding box center [423, 205] width 198 height 21
type input "**********"
click at [503, 245] on button "Save" at bounding box center [510, 249] width 31 height 17
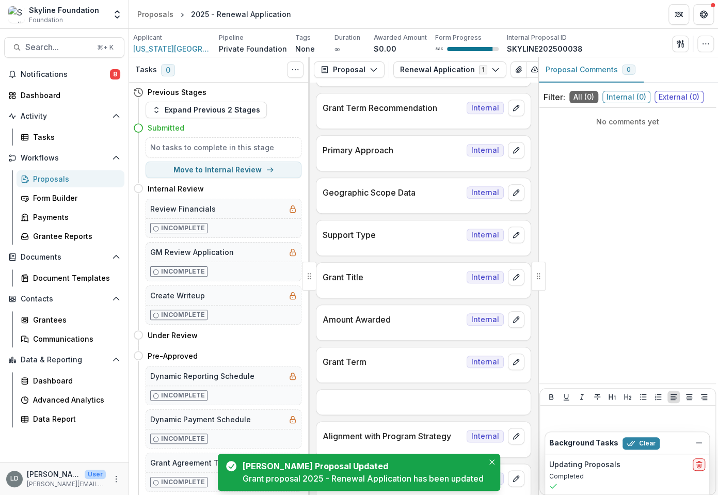
scroll to position [496, 0]
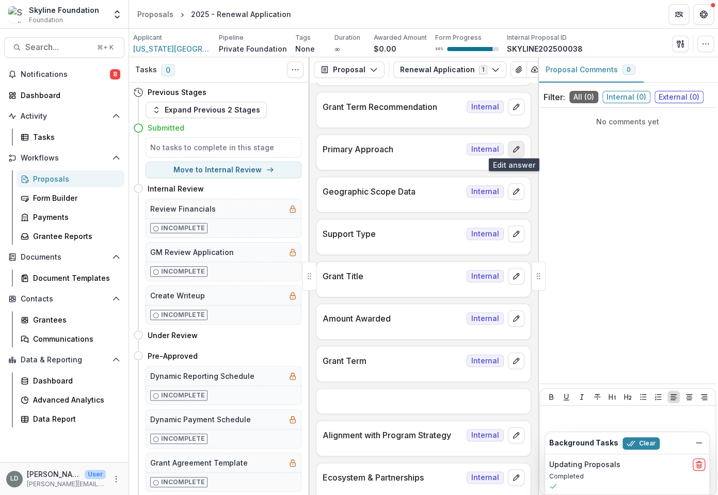
click at [513, 149] on icon "edit" at bounding box center [516, 149] width 6 height 6
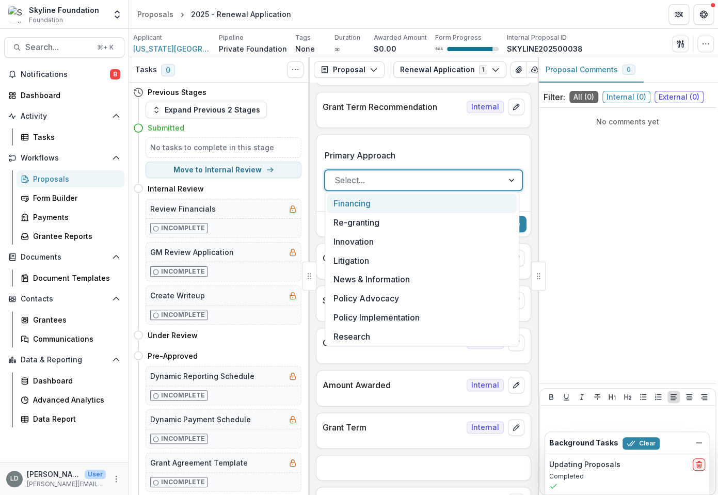
click at [498, 182] on div "Select..." at bounding box center [414, 180] width 178 height 17
click at [496, 154] on label "Primary Approach" at bounding box center [419, 155] width 191 height 12
click at [337, 174] on input "Primary Approach" at bounding box center [335, 180] width 3 height 12
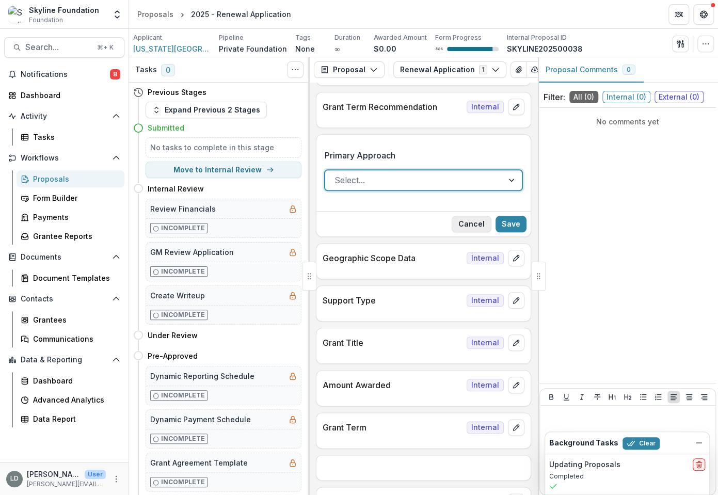
click at [479, 224] on button "Cancel" at bounding box center [471, 224] width 40 height 17
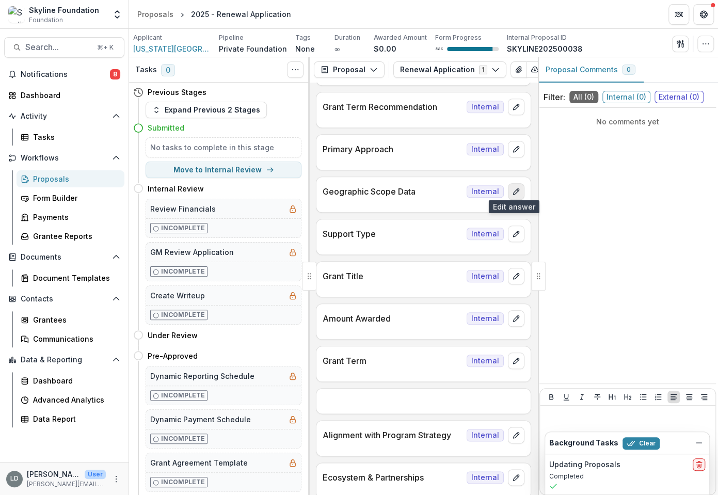
click at [515, 190] on icon "edit" at bounding box center [516, 191] width 8 height 8
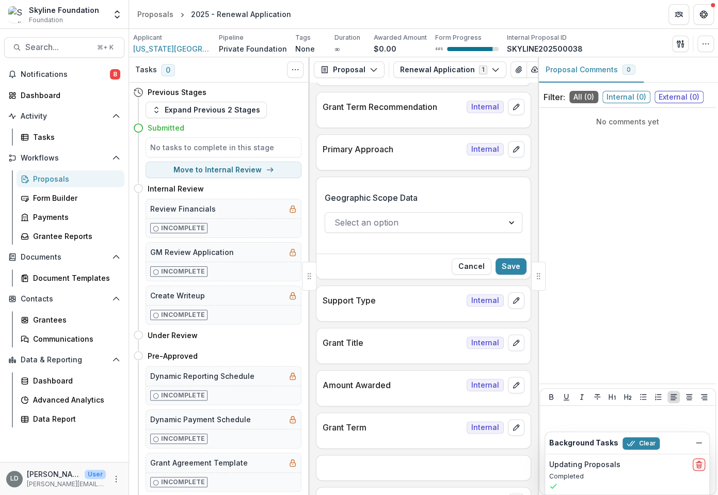
click at [455, 219] on div at bounding box center [413, 222] width 159 height 14
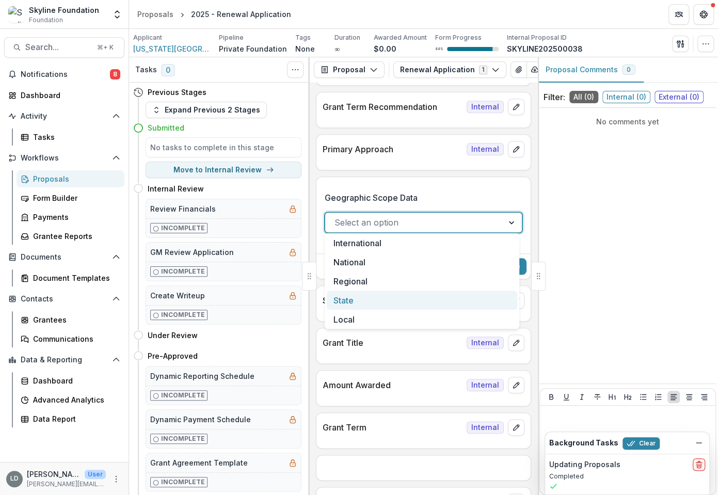
click at [399, 296] on div "State" at bounding box center [422, 299] width 190 height 19
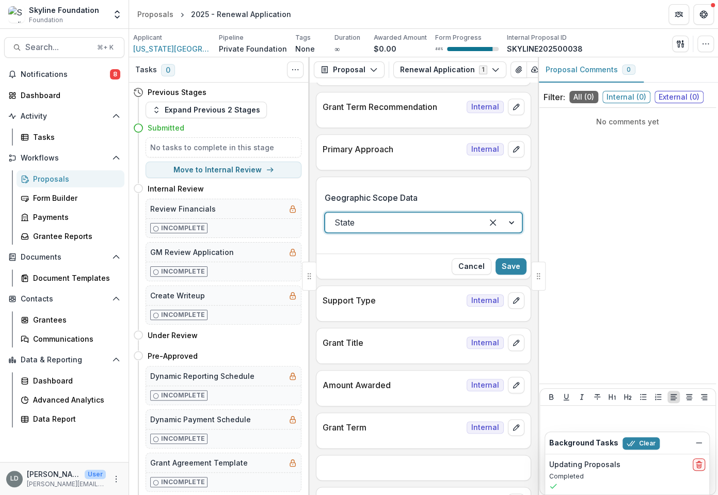
click at [405, 236] on div "Geographic Scope Data option State, selected. State" at bounding box center [423, 216] width 198 height 66
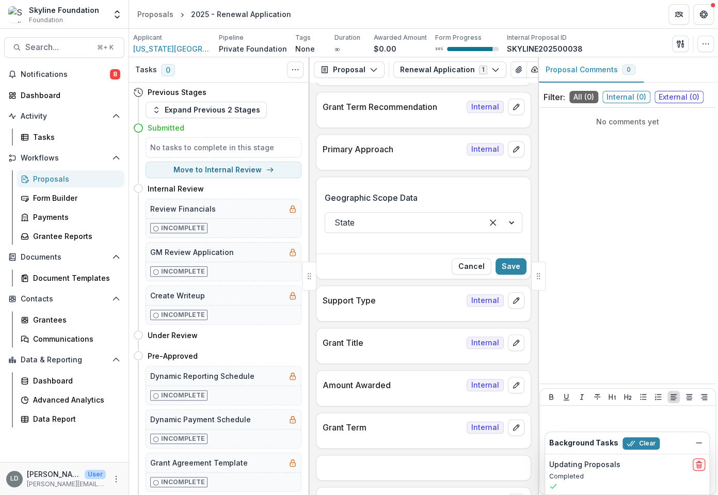
click at [517, 253] on div "Cancel Save" at bounding box center [423, 265] width 214 height 25
click at [512, 259] on button "Save" at bounding box center [510, 266] width 31 height 17
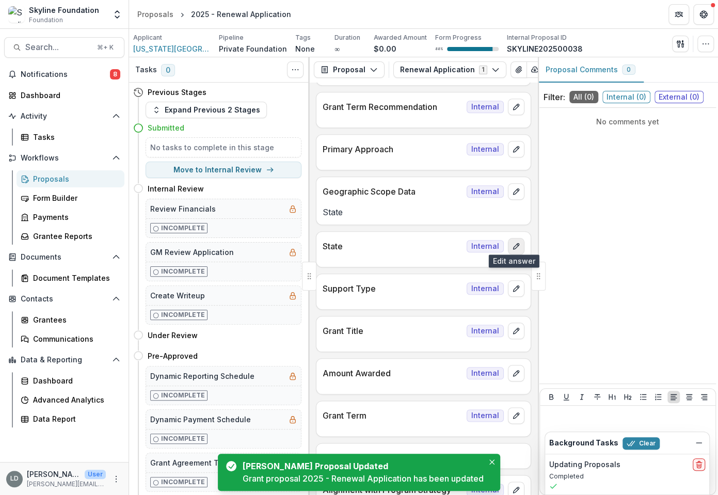
click at [512, 242] on icon "edit" at bounding box center [516, 246] width 8 height 8
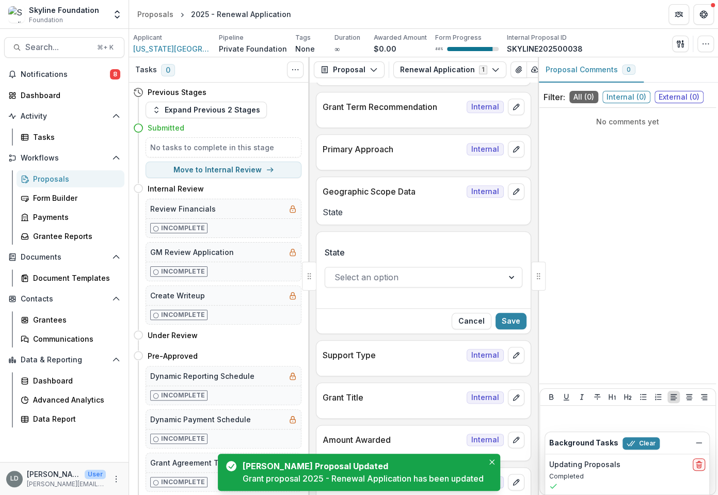
click at [393, 275] on div at bounding box center [413, 277] width 159 height 14
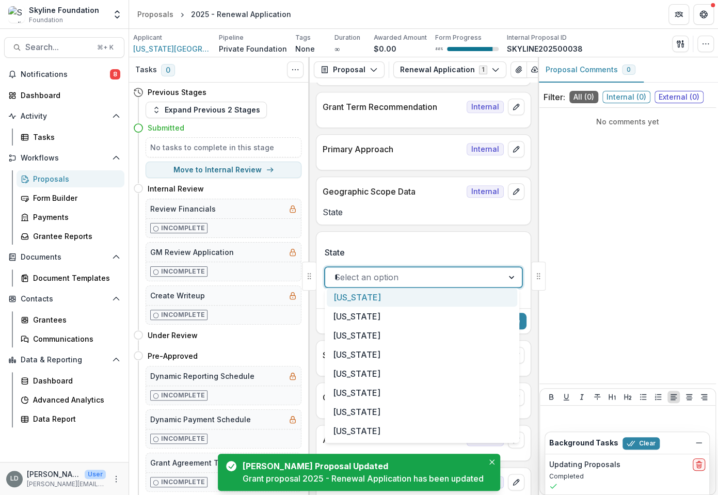
type input "***"
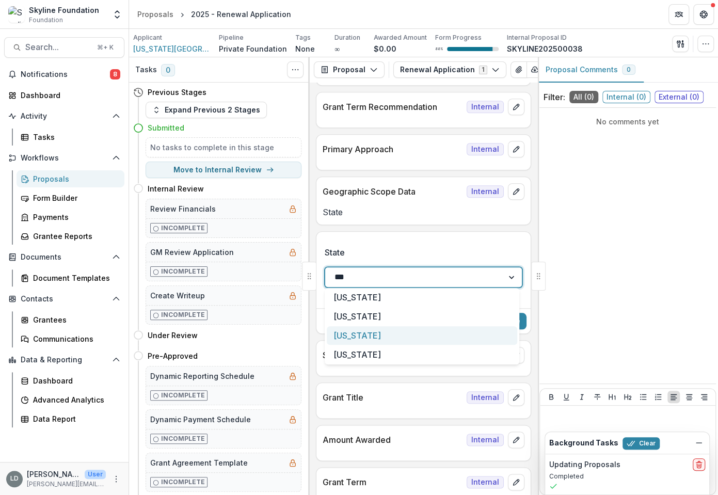
click at [371, 339] on div "[US_STATE]" at bounding box center [422, 335] width 190 height 19
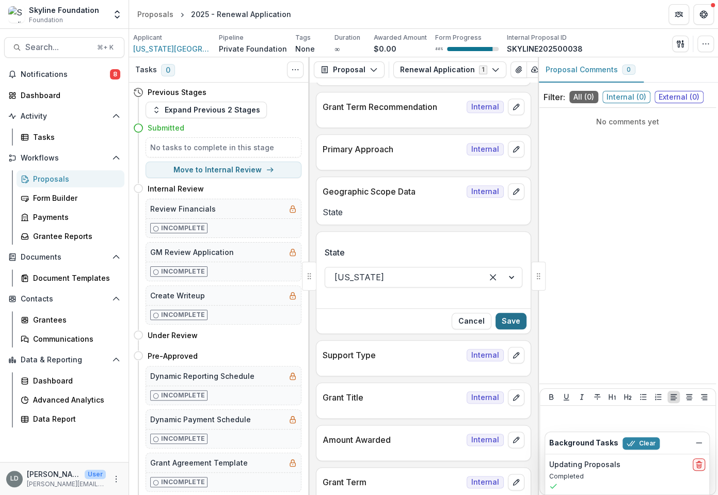
click at [500, 314] on button "Save" at bounding box center [510, 321] width 31 height 17
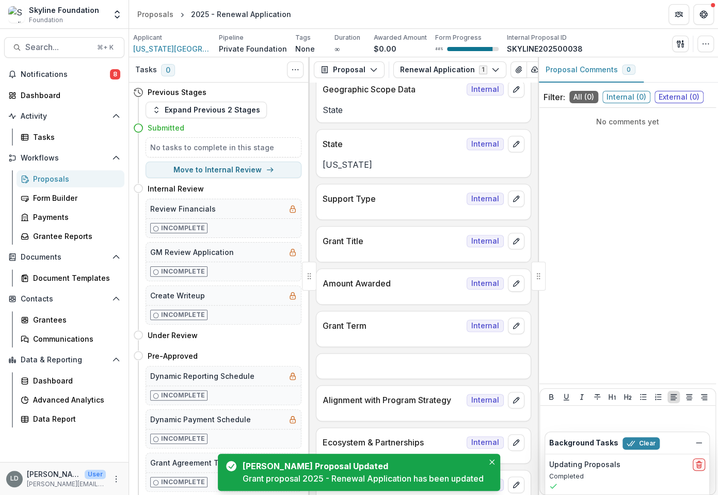
scroll to position [601, 0]
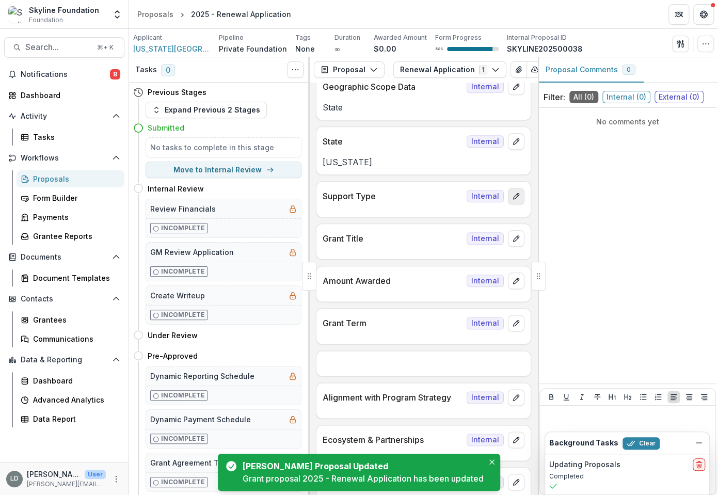
click at [512, 195] on icon "edit" at bounding box center [516, 196] width 8 height 8
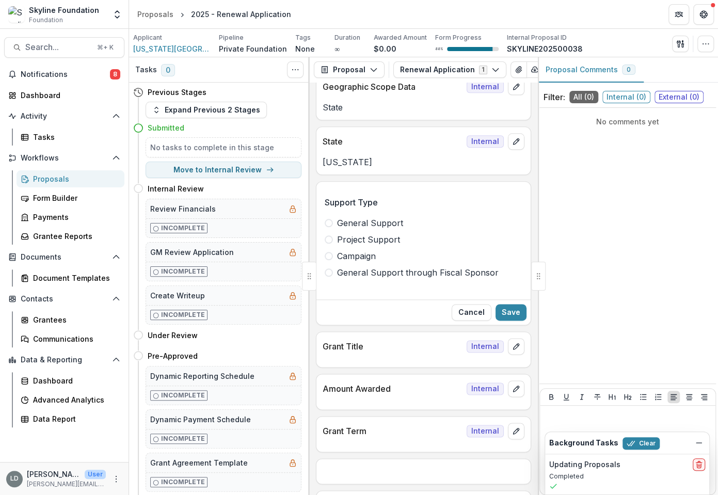
click at [386, 219] on span "General Support" at bounding box center [370, 223] width 66 height 12
click at [514, 304] on button "Save" at bounding box center [510, 312] width 31 height 17
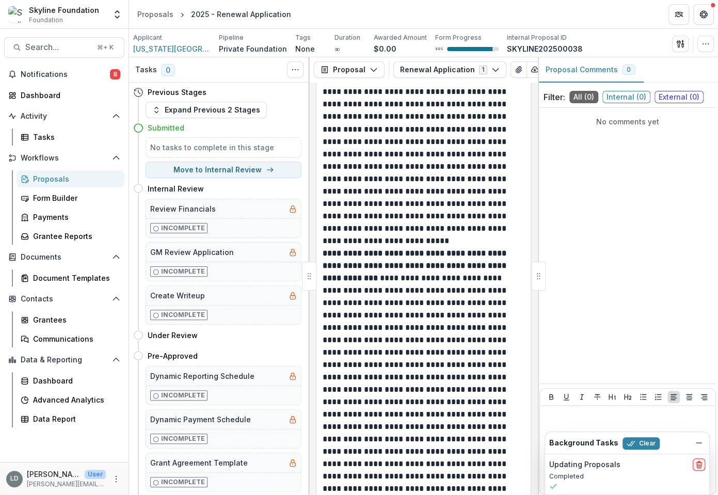
scroll to position [3354, 0]
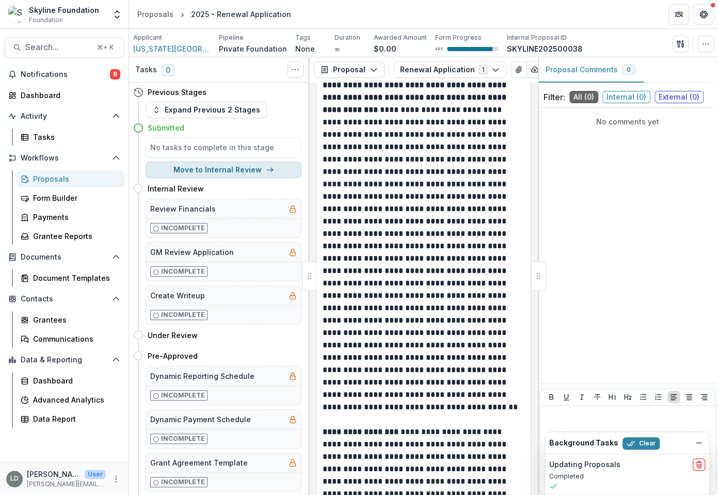
click at [245, 173] on button "Move to Internal Review" at bounding box center [223, 169] width 156 height 17
select select "**********"
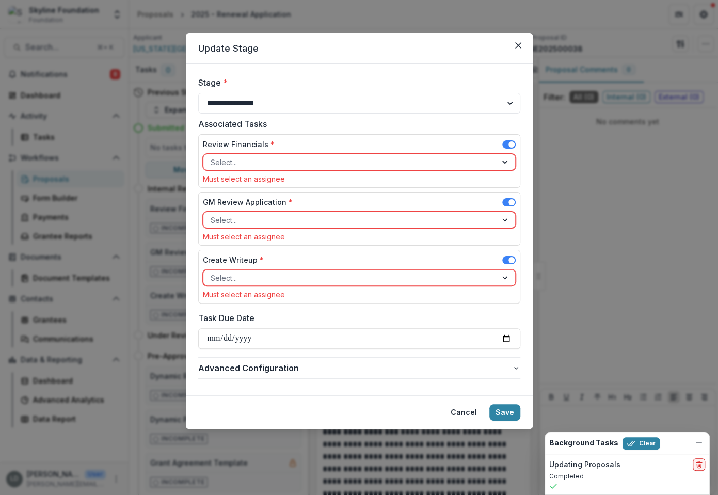
click at [260, 161] on div at bounding box center [349, 162] width 279 height 13
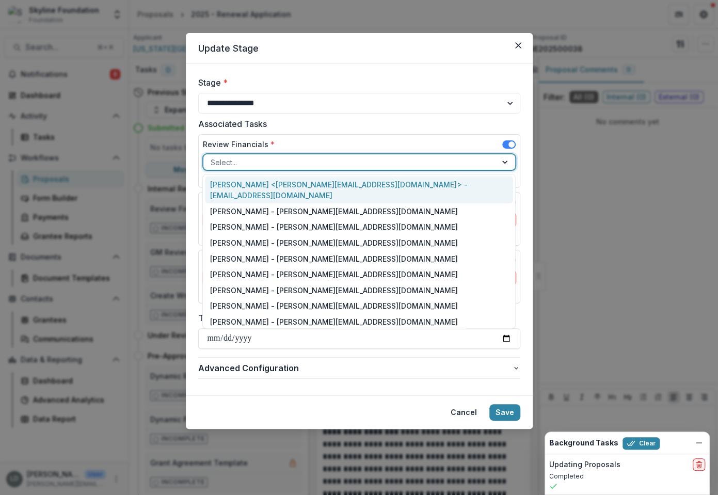
click at [260, 188] on div "[PERSON_NAME] <[PERSON_NAME][EMAIL_ADDRESS][DOMAIN_NAME]> - [EMAIL_ADDRESS][DOM…" at bounding box center [359, 189] width 308 height 27
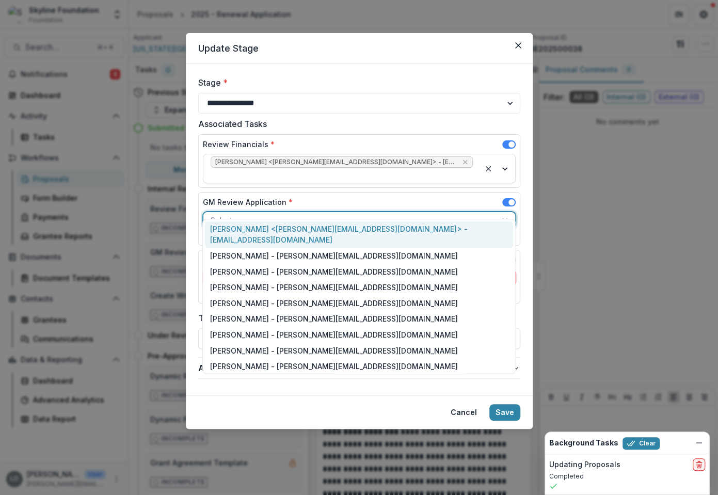
click at [260, 214] on div at bounding box center [349, 220] width 279 height 13
click at [262, 228] on div "[PERSON_NAME] <[PERSON_NAME][EMAIL_ADDRESS][DOMAIN_NAME]> - [EMAIL_ADDRESS][DOM…" at bounding box center [359, 234] width 308 height 27
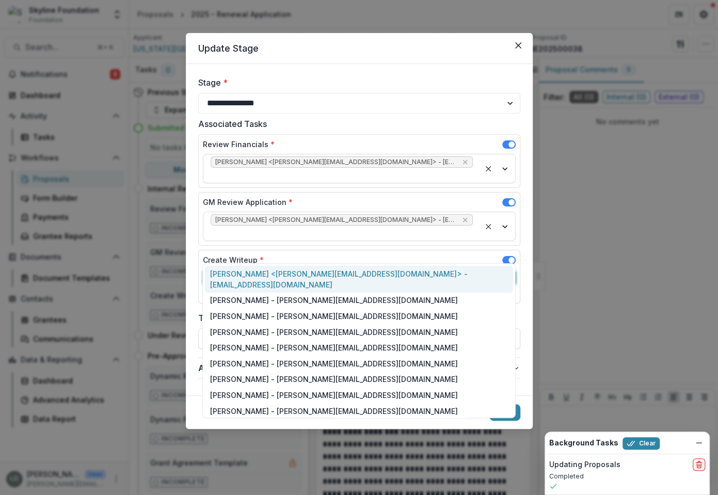
click at [262, 271] on div at bounding box center [349, 277] width 279 height 13
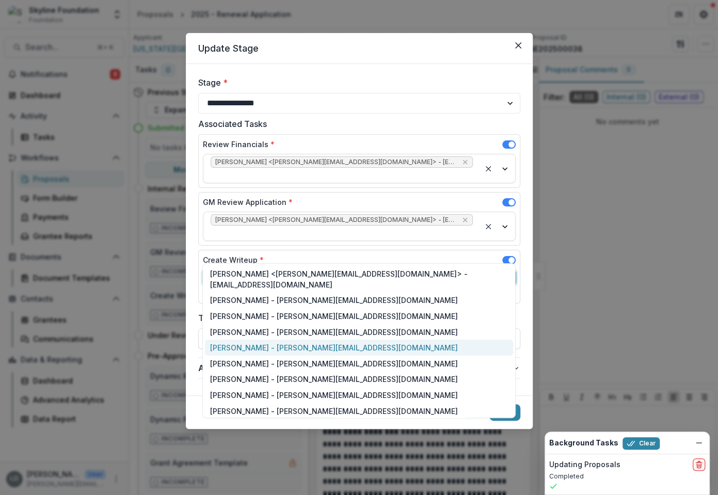
click at [265, 339] on div "[PERSON_NAME] - [PERSON_NAME][EMAIL_ADDRESS][DOMAIN_NAME]" at bounding box center [359, 347] width 308 height 16
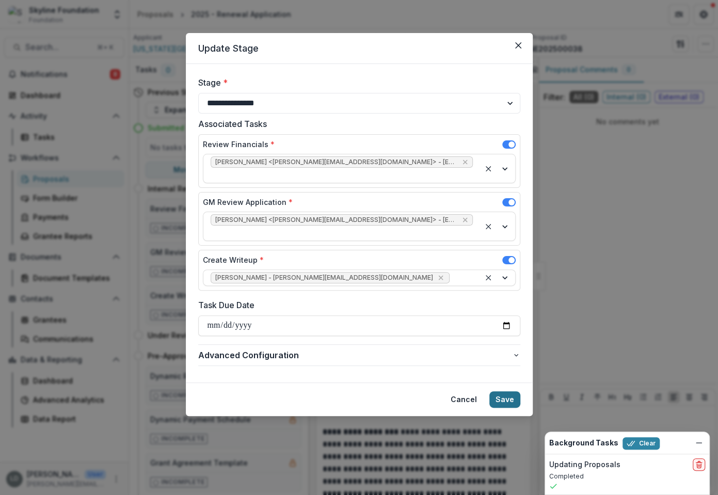
click at [500, 391] on button "Save" at bounding box center [504, 399] width 31 height 17
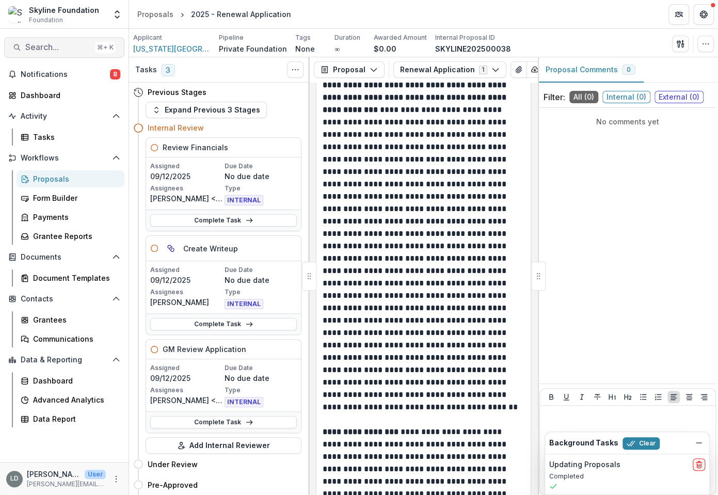
click at [73, 48] on span "Search..." at bounding box center [58, 47] width 66 height 10
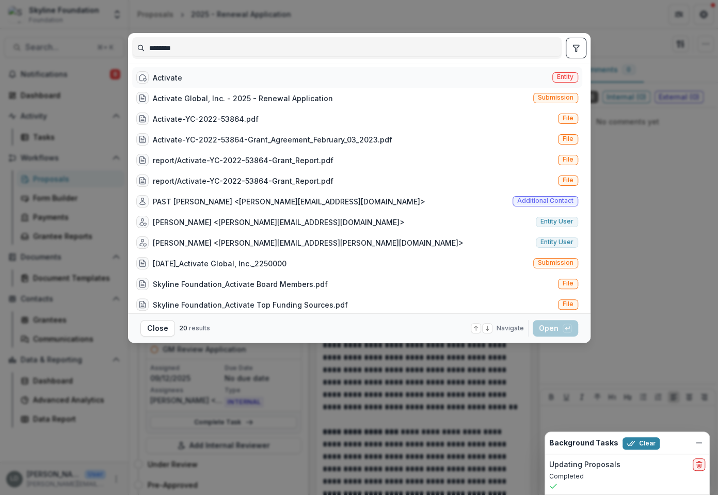
type input "********"
click at [221, 76] on div "Activate Entity" at bounding box center [357, 77] width 450 height 21
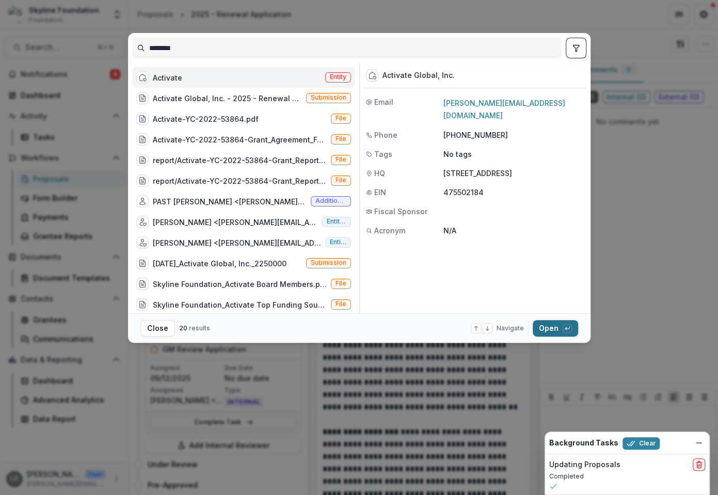
click at [548, 334] on button "Open with enter key" at bounding box center [554, 328] width 45 height 17
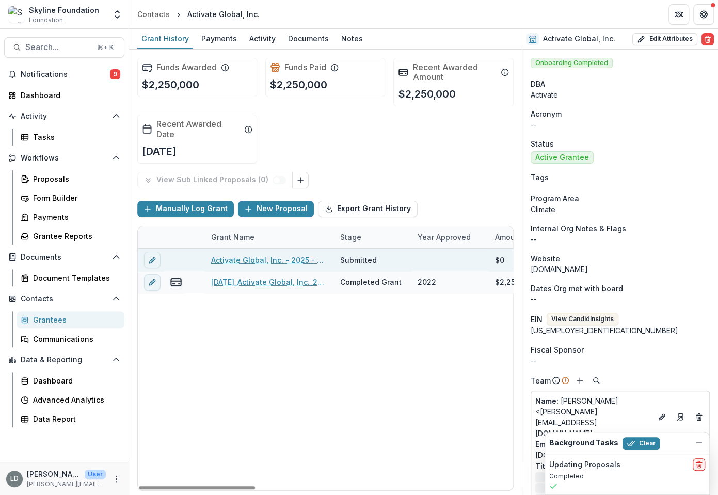
click at [295, 259] on link "Activate Global, Inc. - 2025 - Renewal Application" at bounding box center [269, 259] width 117 height 11
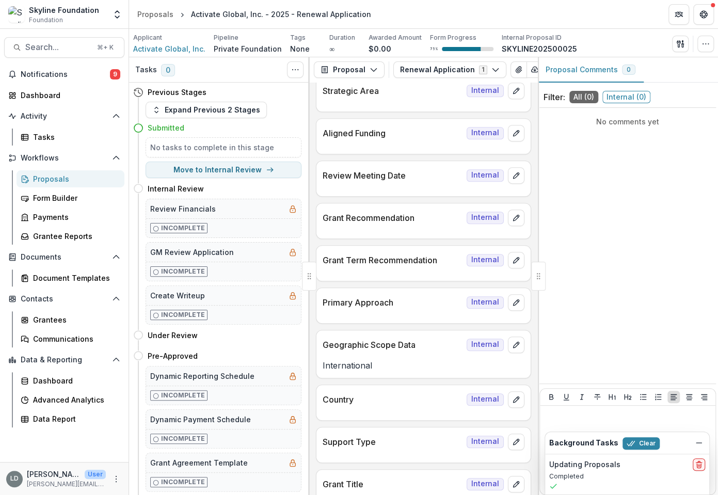
scroll to position [273, 0]
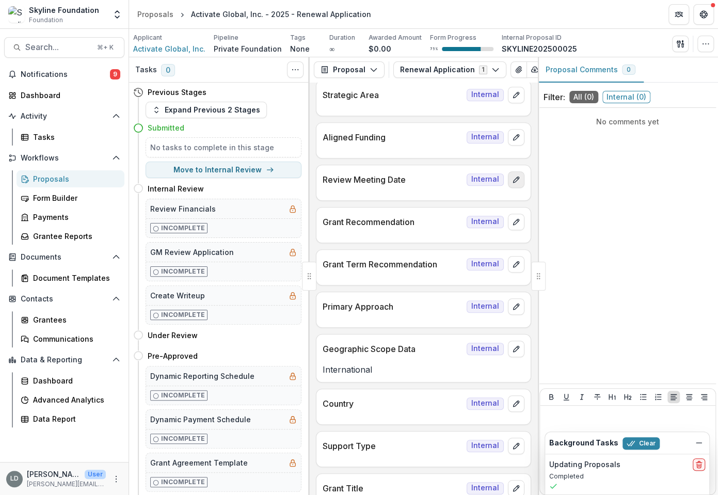
click at [513, 180] on icon "edit" at bounding box center [516, 179] width 6 height 6
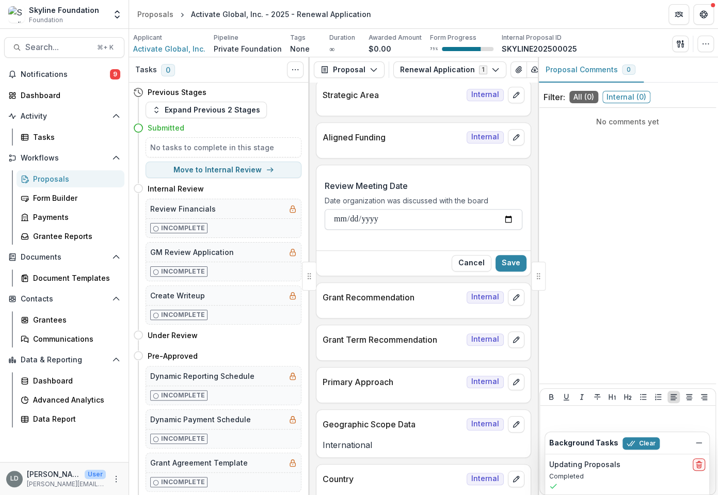
click at [344, 218] on input "Review Meeting Date" at bounding box center [423, 219] width 198 height 21
type input "**********"
click at [499, 264] on button "Save" at bounding box center [510, 263] width 31 height 17
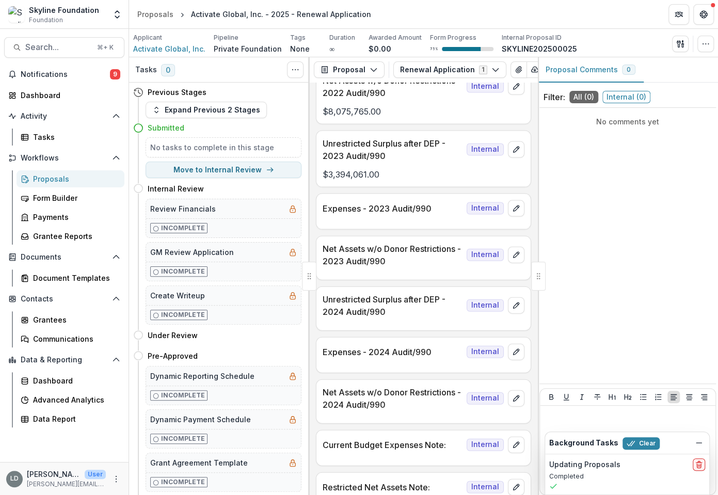
scroll to position [1112, 0]
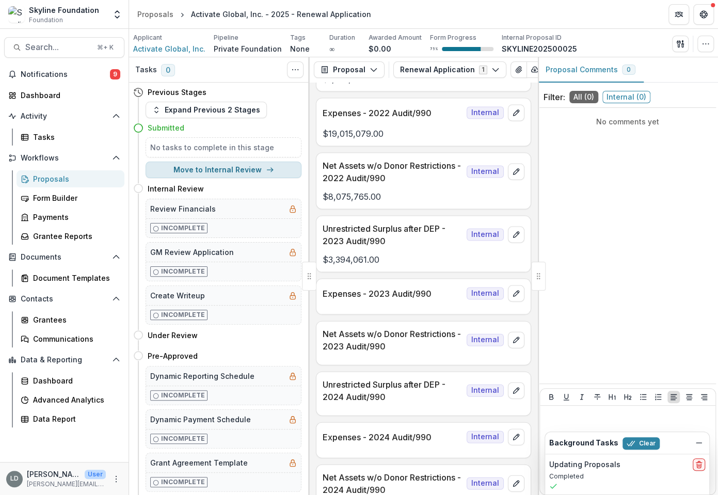
click at [237, 170] on button "Move to Internal Review" at bounding box center [223, 169] width 156 height 17
select select "**********"
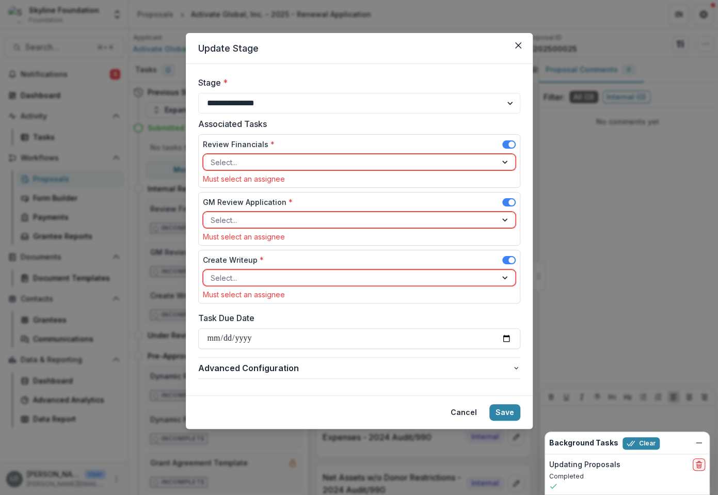
click at [276, 160] on div at bounding box center [349, 162] width 279 height 13
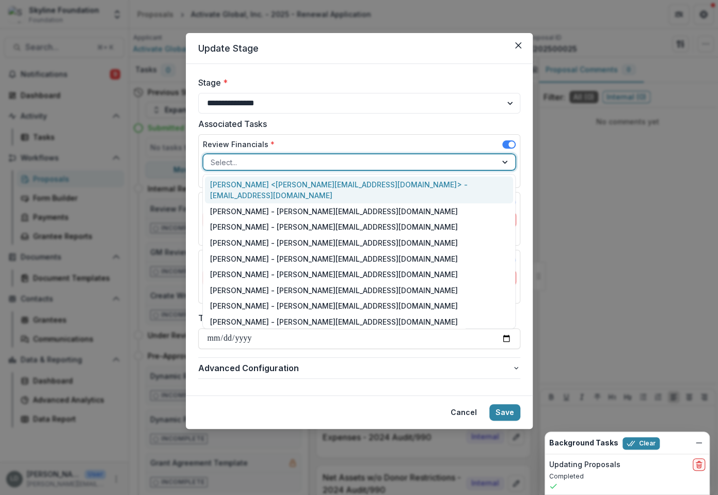
click at [274, 185] on div "[PERSON_NAME] <[PERSON_NAME][EMAIL_ADDRESS][DOMAIN_NAME]> - [EMAIL_ADDRESS][DOM…" at bounding box center [359, 189] width 308 height 27
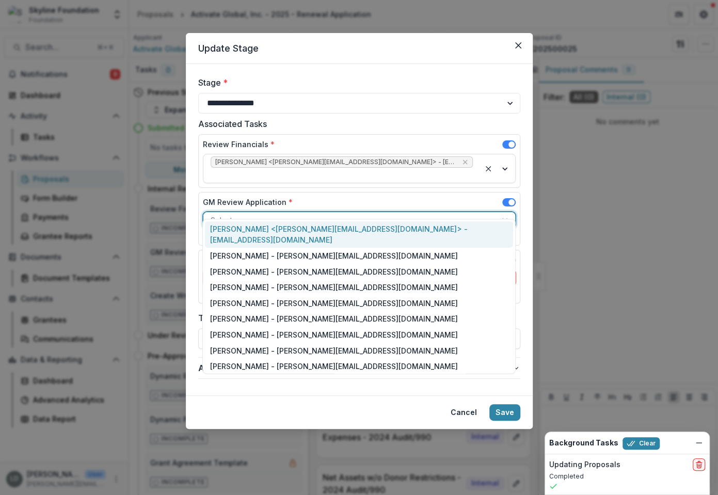
click at [271, 214] on div at bounding box center [349, 220] width 279 height 13
click at [271, 228] on div "[PERSON_NAME] <[PERSON_NAME][EMAIL_ADDRESS][DOMAIN_NAME]> - [EMAIL_ADDRESS][DOM…" at bounding box center [359, 234] width 308 height 27
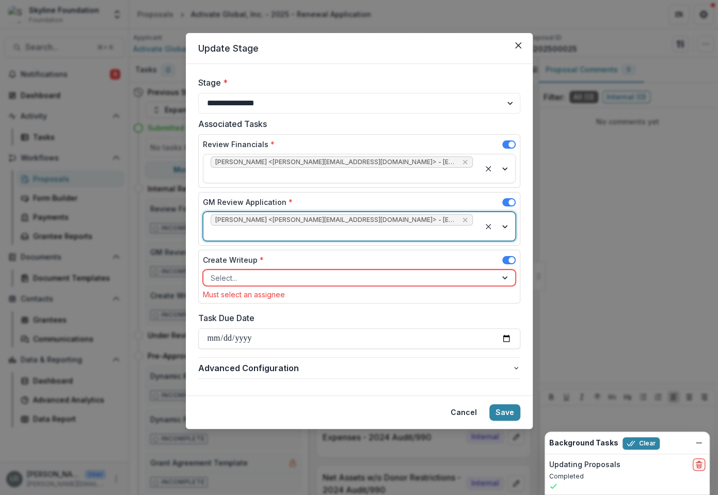
click at [241, 271] on div at bounding box center [349, 277] width 279 height 13
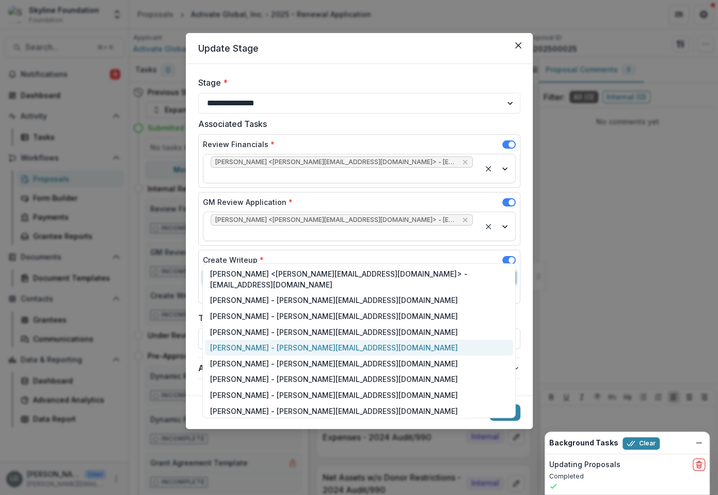
click at [251, 339] on div "[PERSON_NAME] - [PERSON_NAME][EMAIL_ADDRESS][DOMAIN_NAME]" at bounding box center [359, 347] width 308 height 16
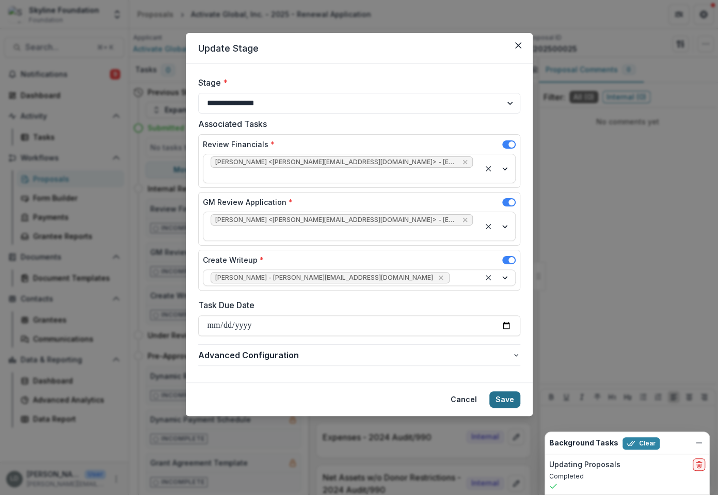
click at [508, 391] on button "Save" at bounding box center [504, 399] width 31 height 17
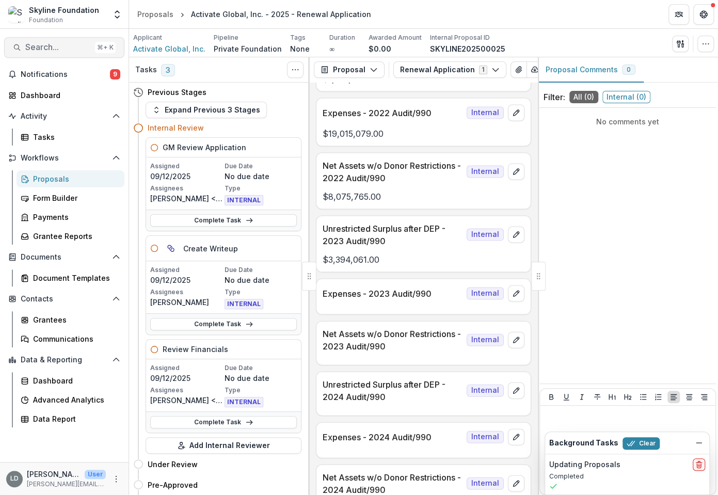
click at [77, 48] on span "Search..." at bounding box center [58, 47] width 66 height 10
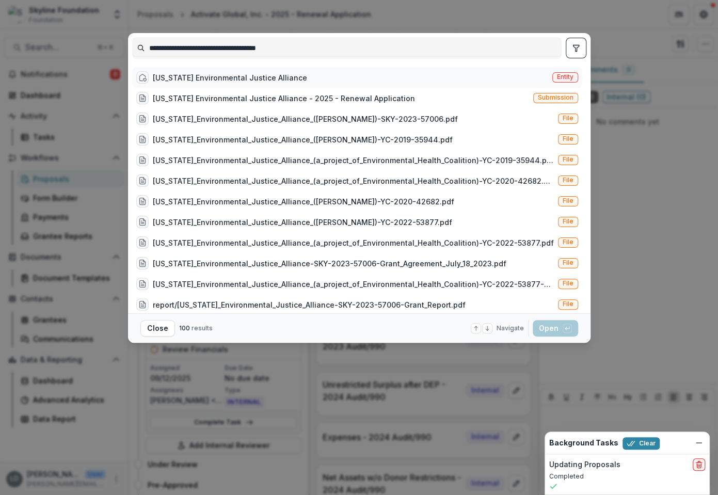
type input "**********"
click at [195, 83] on div "[US_STATE] Environmental Justice Alliance Entity" at bounding box center [357, 77] width 450 height 21
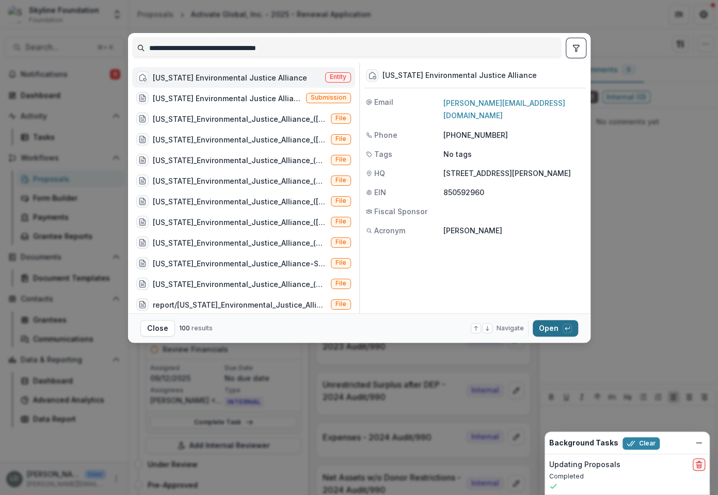
click at [542, 329] on button "Open with enter key" at bounding box center [554, 328] width 45 height 17
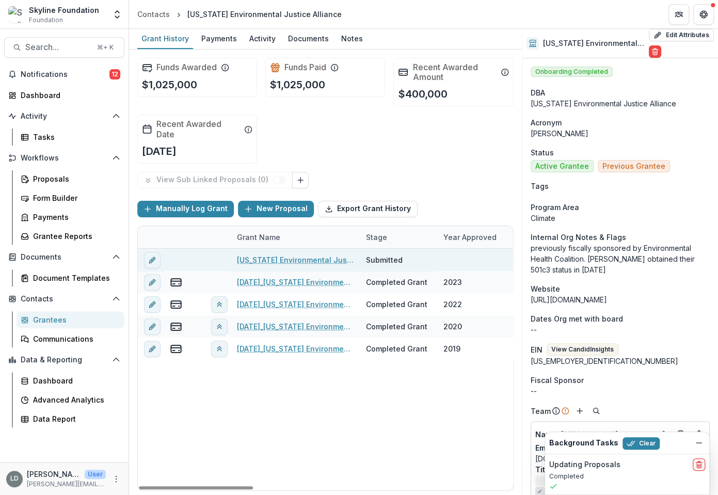
click at [258, 254] on link "[US_STATE] Environmental Justice Alliance - 2025 - Renewal Application" at bounding box center [295, 259] width 117 height 11
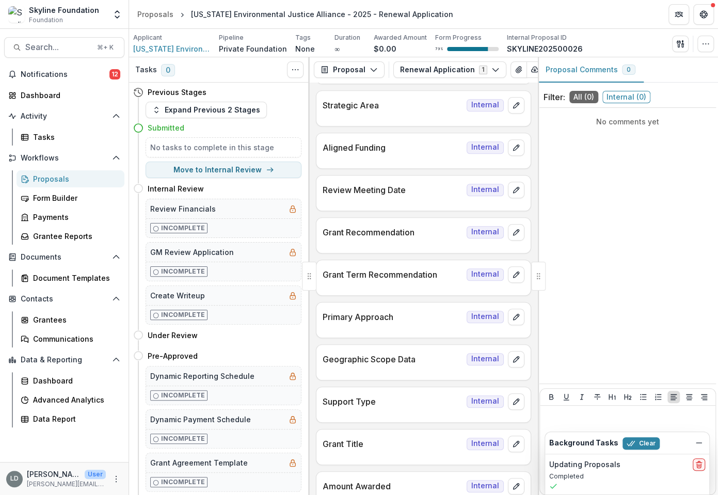
scroll to position [264, 0]
click at [514, 185] on icon "edit" at bounding box center [516, 189] width 8 height 8
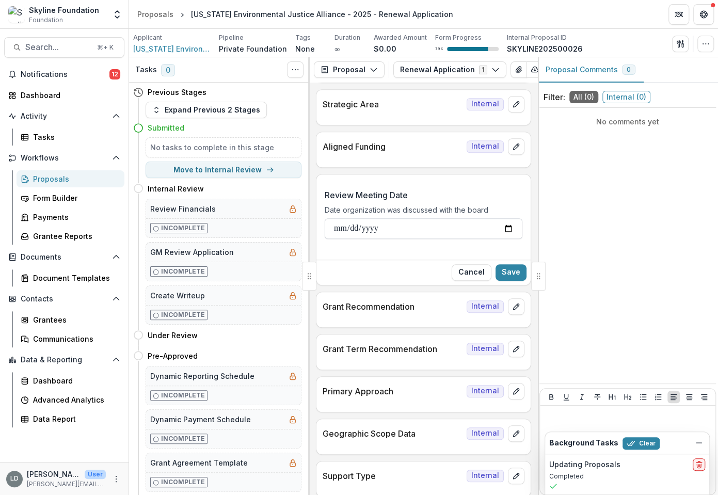
click at [337, 228] on input "Review Meeting Date" at bounding box center [423, 228] width 198 height 21
type input "**********"
click at [506, 267] on button "Save" at bounding box center [510, 272] width 31 height 17
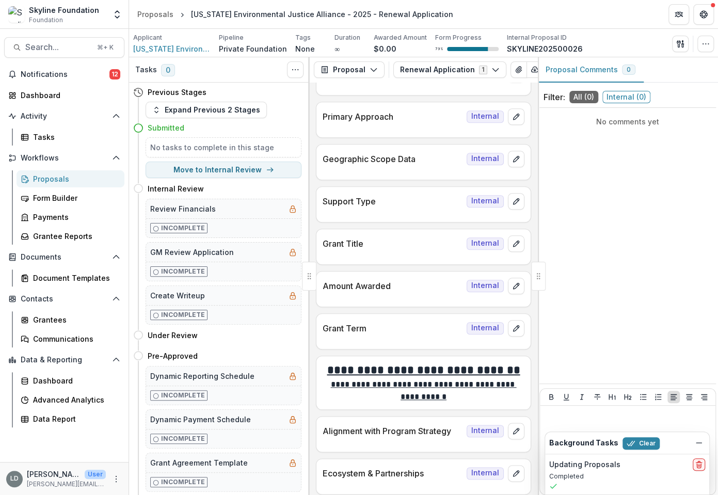
scroll to position [475, 0]
click at [515, 158] on icon "edit" at bounding box center [516, 160] width 8 height 8
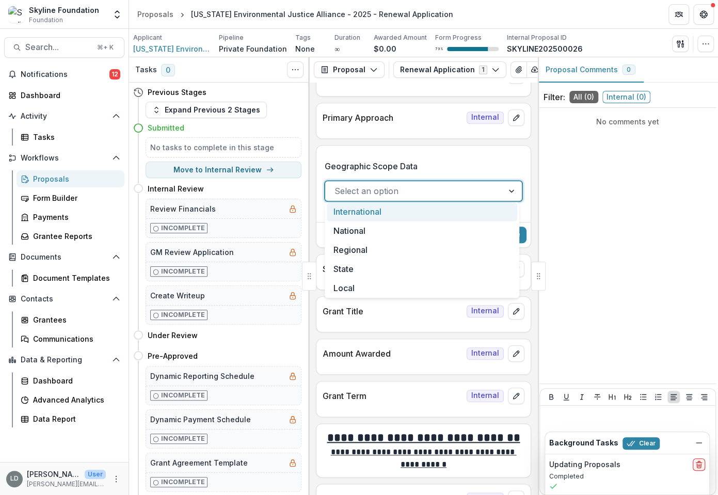
click at [443, 192] on div at bounding box center [413, 191] width 159 height 14
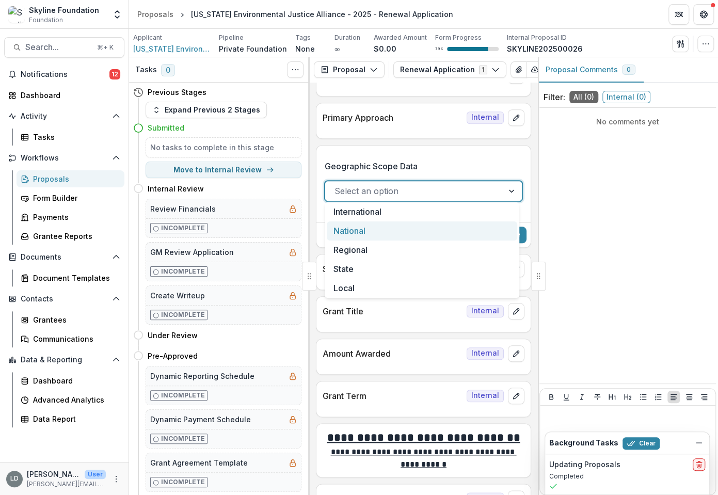
click at [399, 234] on div "National" at bounding box center [422, 230] width 190 height 19
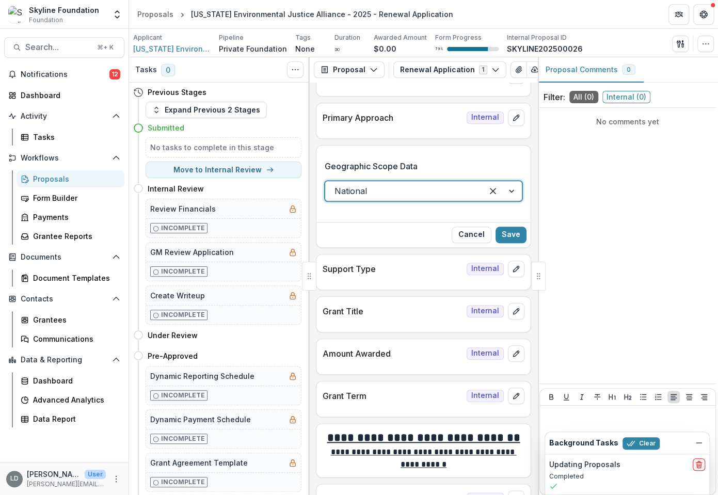
click at [452, 189] on div at bounding box center [403, 191] width 139 height 14
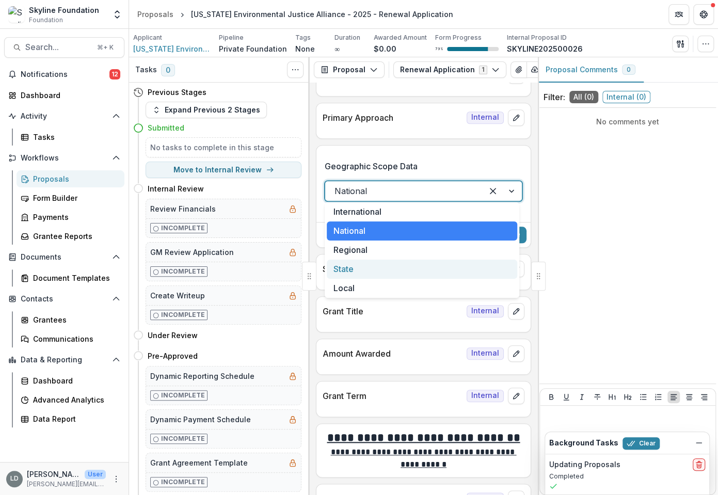
click at [404, 267] on div "State" at bounding box center [422, 268] width 190 height 19
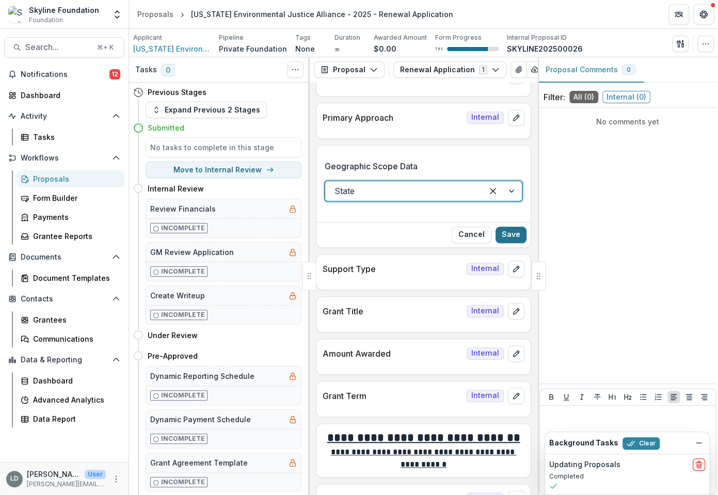
click at [501, 227] on button "Save" at bounding box center [510, 234] width 31 height 17
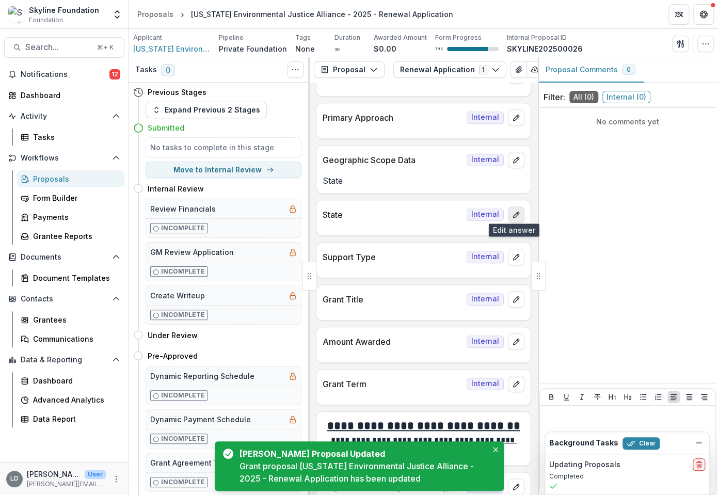
click at [512, 210] on icon "edit" at bounding box center [516, 214] width 8 height 8
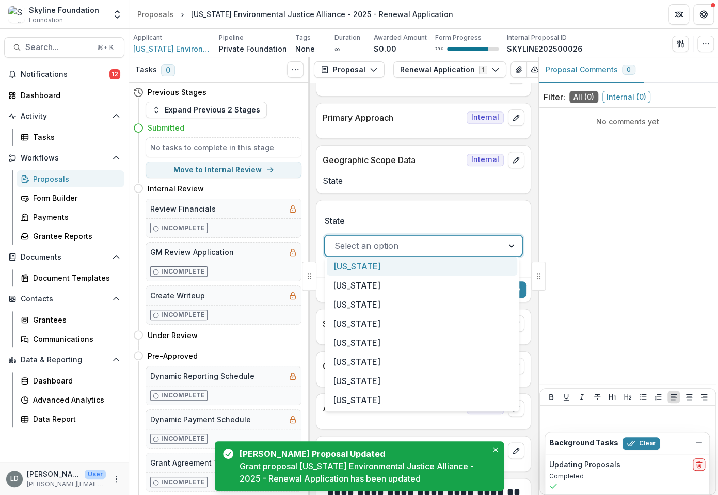
click at [375, 241] on div at bounding box center [413, 245] width 159 height 14
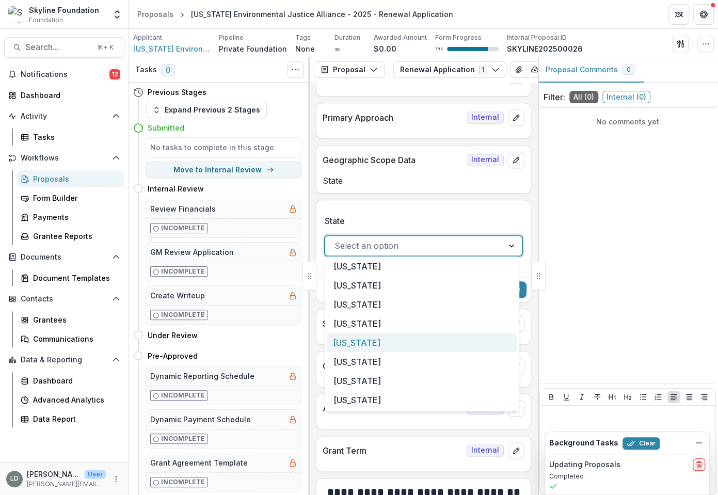
click at [365, 344] on div "[US_STATE]" at bounding box center [422, 342] width 190 height 19
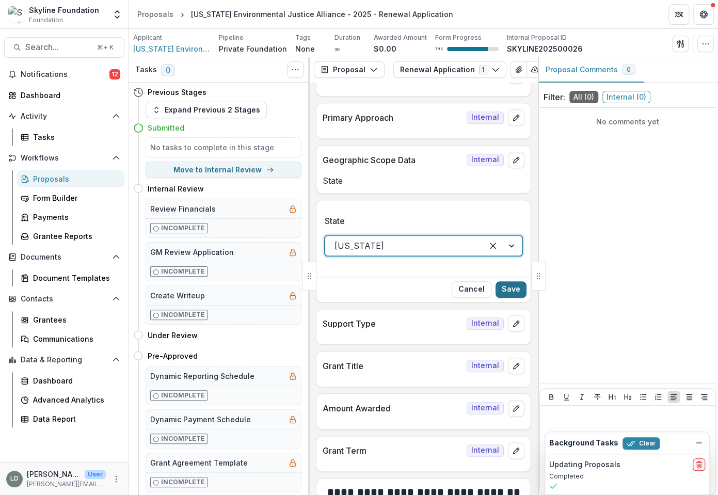
click at [513, 285] on button "Save" at bounding box center [510, 289] width 31 height 17
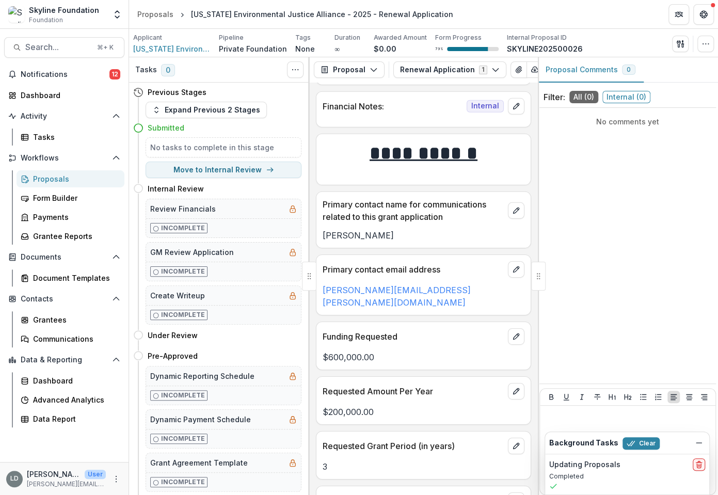
scroll to position [1647, 0]
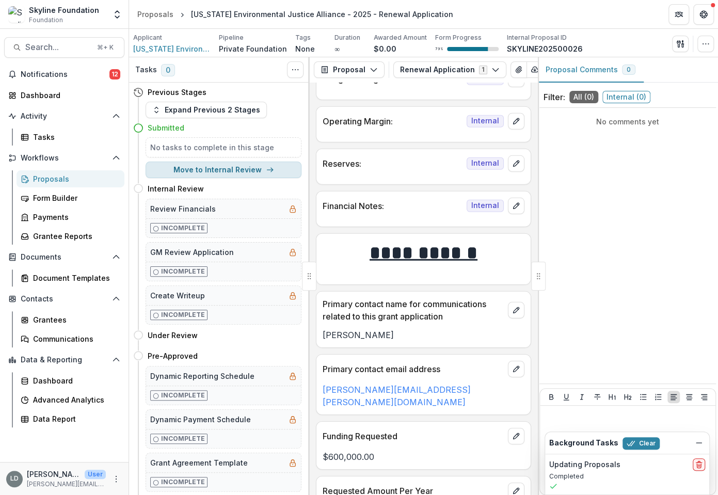
click at [226, 171] on button "Move to Internal Review" at bounding box center [223, 169] width 156 height 17
select select "**********"
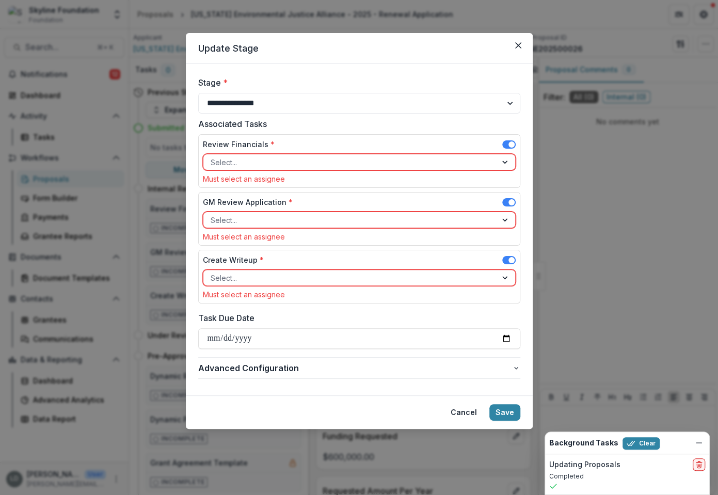
click at [240, 159] on div at bounding box center [349, 162] width 279 height 13
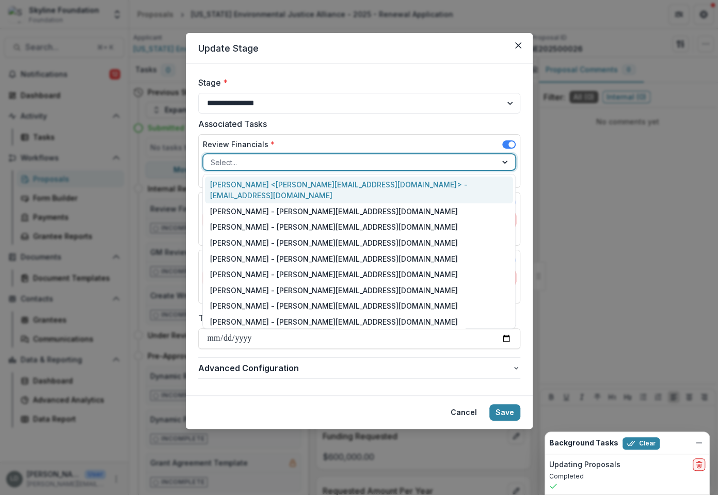
click at [242, 185] on div "[PERSON_NAME] <[PERSON_NAME][EMAIL_ADDRESS][DOMAIN_NAME]> - [EMAIL_ADDRESS][DOM…" at bounding box center [359, 189] width 308 height 27
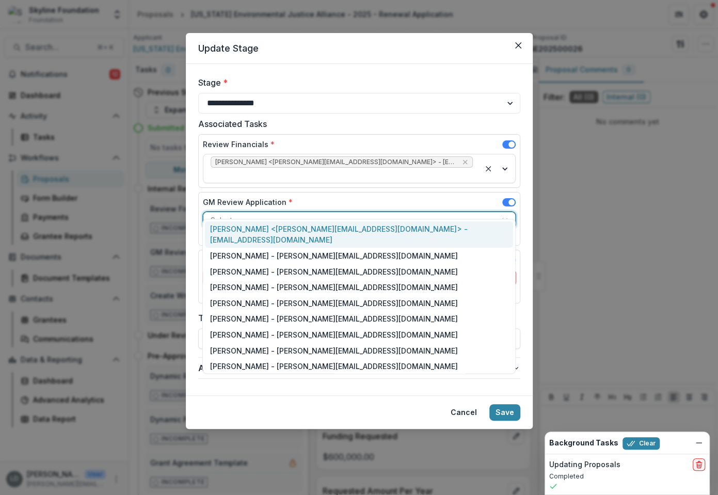
click at [253, 214] on div at bounding box center [349, 220] width 279 height 13
click at [256, 233] on div "[PERSON_NAME] <[PERSON_NAME][EMAIL_ADDRESS][DOMAIN_NAME]> - [EMAIL_ADDRESS][DOM…" at bounding box center [359, 234] width 308 height 27
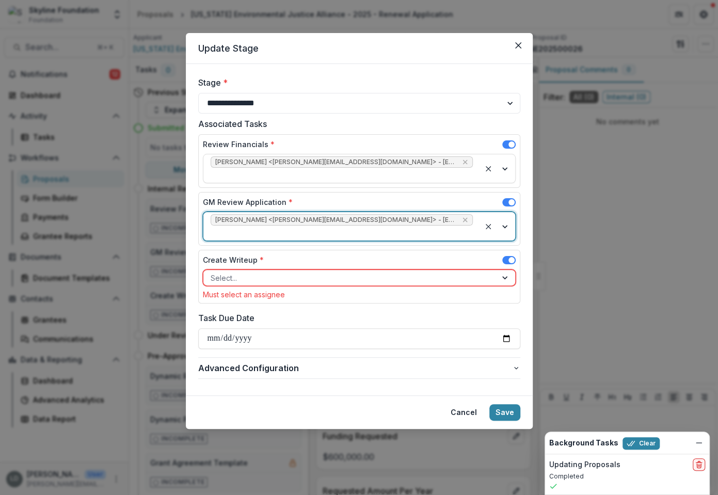
click at [256, 262] on div "Create Writeup * Select... Must select an assignee" at bounding box center [359, 276] width 313 height 44
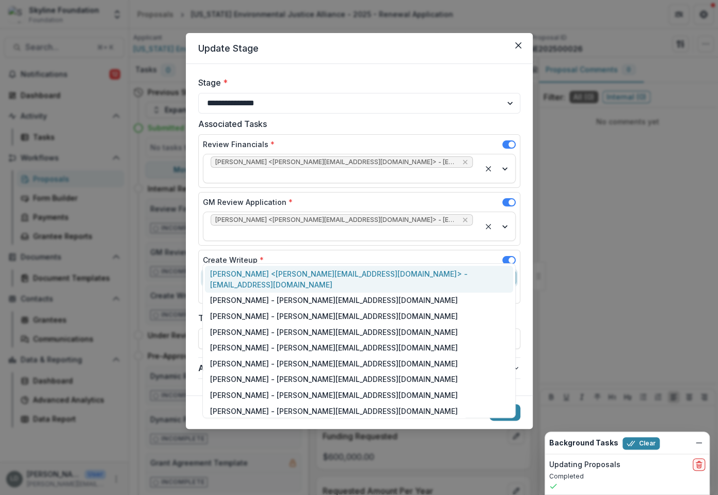
click at [253, 271] on div at bounding box center [349, 277] width 279 height 13
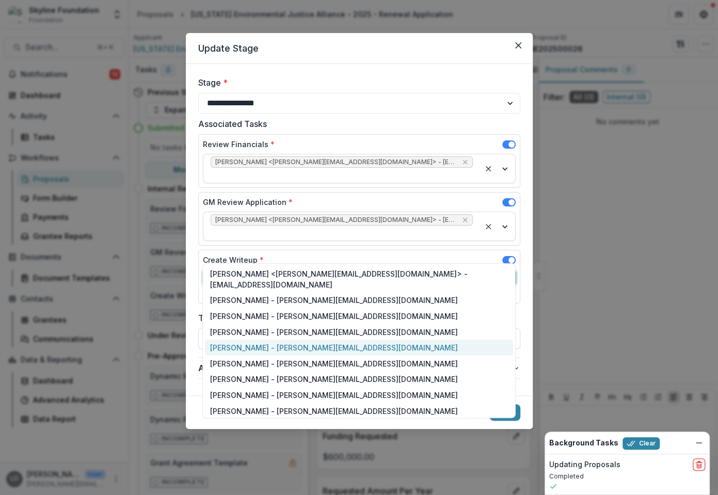
click at [258, 339] on div "[PERSON_NAME] - [PERSON_NAME][EMAIL_ADDRESS][DOMAIN_NAME]" at bounding box center [359, 347] width 308 height 16
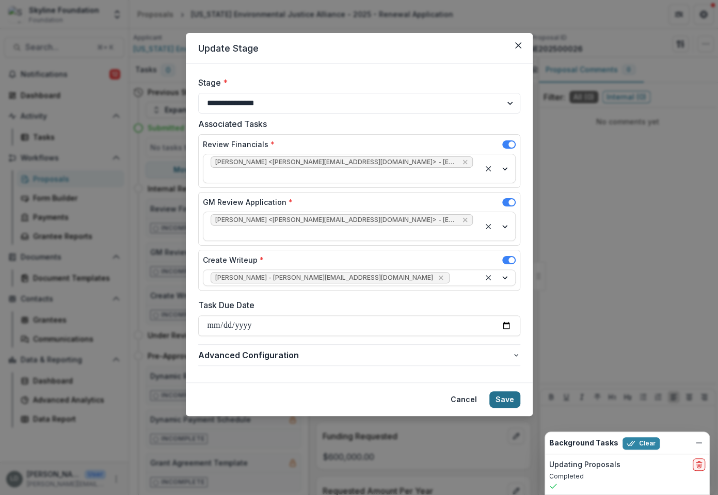
click at [509, 391] on button "Save" at bounding box center [504, 399] width 31 height 17
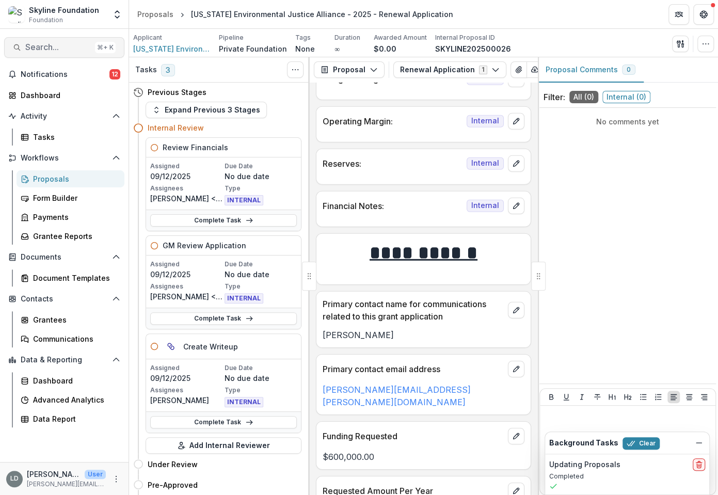
click at [72, 51] on span "Search..." at bounding box center [58, 47] width 66 height 10
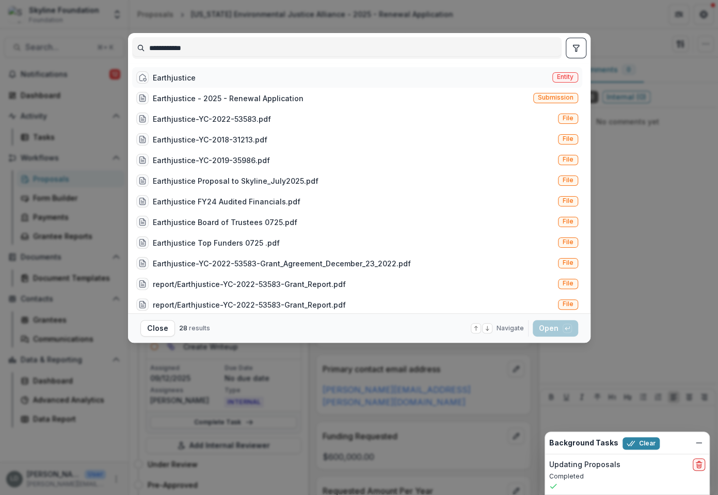
type input "**********"
click at [223, 72] on div "Earthjustice Entity" at bounding box center [357, 77] width 450 height 21
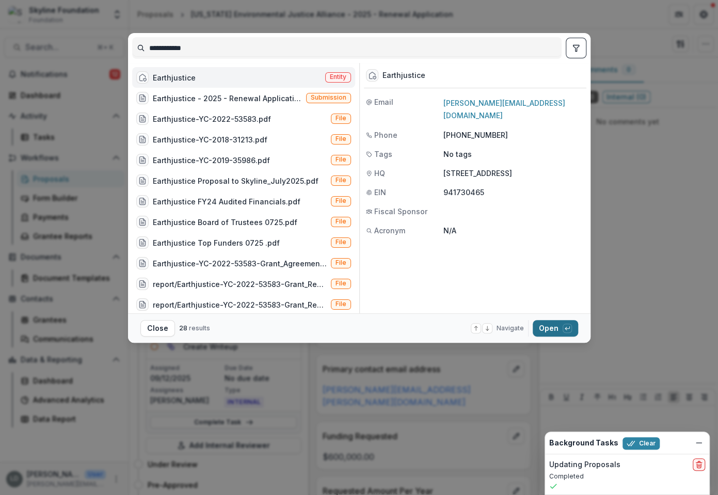
click at [546, 333] on button "Open with enter key" at bounding box center [554, 328] width 45 height 17
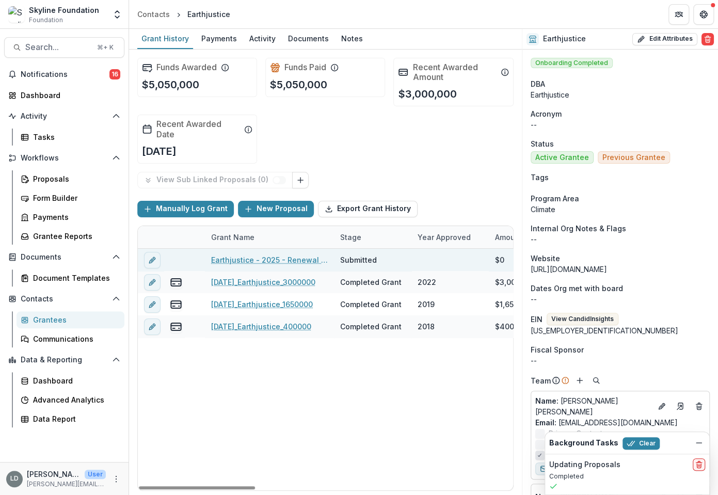
click at [225, 255] on link "Earthjustice - 2025 - Renewal Application" at bounding box center [269, 259] width 117 height 11
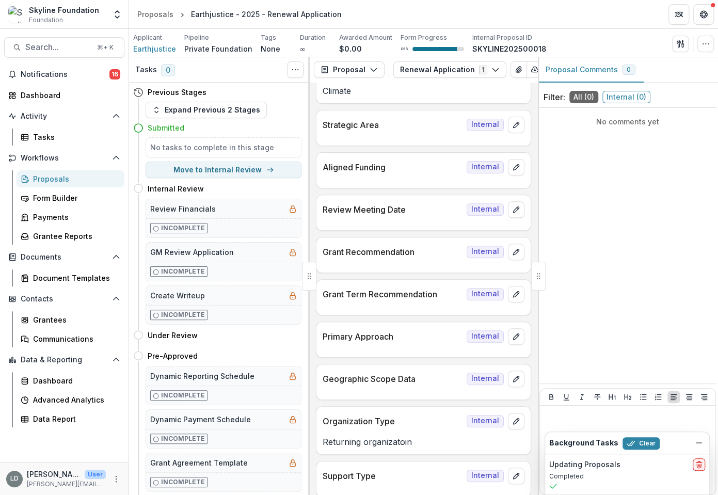
scroll to position [207, 0]
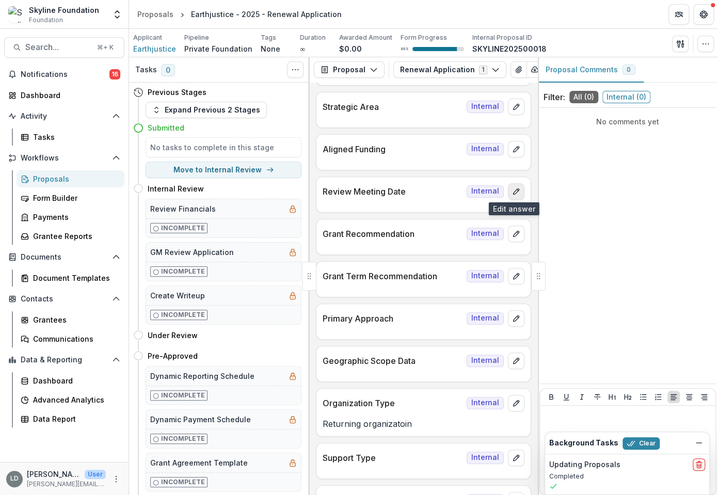
click at [515, 189] on icon "edit" at bounding box center [516, 191] width 6 height 6
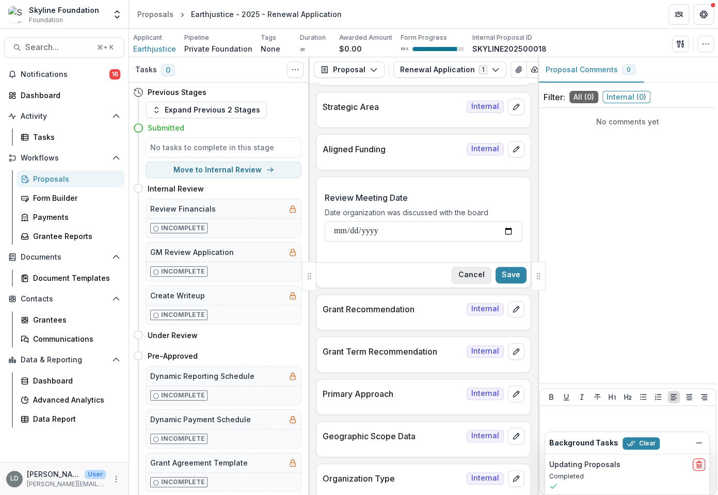
click at [462, 268] on button "Cancel" at bounding box center [471, 275] width 40 height 17
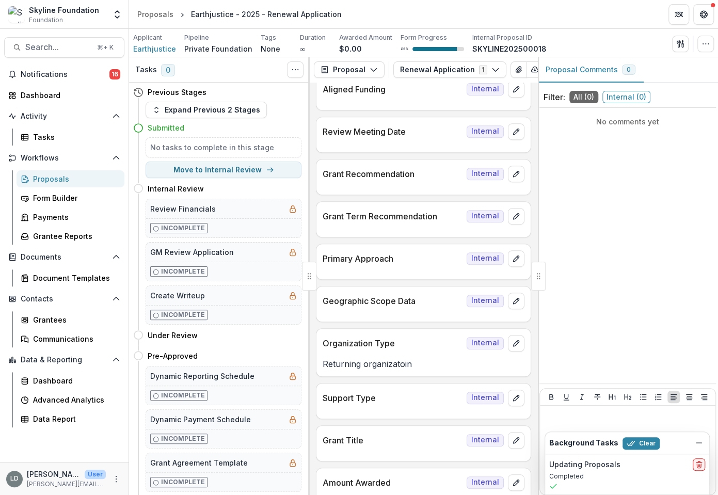
scroll to position [269, 0]
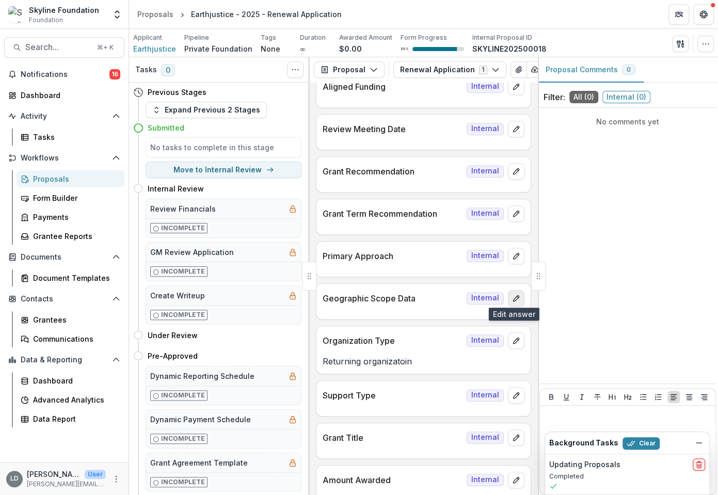
click at [515, 297] on icon "edit" at bounding box center [516, 298] width 8 height 8
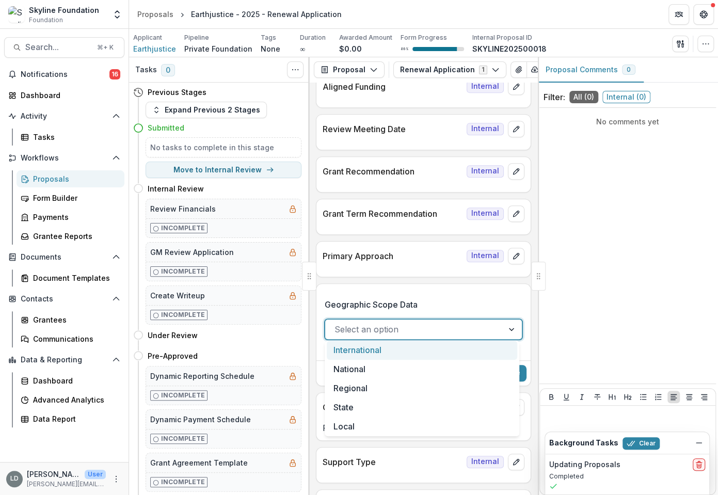
click at [424, 328] on div at bounding box center [413, 329] width 159 height 14
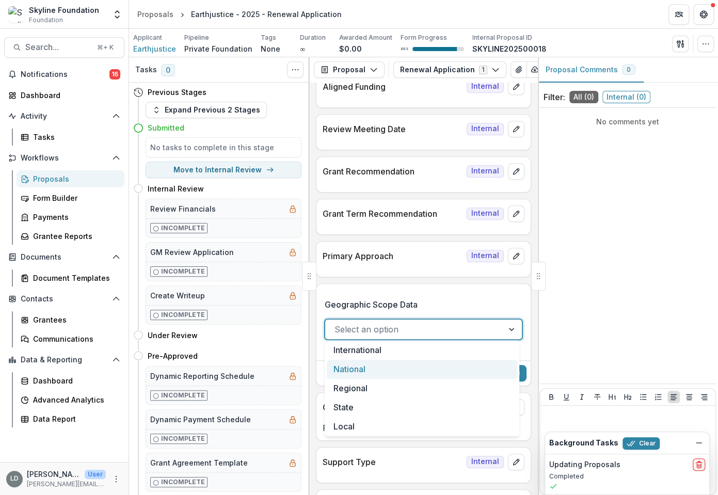
click at [404, 366] on div "National" at bounding box center [422, 369] width 190 height 19
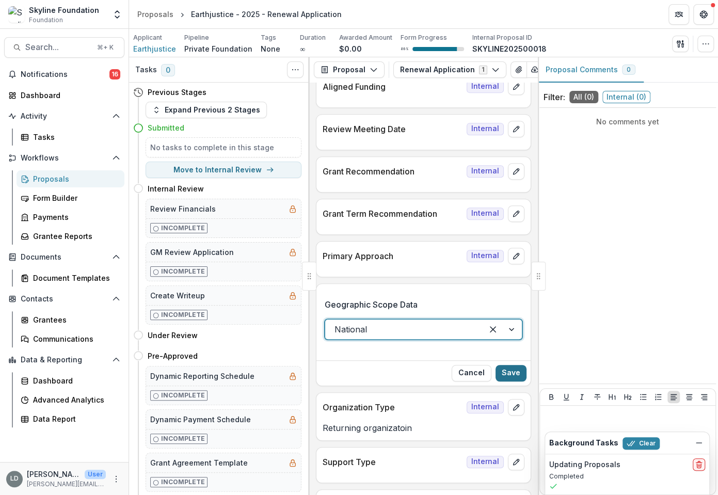
click at [510, 367] on button "Save" at bounding box center [510, 373] width 31 height 17
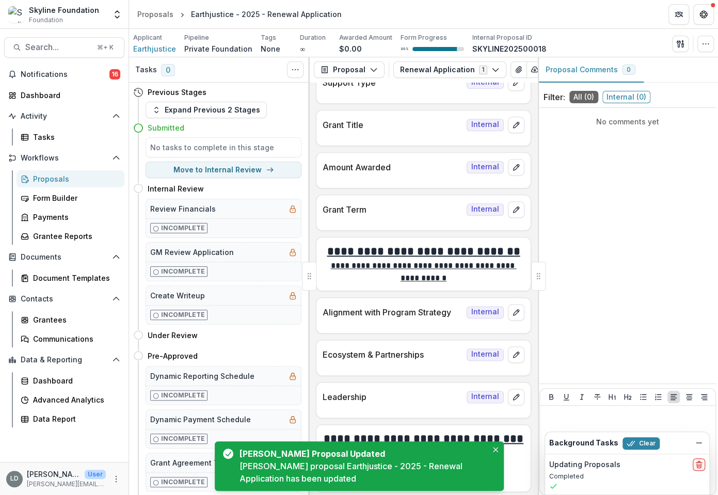
scroll to position [621, 0]
